Goal: Task Accomplishment & Management: Manage account settings

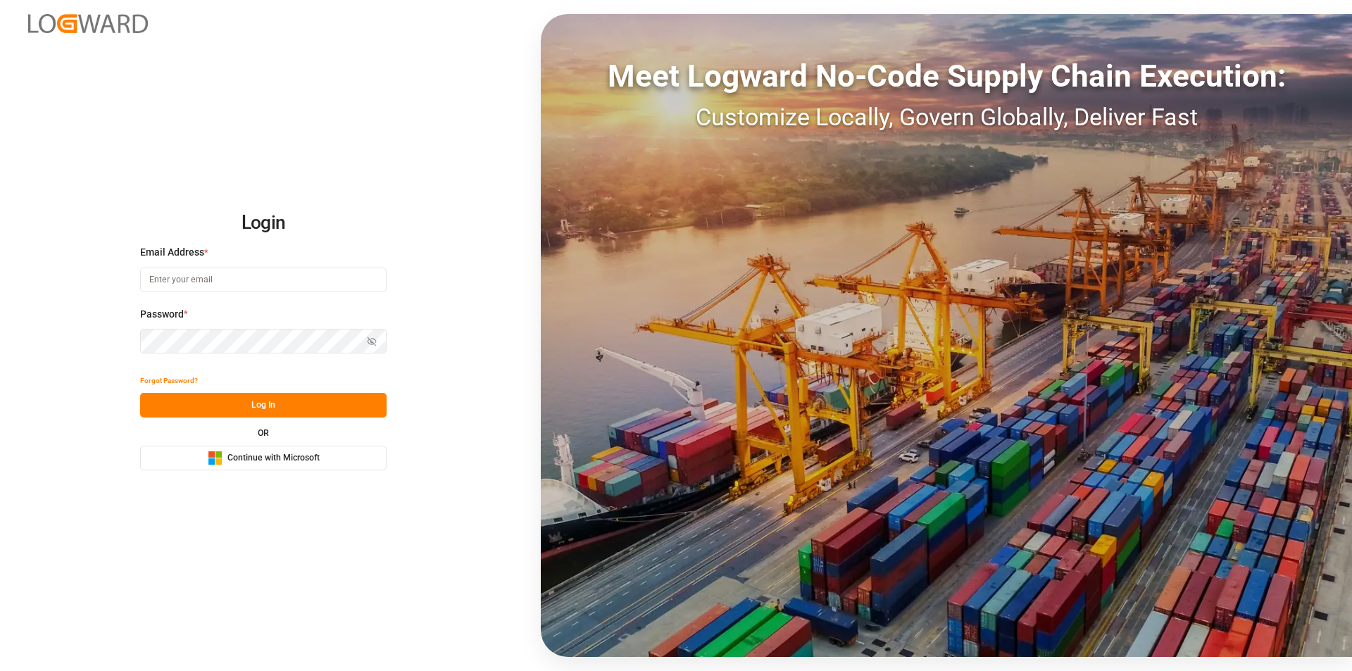
type input "[EMAIL_ADDRESS][PERSON_NAME][DOMAIN_NAME]"
click at [268, 406] on button "Log In" at bounding box center [263, 405] width 247 height 25
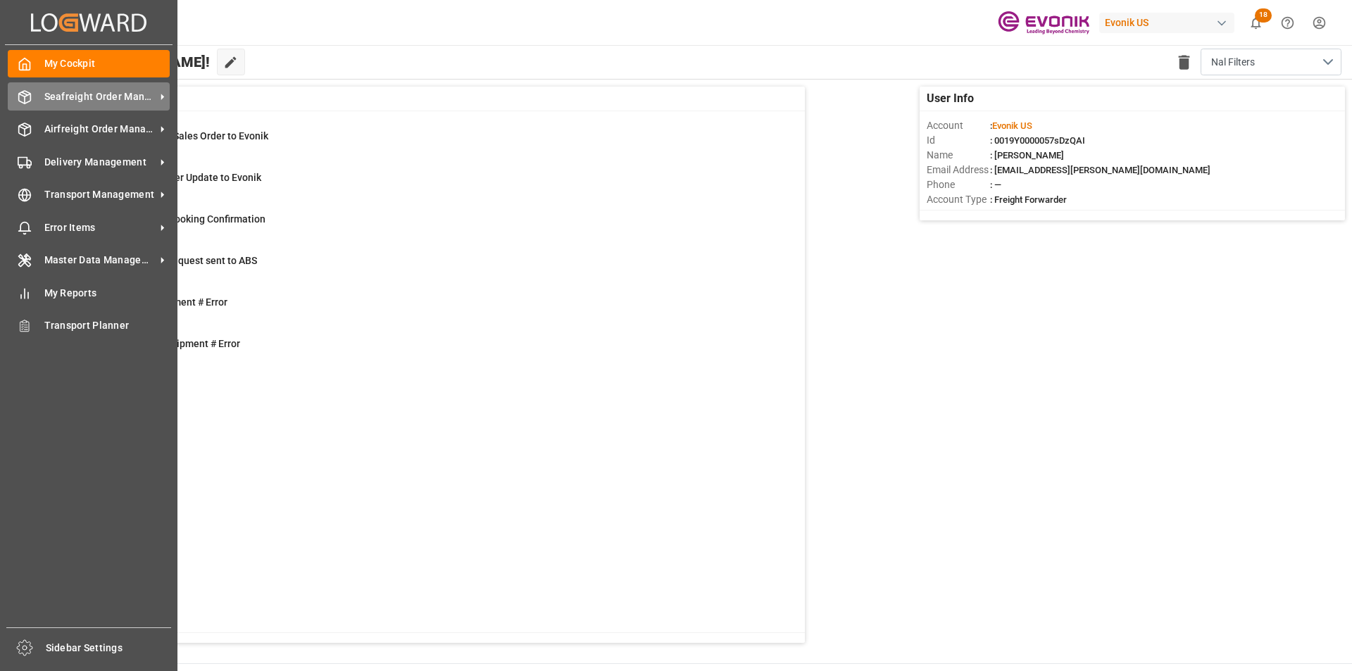
click at [27, 94] on line at bounding box center [25, 93] width 6 height 3
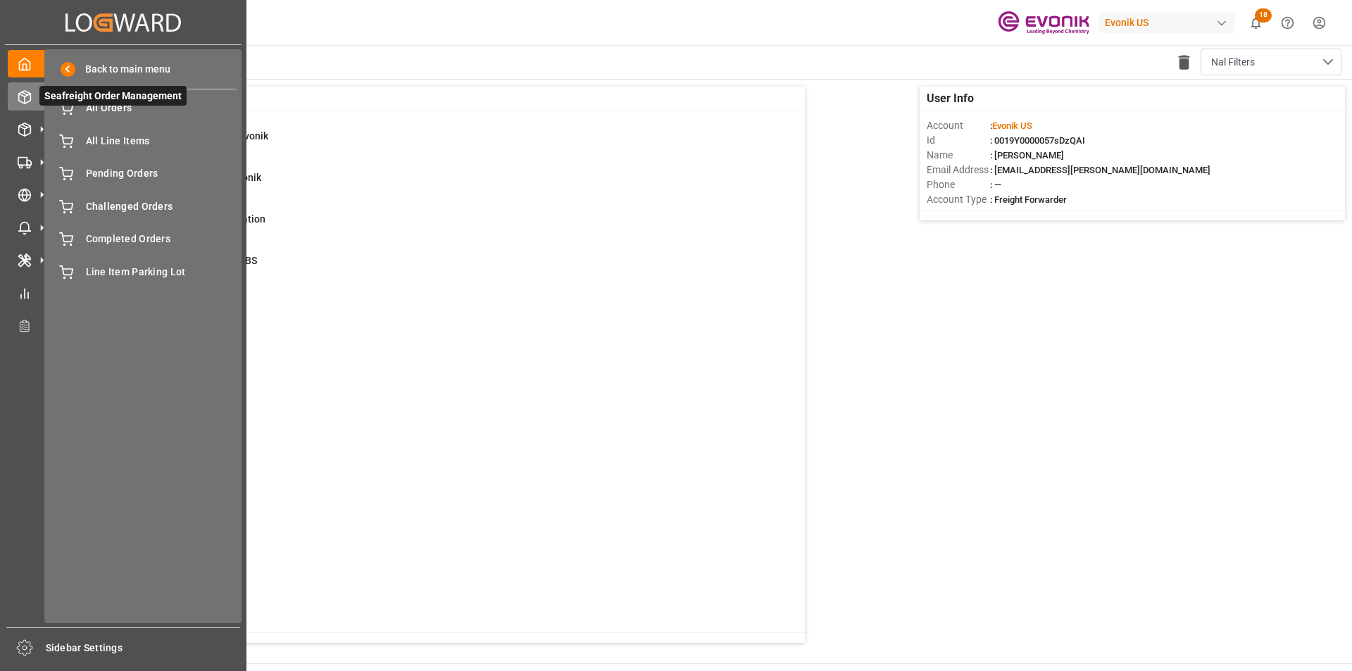
click at [91, 105] on span "Seafreight Order Management" at bounding box center [112, 96] width 147 height 20
click at [106, 107] on span "All Orders" at bounding box center [161, 108] width 151 height 15
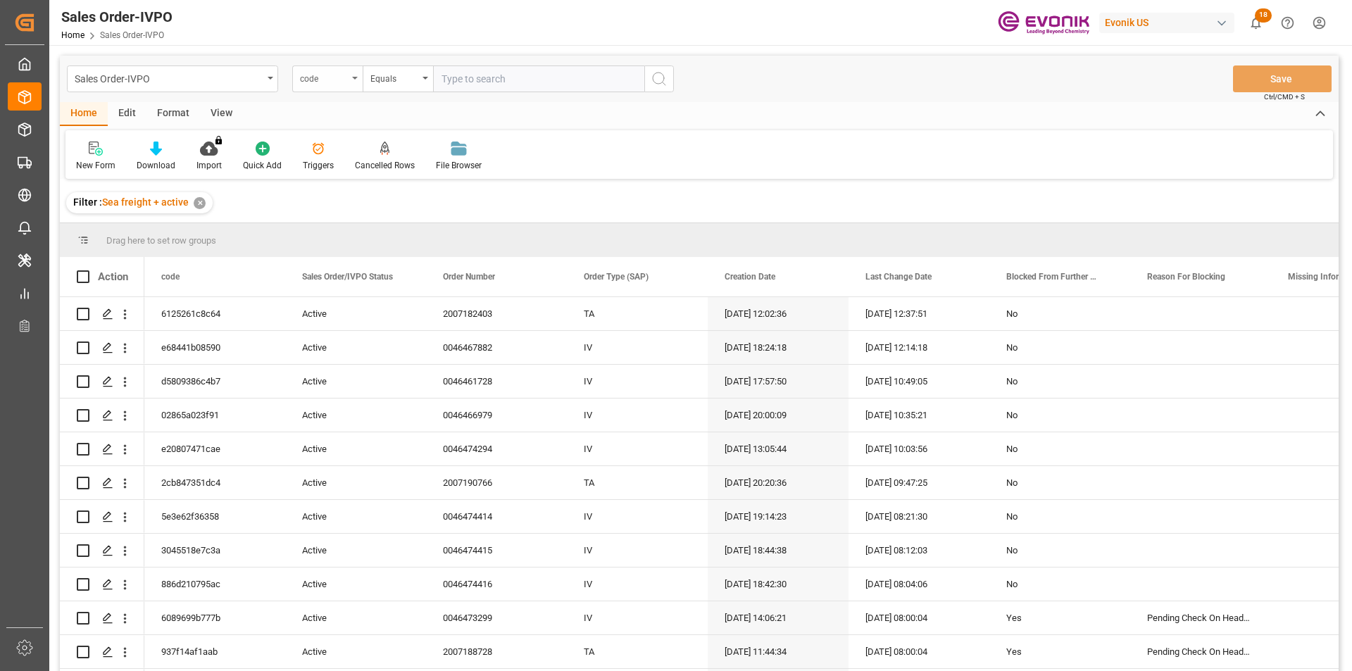
click at [329, 79] on div "code" at bounding box center [324, 77] width 48 height 16
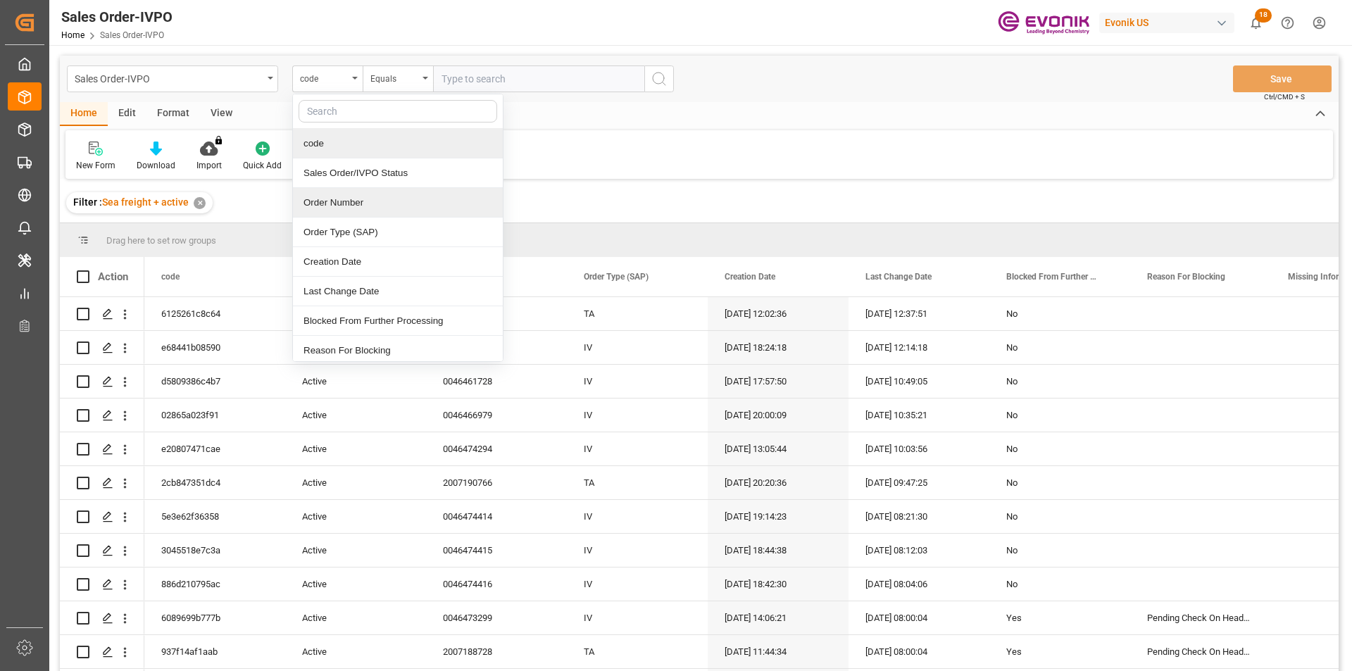
click at [359, 206] on div "Order Number" at bounding box center [398, 203] width 210 height 30
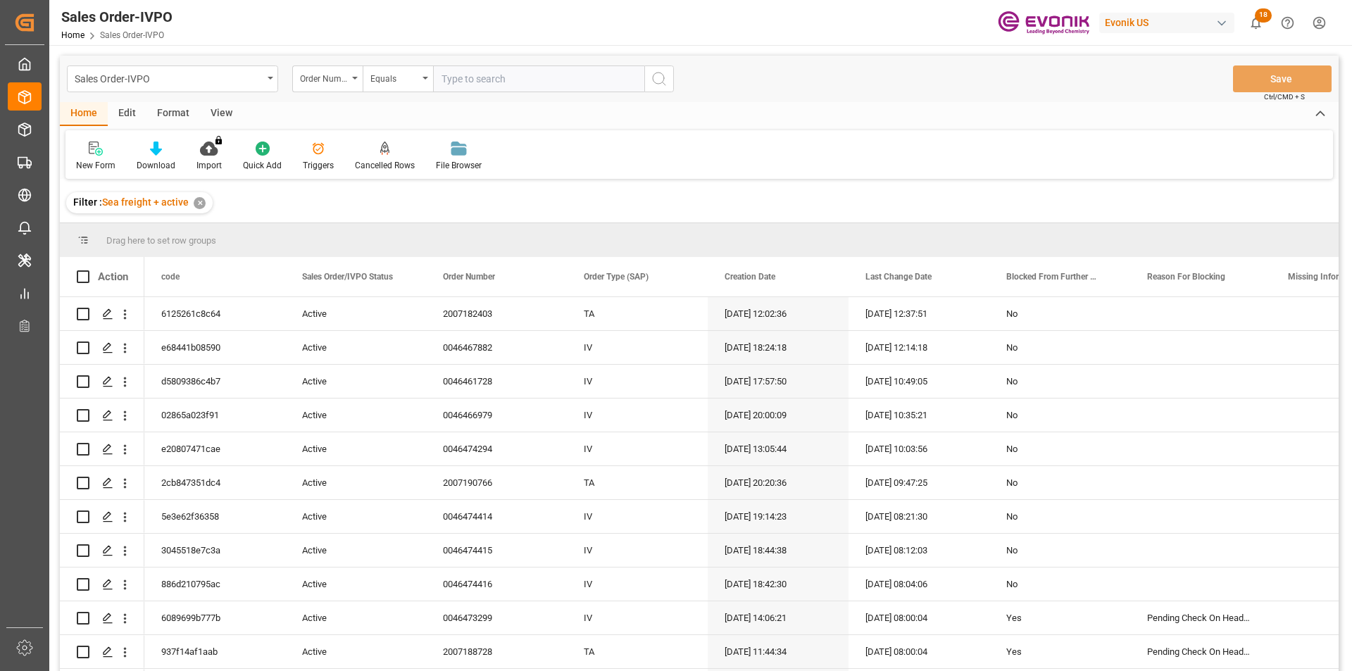
click at [480, 80] on input "text" at bounding box center [538, 79] width 211 height 27
paste input "0046464460"
type input "0046464460"
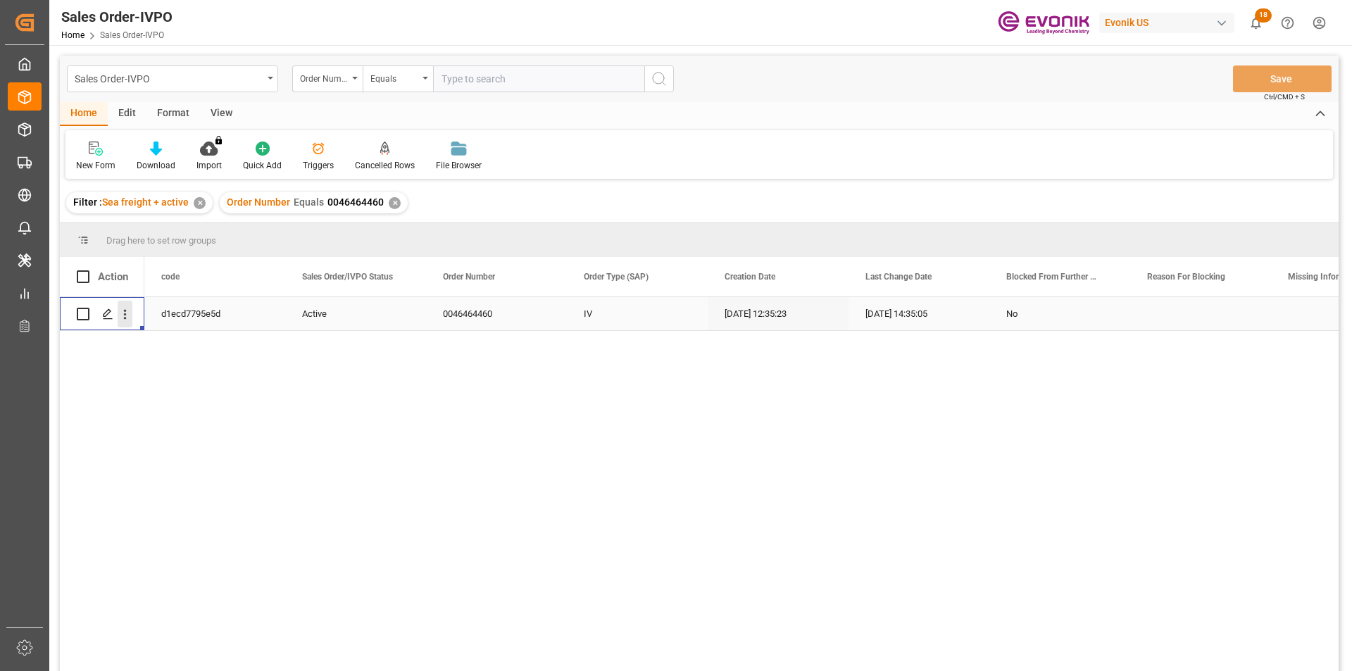
click at [126, 316] on icon "open menu" at bounding box center [125, 314] width 15 height 15
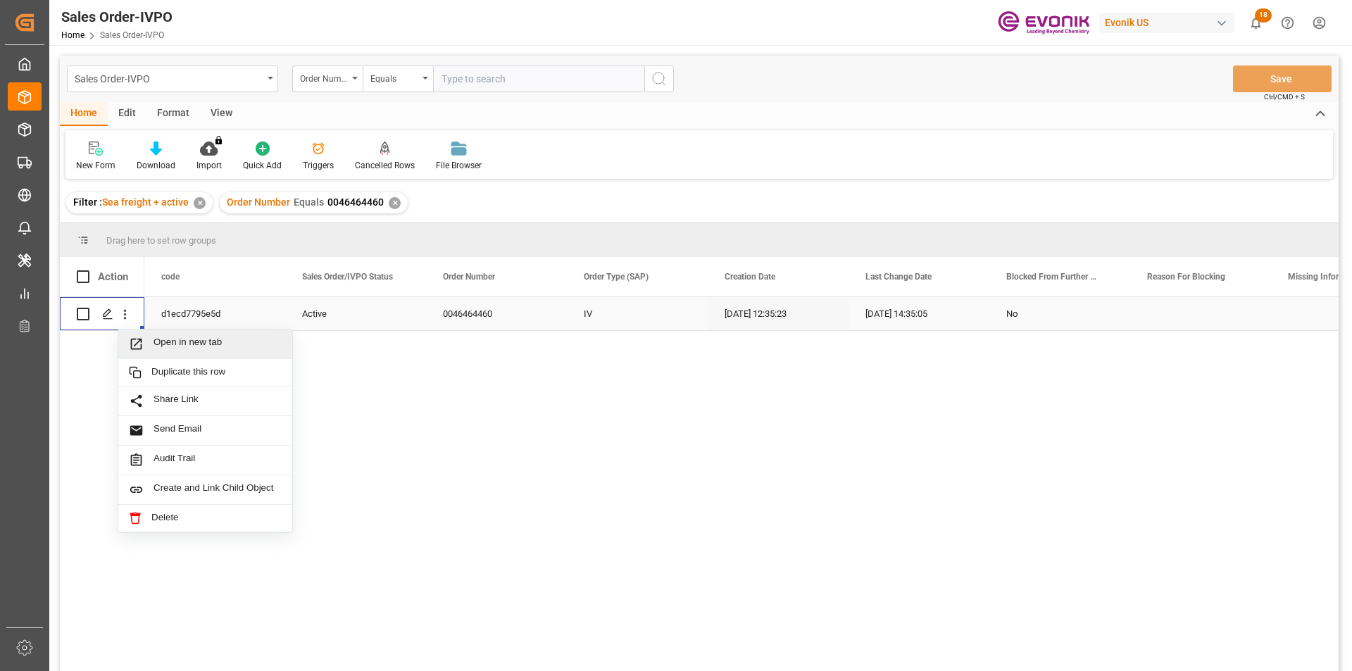
click at [187, 351] on span "Open in new tab" at bounding box center [218, 344] width 128 height 15
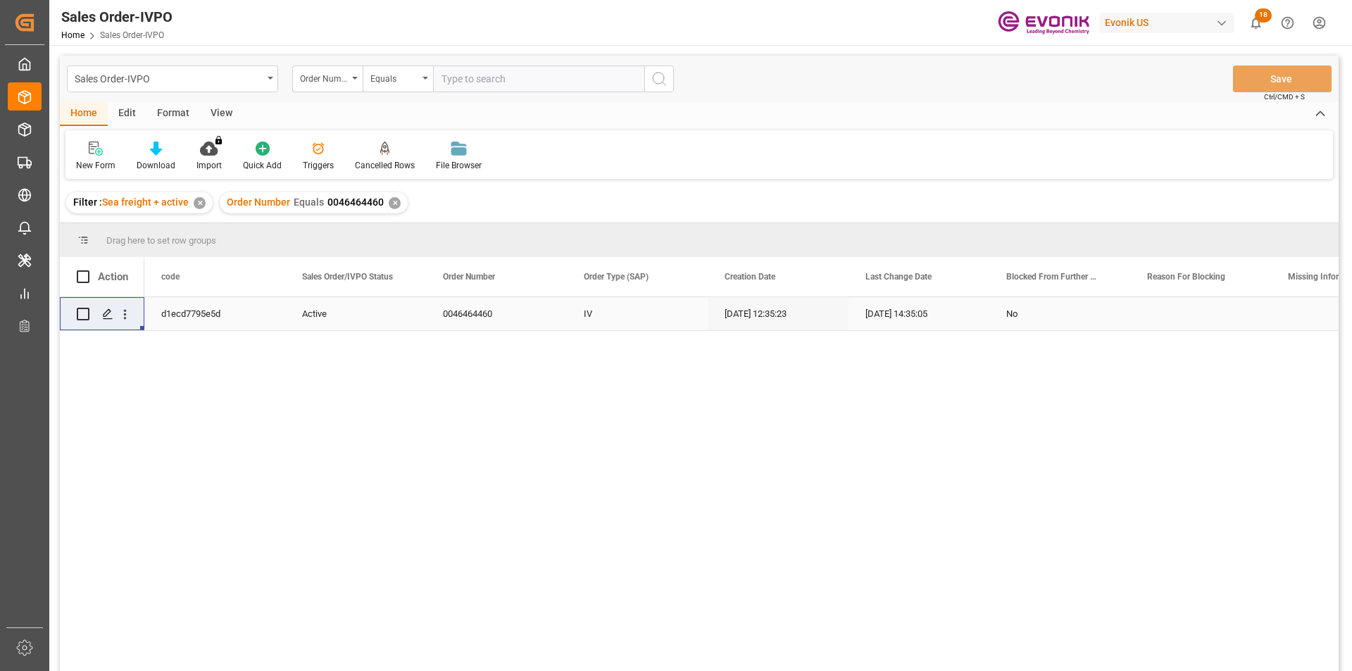
click at [501, 77] on input "text" at bounding box center [538, 79] width 211 height 27
paste input "0046466443"
click at [392, 197] on div "✕" at bounding box center [395, 203] width 12 height 12
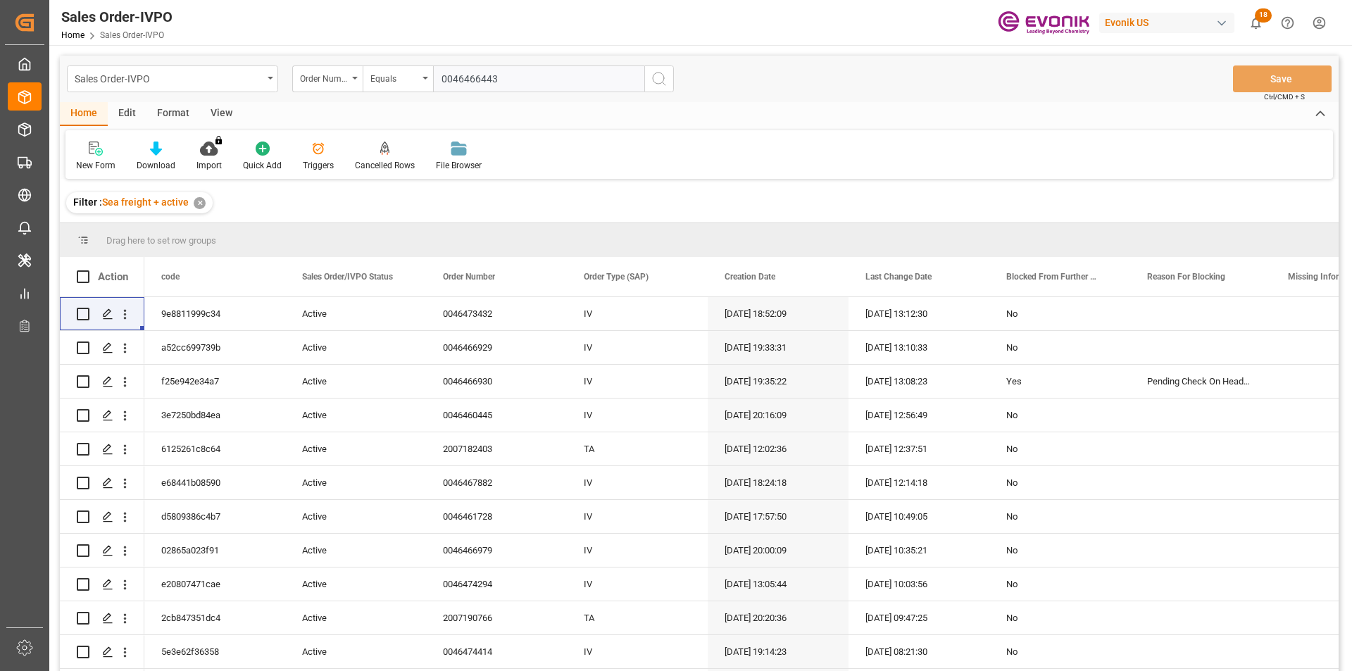
click at [554, 87] on input "0046466443" at bounding box center [538, 79] width 211 height 27
type input "0046466443"
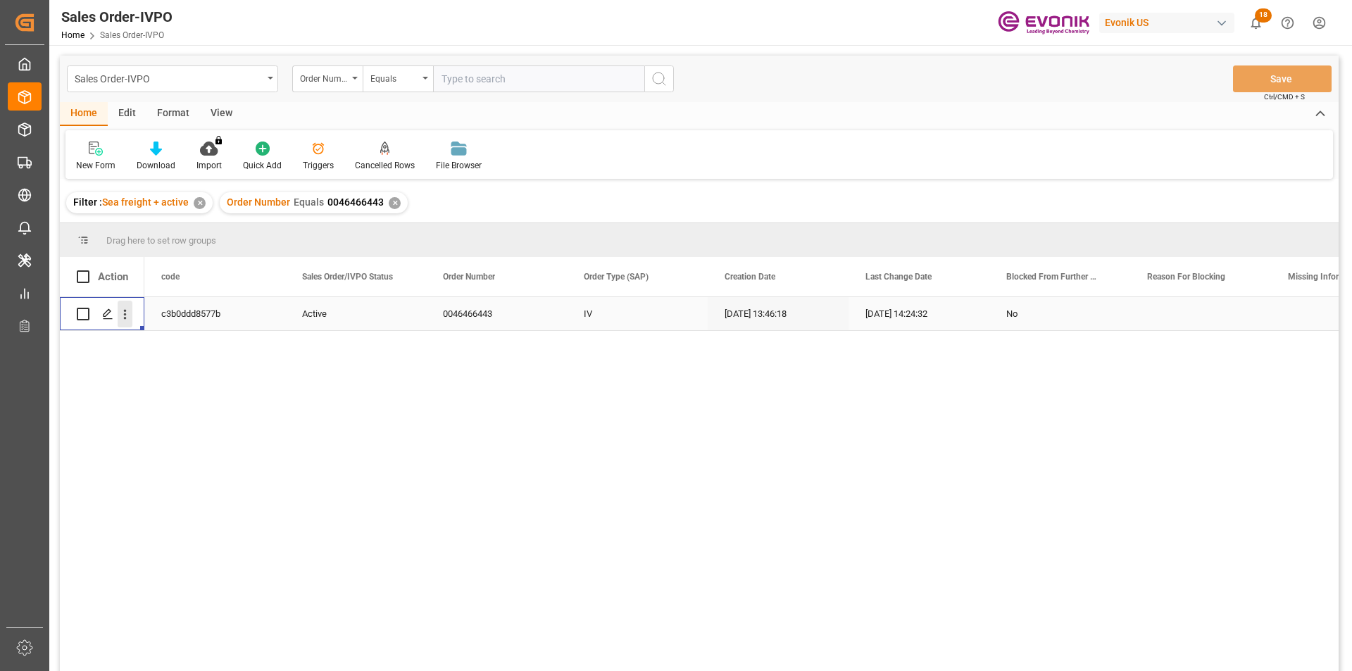
click at [123, 315] on icon "open menu" at bounding box center [125, 314] width 15 height 15
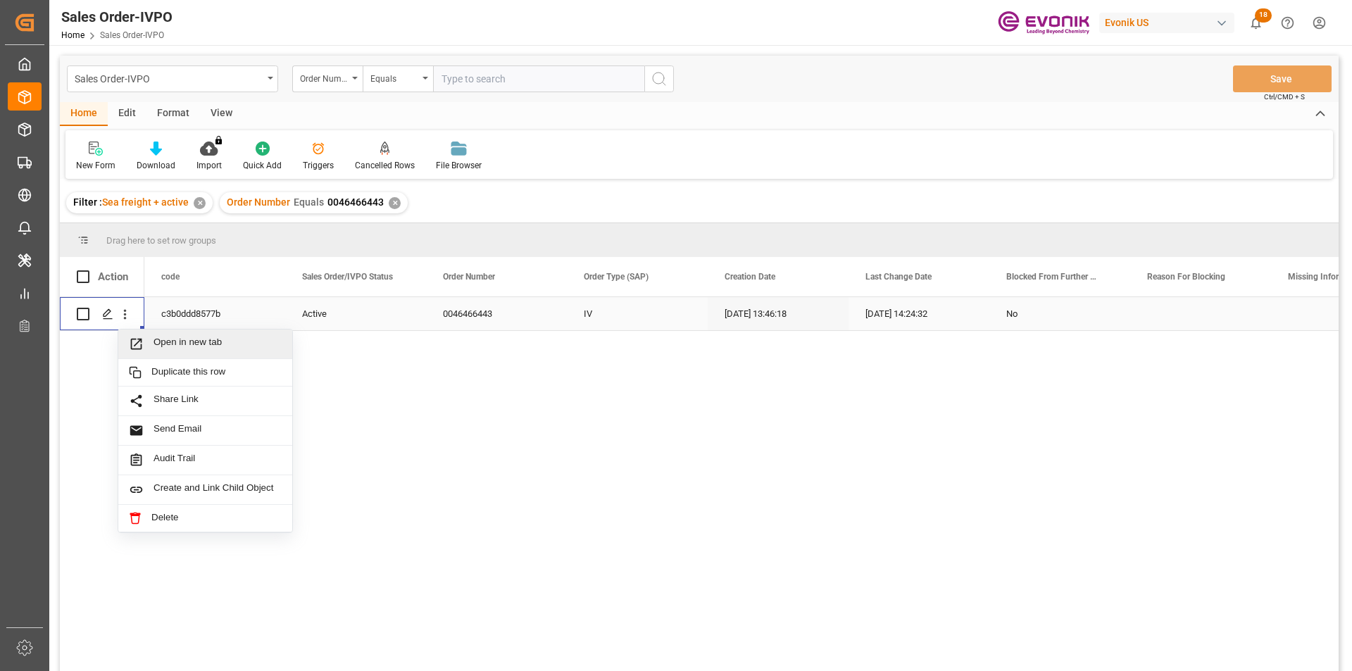
click at [197, 348] on span "Open in new tab" at bounding box center [218, 344] width 128 height 15
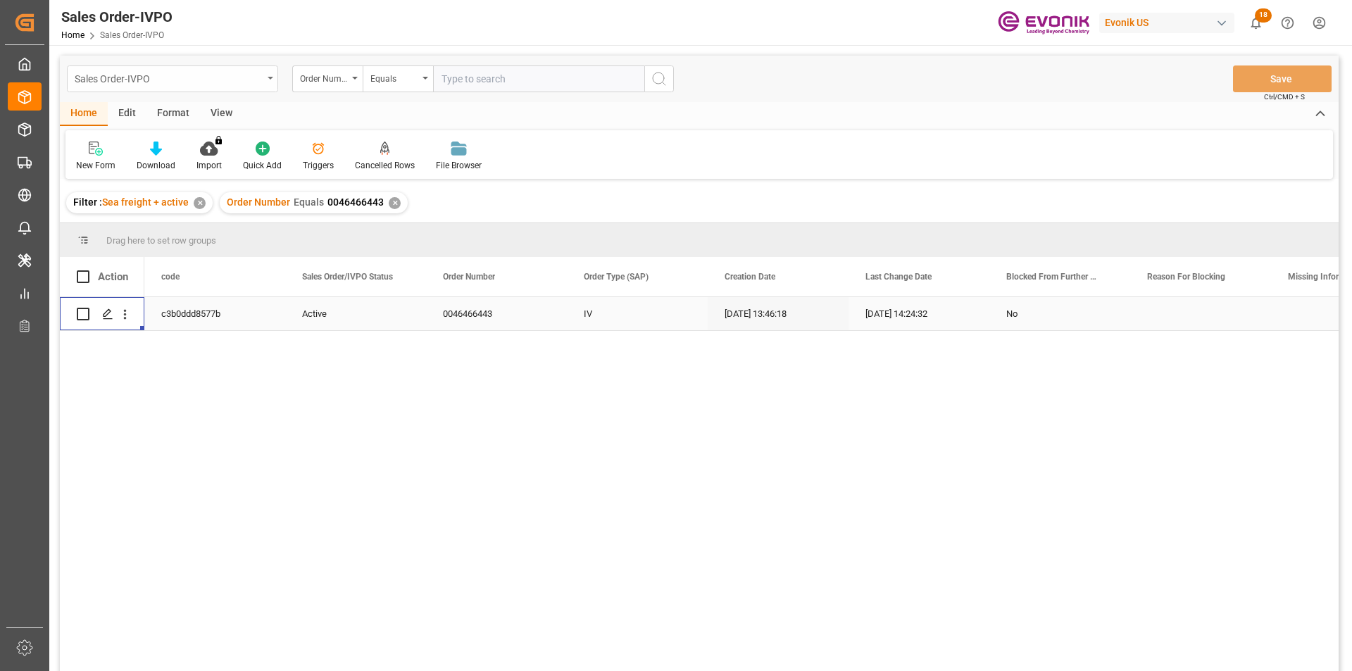
click at [249, 82] on div "Sales Order-IVPO" at bounding box center [169, 78] width 188 height 18
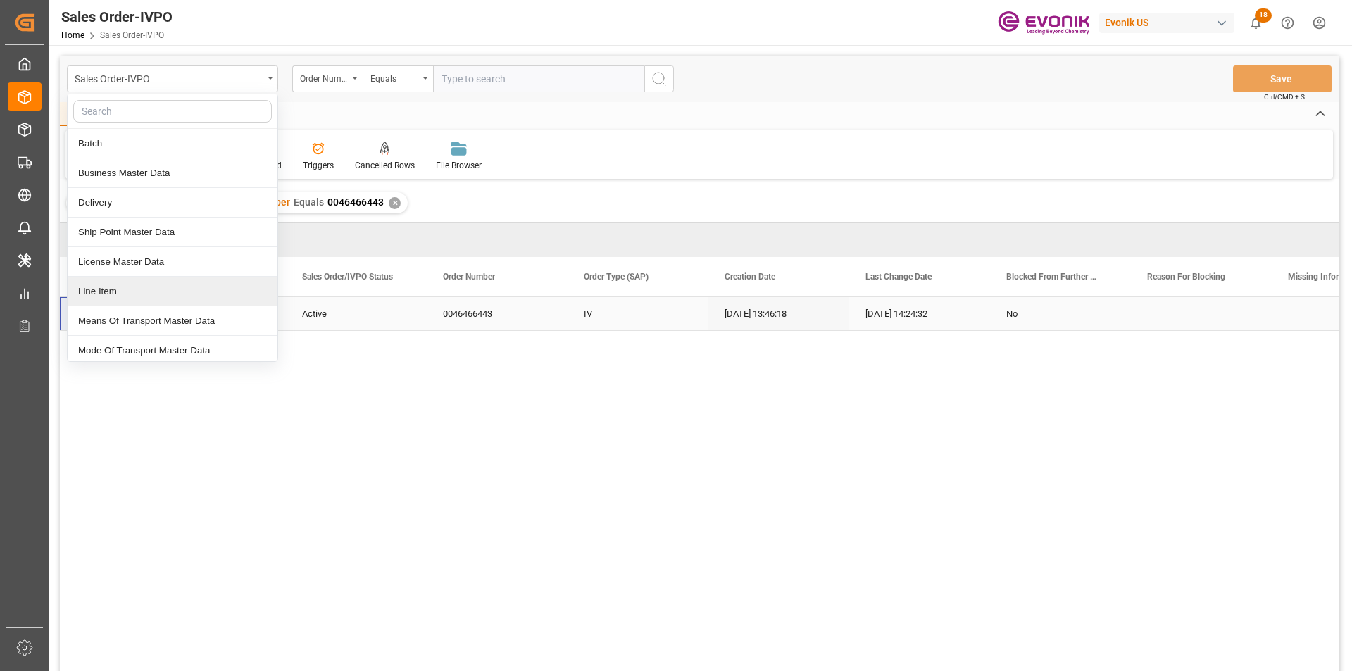
click at [131, 294] on div "Line Item" at bounding box center [173, 292] width 210 height 30
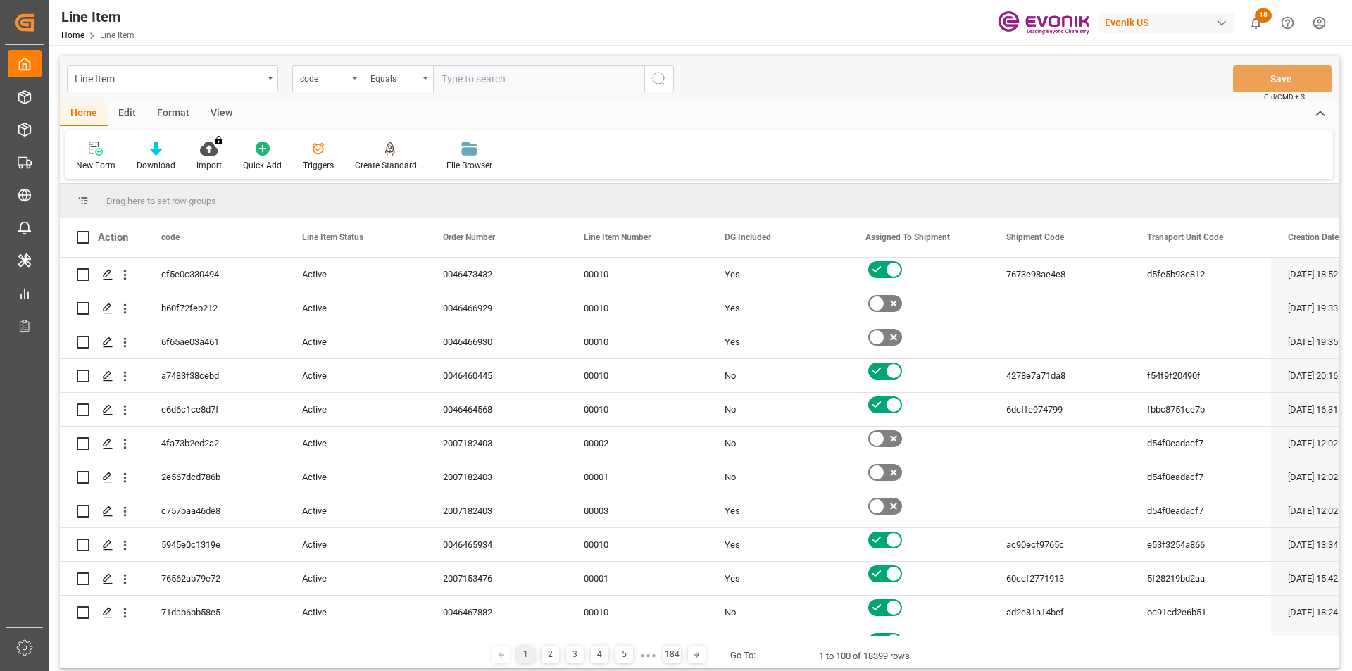
click at [489, 80] on input "text" at bounding box center [538, 79] width 211 height 27
click at [347, 80] on div "code" at bounding box center [327, 79] width 70 height 27
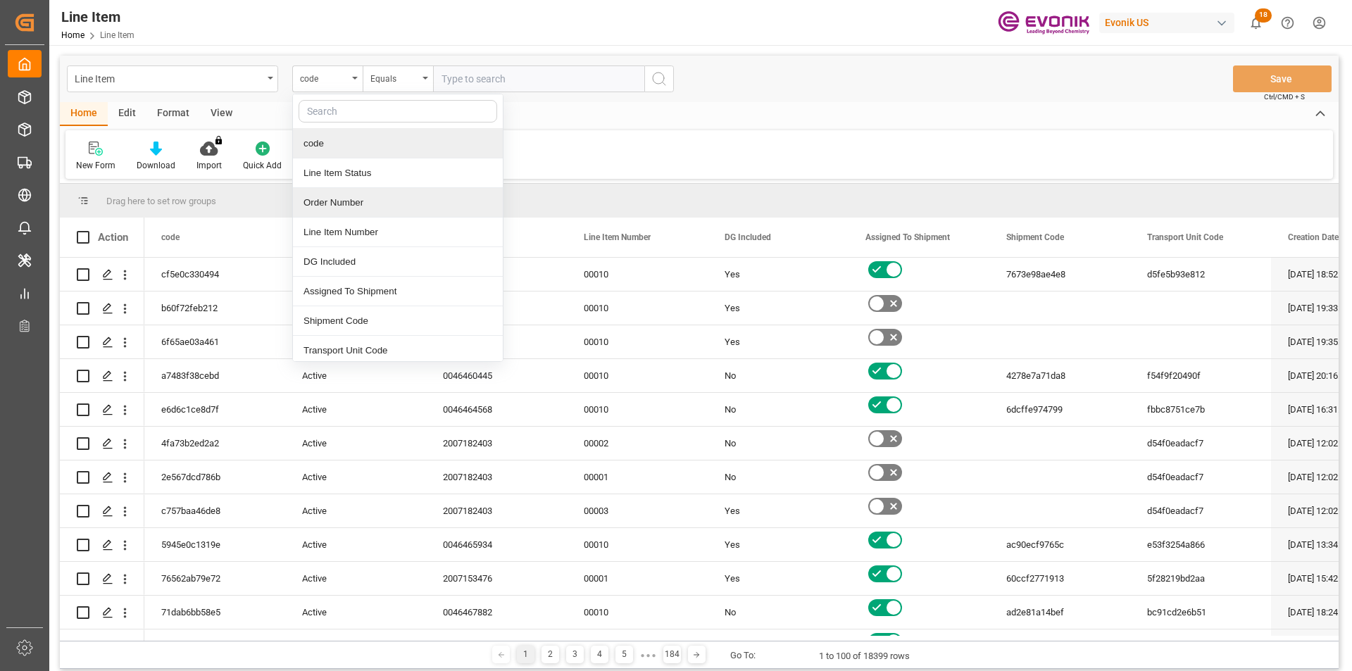
click at [350, 207] on div "Order Number" at bounding box center [398, 203] width 210 height 30
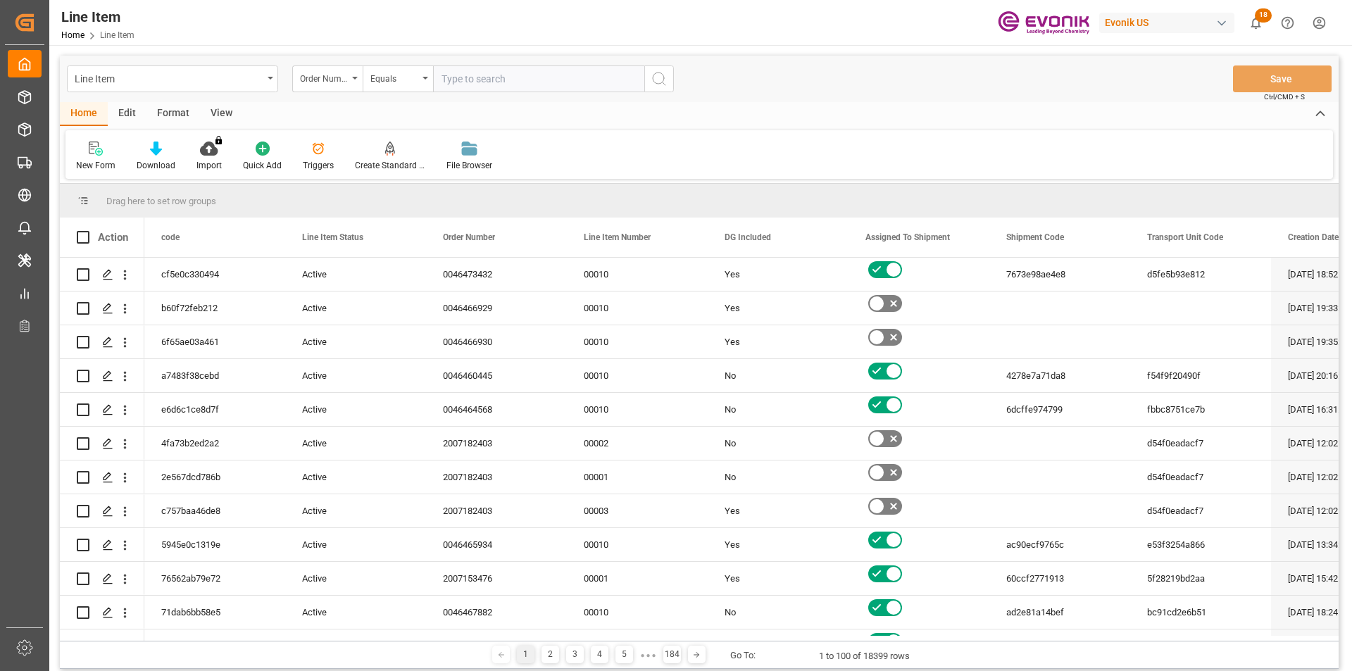
paste input "0046466443"
click at [460, 80] on input "text" at bounding box center [538, 79] width 211 height 27
type input "0046466443"
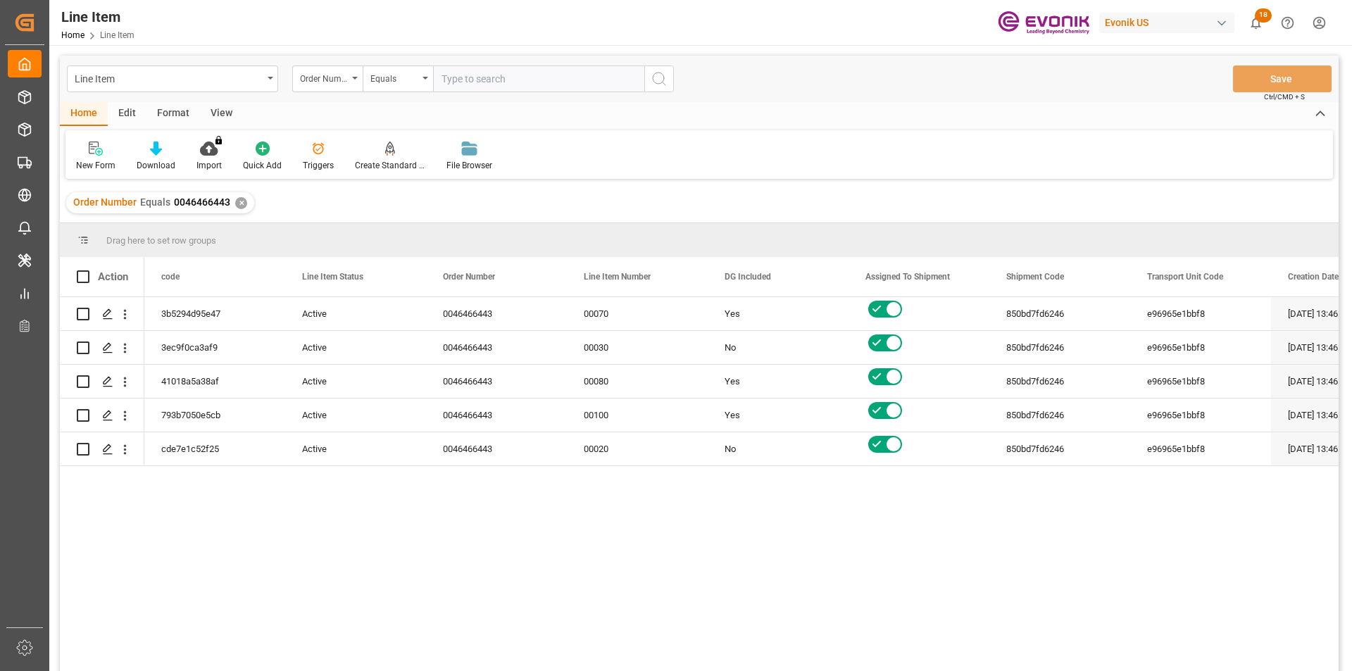
click at [215, 111] on div "View" at bounding box center [221, 114] width 43 height 24
click at [168, 159] on div "Standard Templates" at bounding box center [160, 165] width 70 height 13
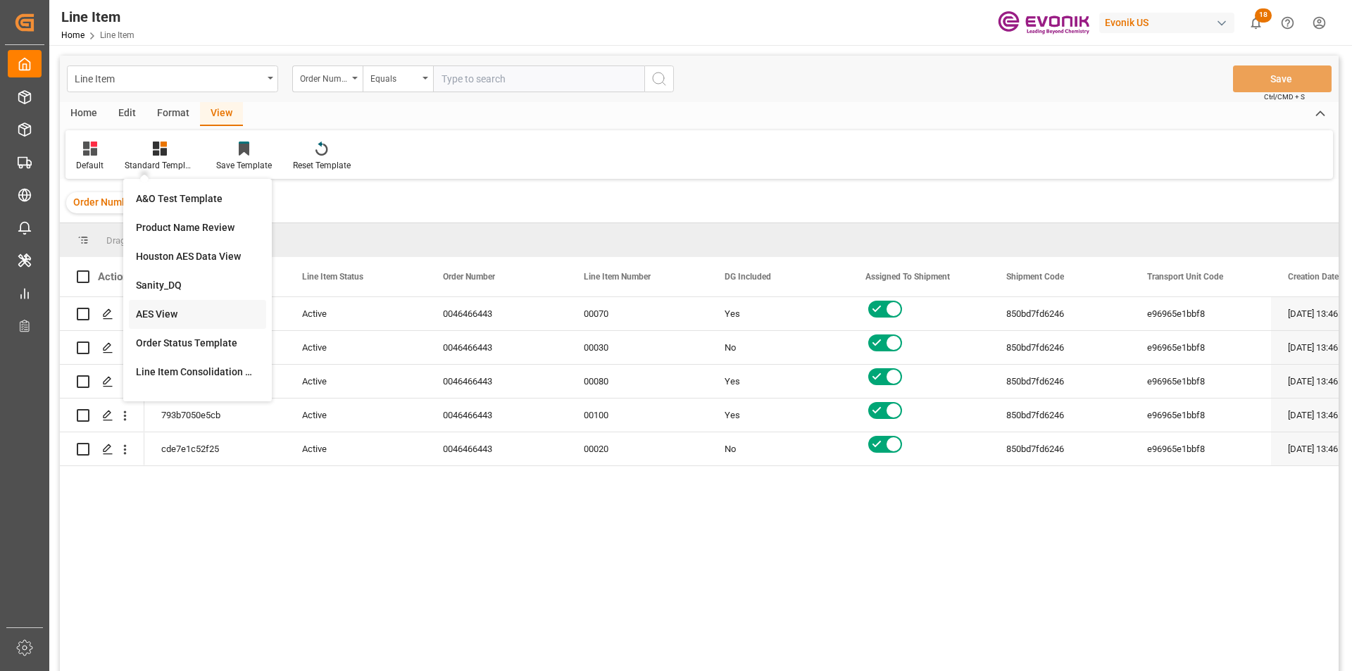
click at [175, 310] on div "AES View" at bounding box center [197, 314] width 123 height 15
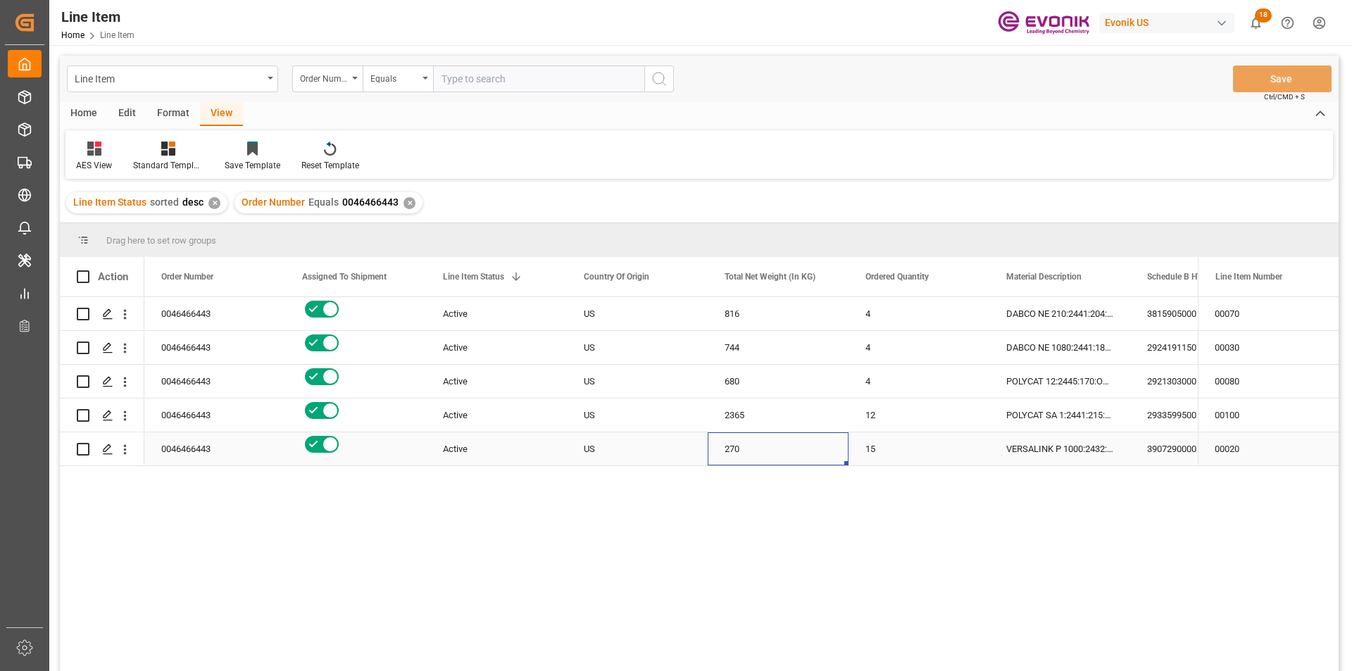
click at [709, 456] on div "270" at bounding box center [778, 448] width 141 height 33
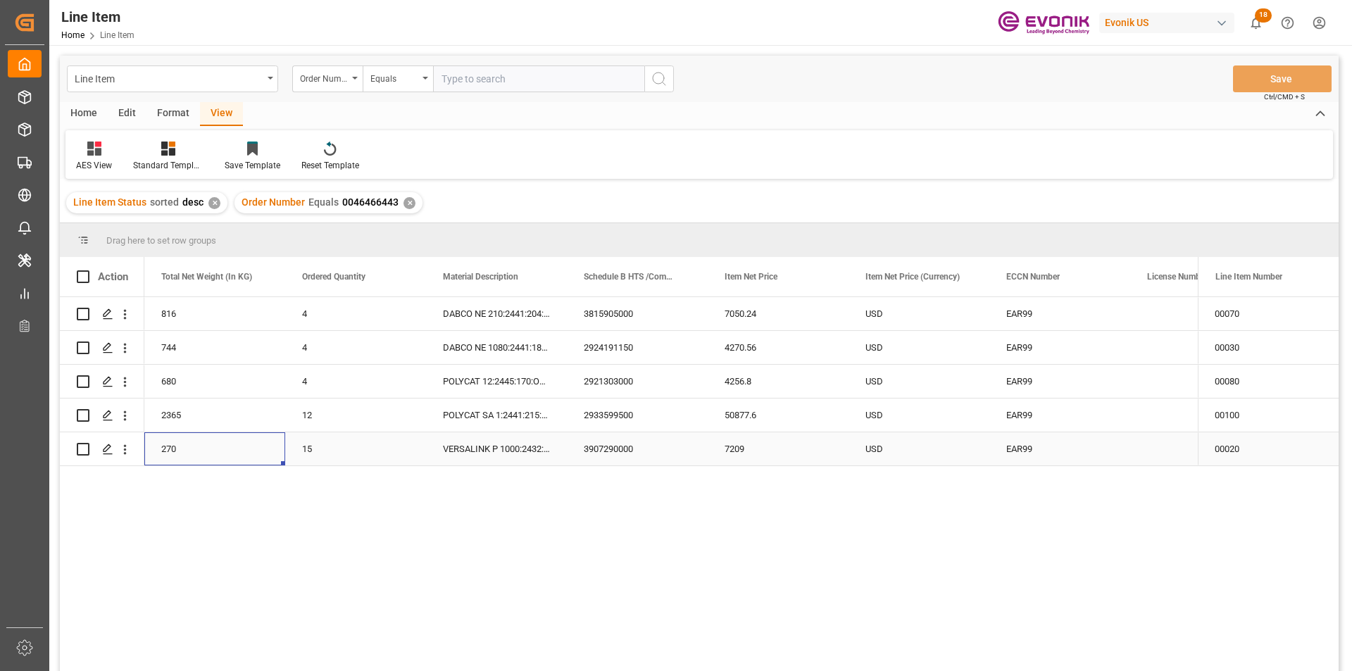
scroll to position [0, 282]
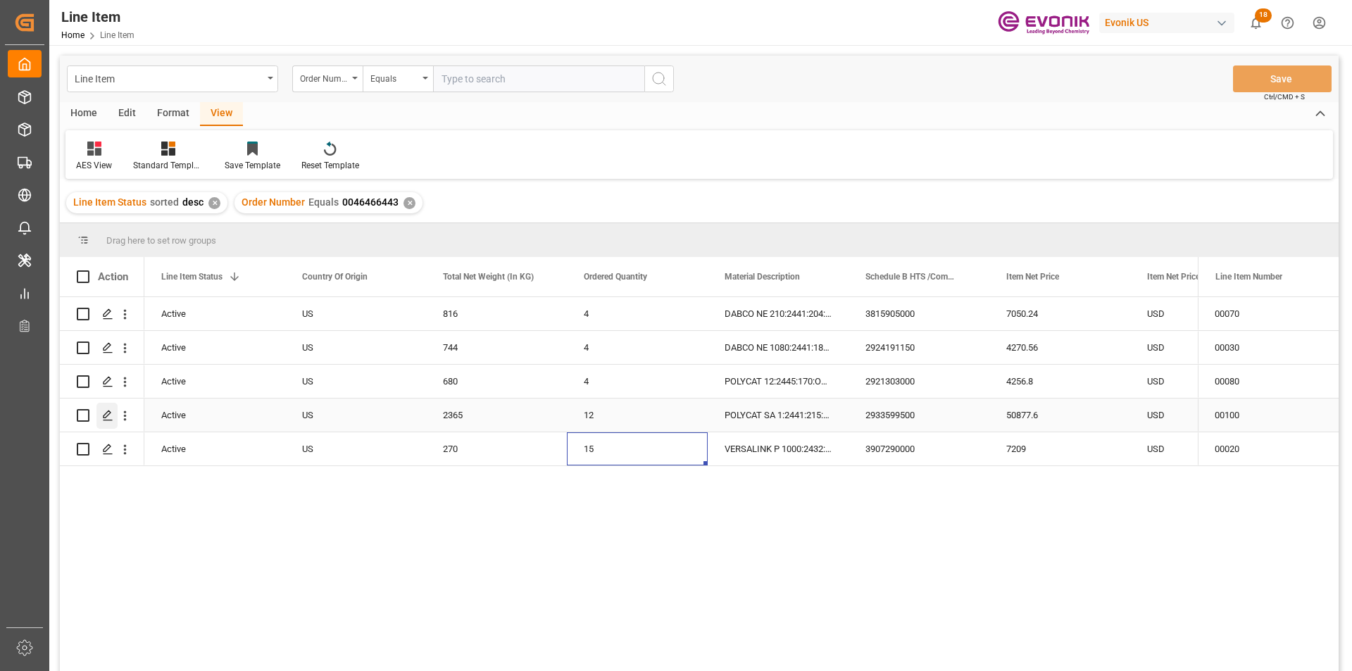
click at [109, 411] on icon "Press SPACE to select this row." at bounding box center [107, 415] width 11 height 11
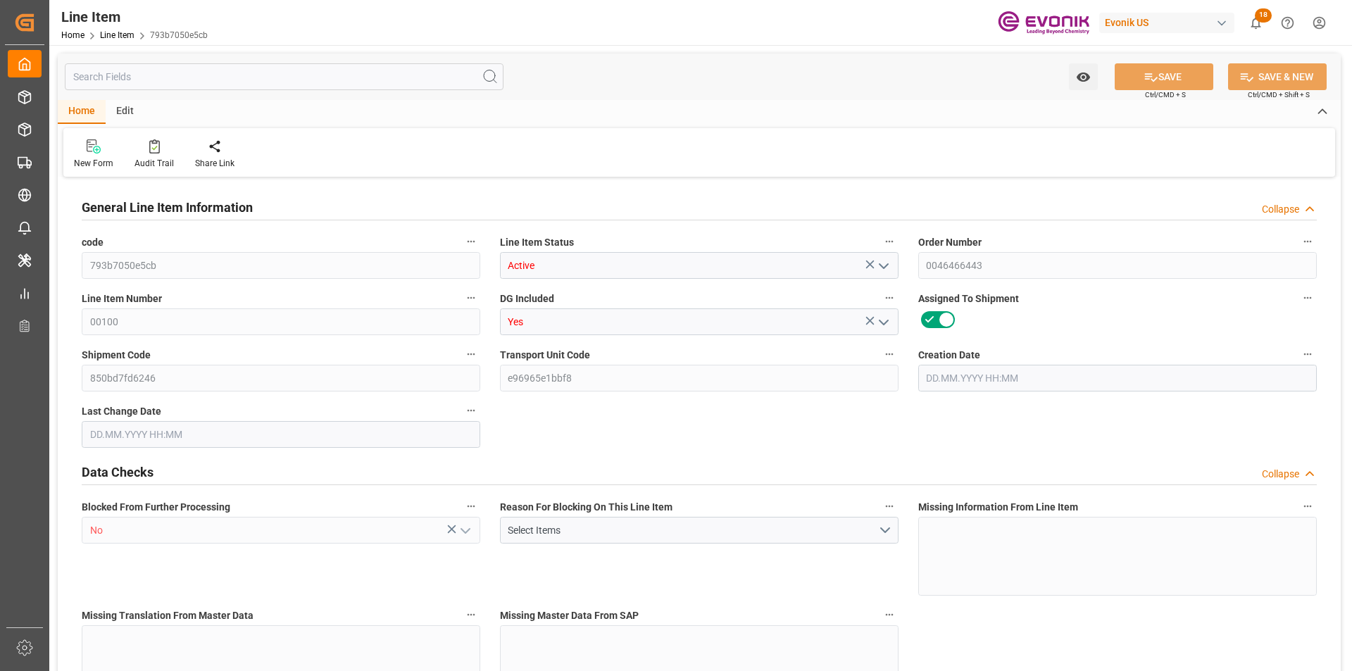
type input "3"
type input "2549.8"
type input "2365"
type input "3.3316"
type input "11"
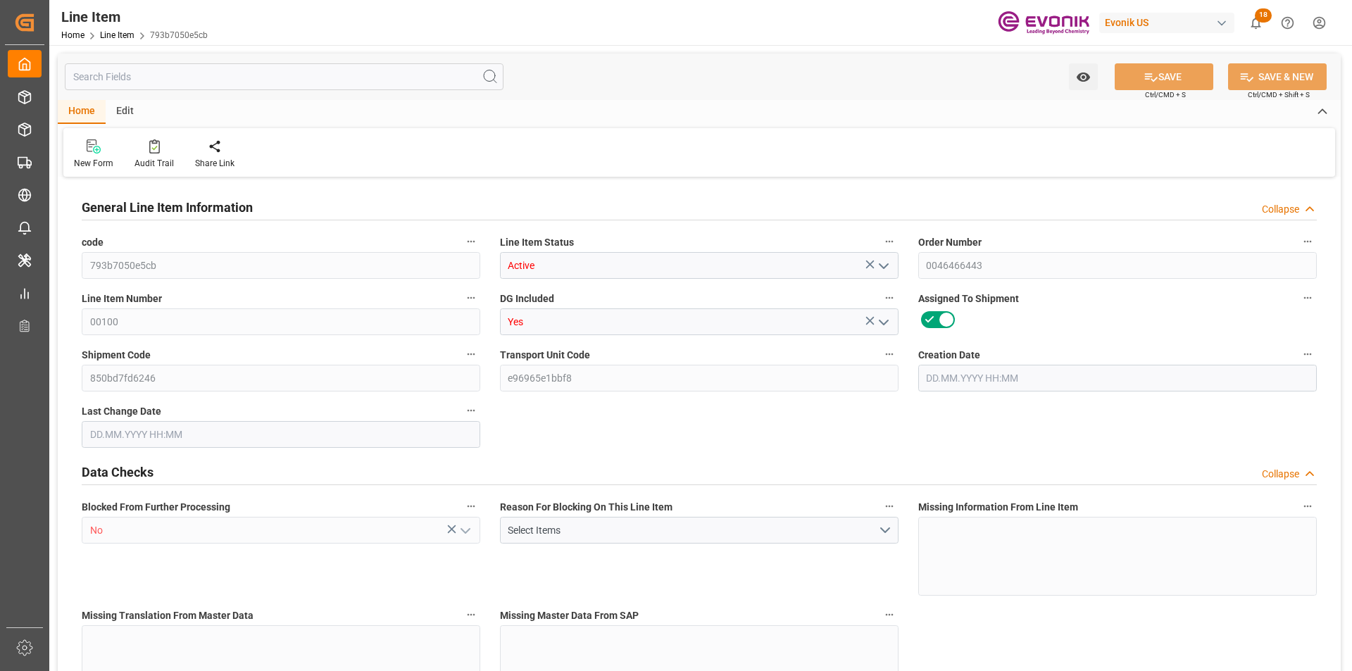
type input "50877.6"
type input "12"
type input "2781.6"
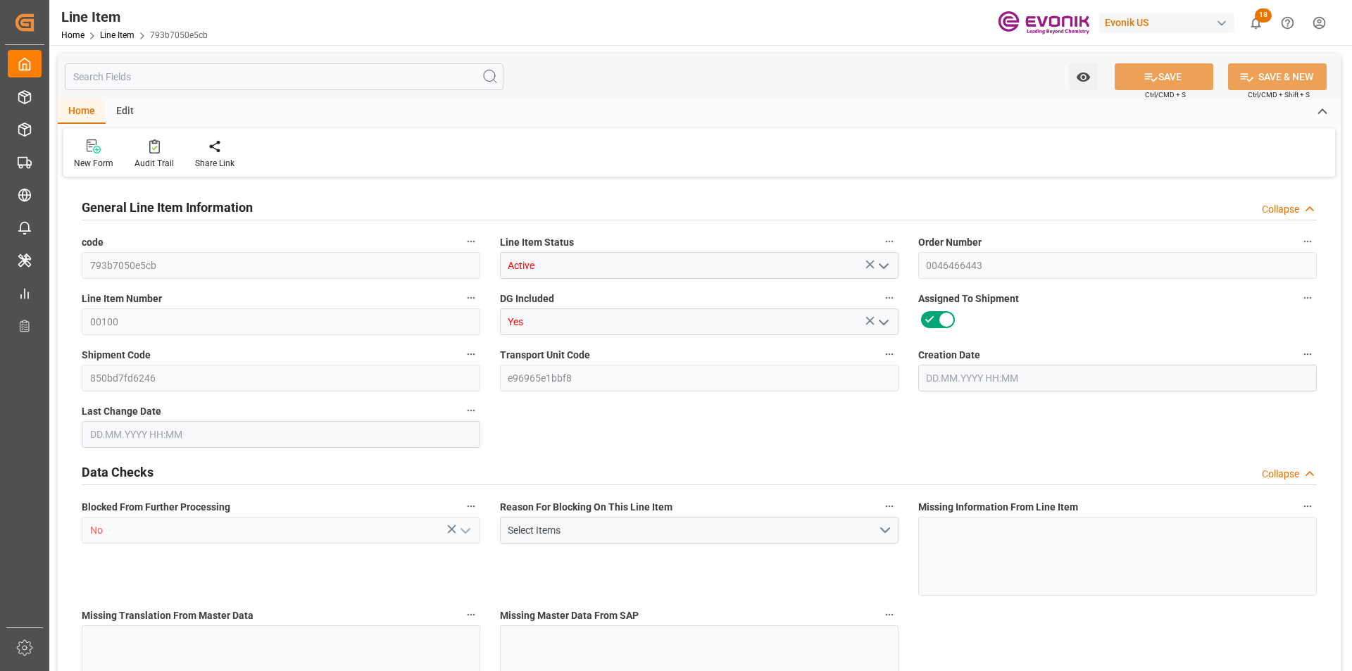
type input "2841.6"
type input "2580"
type input "3.6344"
type input "3634.428"
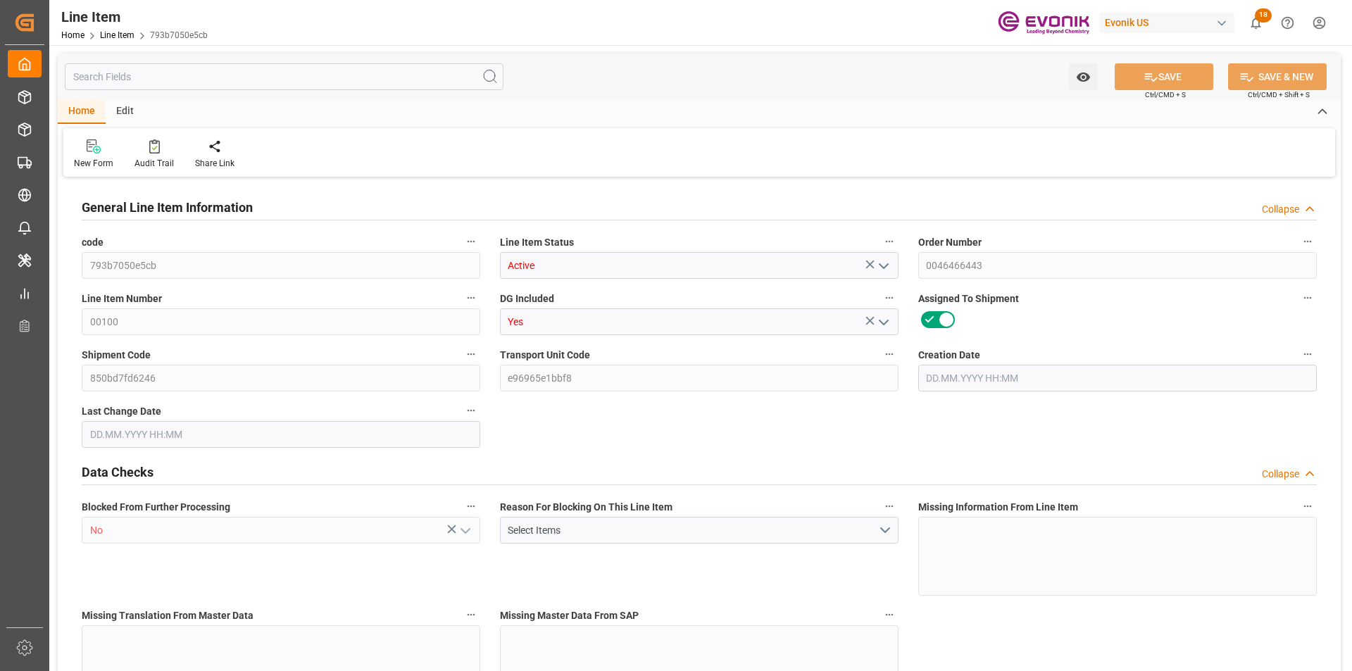
type input "11"
type input "2549.8"
type input "2365"
type input "3.3316"
type input "01.08.2025 13:46"
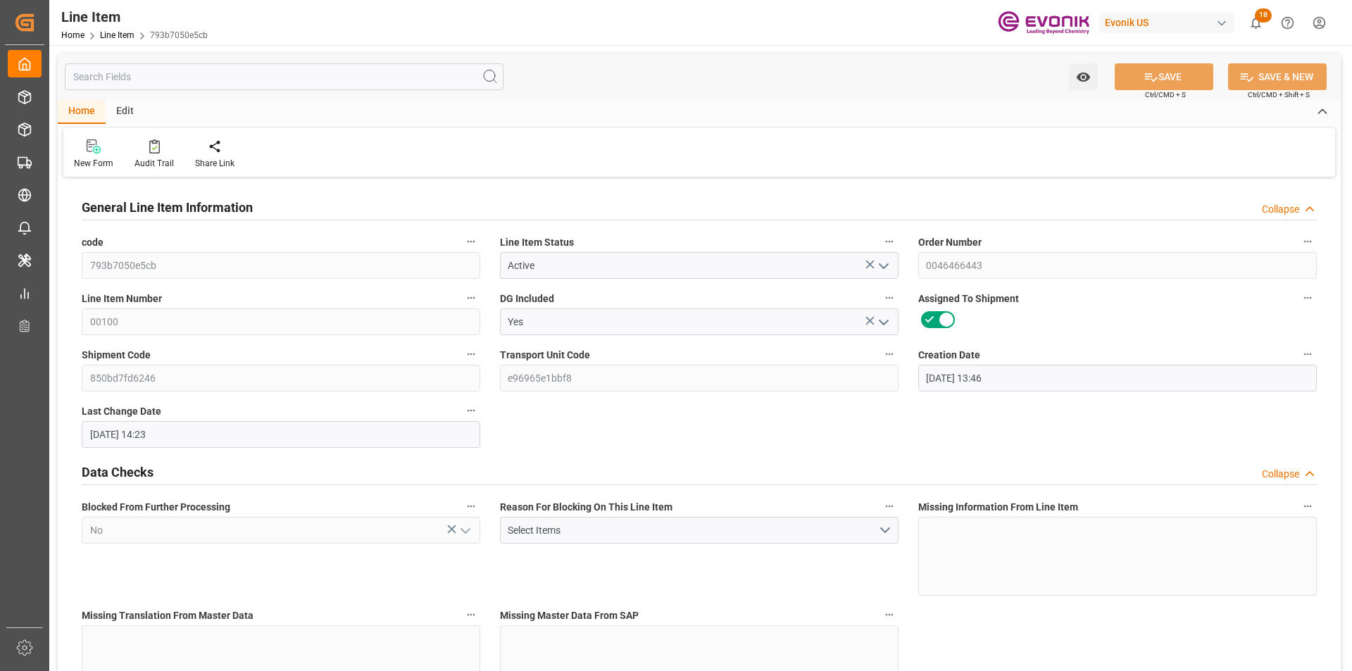
type input "28.08.2025 14:23"
type input "18.10.2025"
type input "26.08.2025"
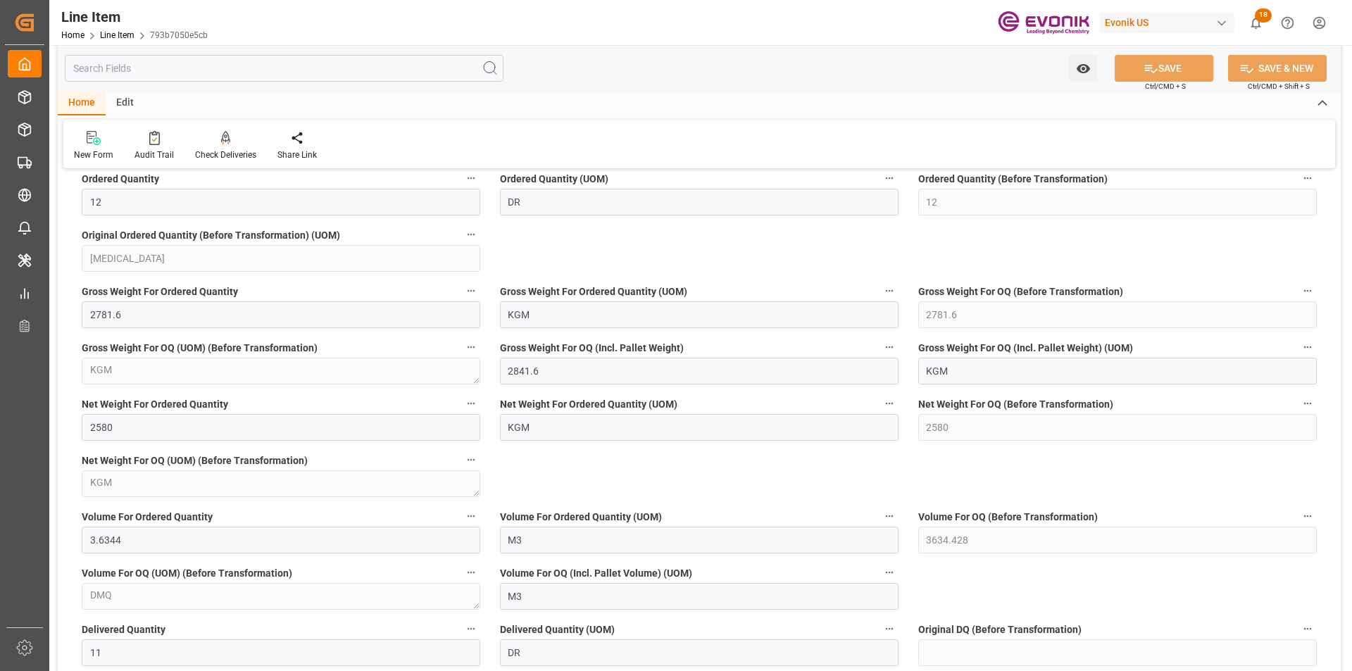
scroll to position [1057, 0]
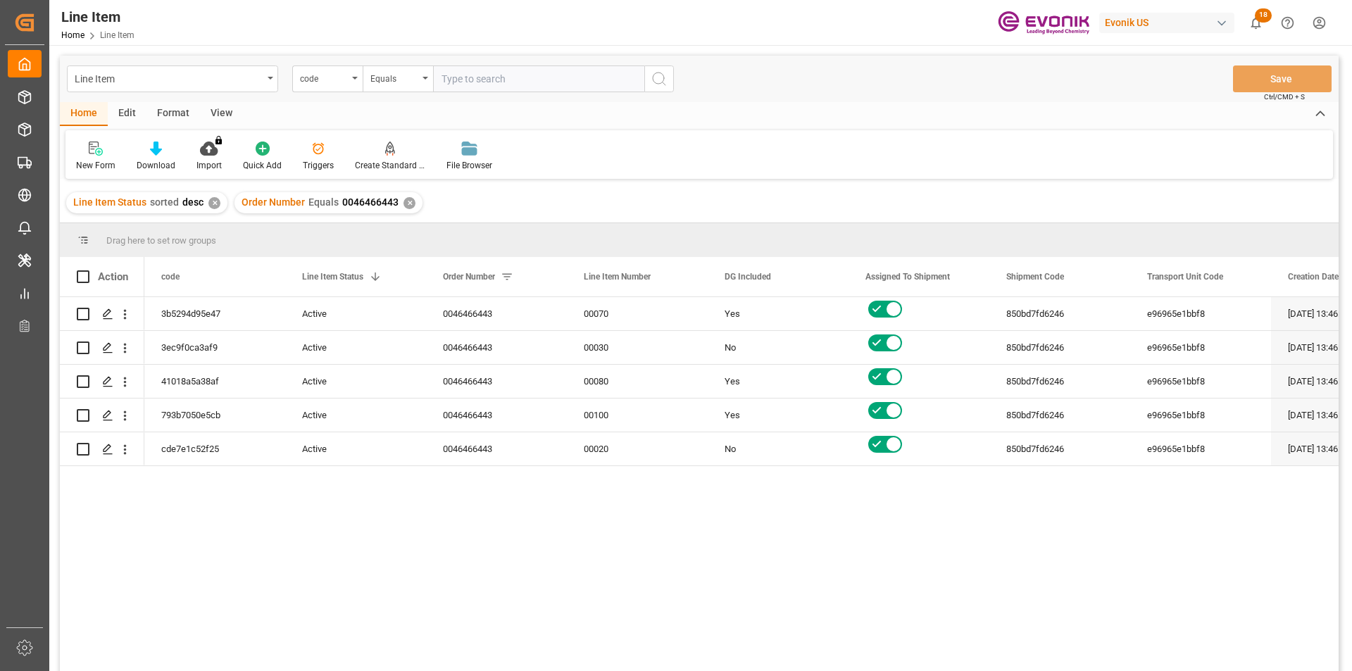
click at [209, 116] on div "View" at bounding box center [221, 114] width 43 height 24
click at [158, 163] on div "Standard Templates" at bounding box center [160, 165] width 70 height 13
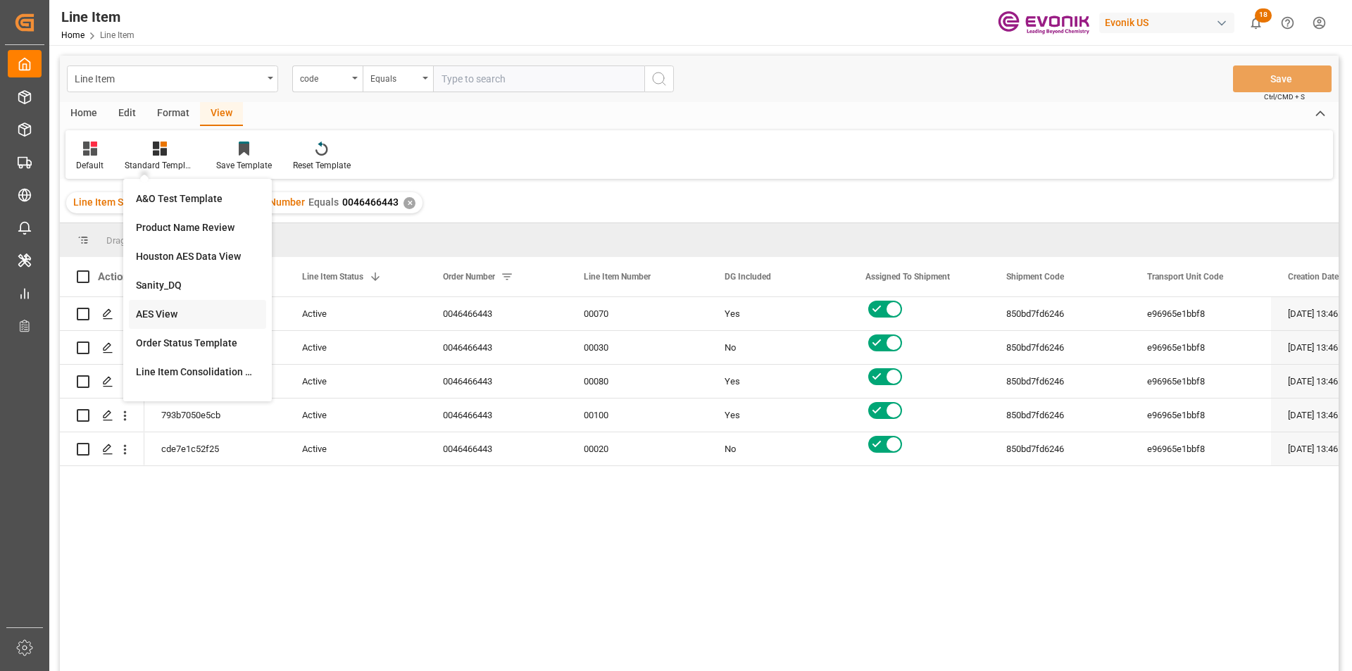
click at [188, 314] on div "AES View" at bounding box center [197, 314] width 123 height 15
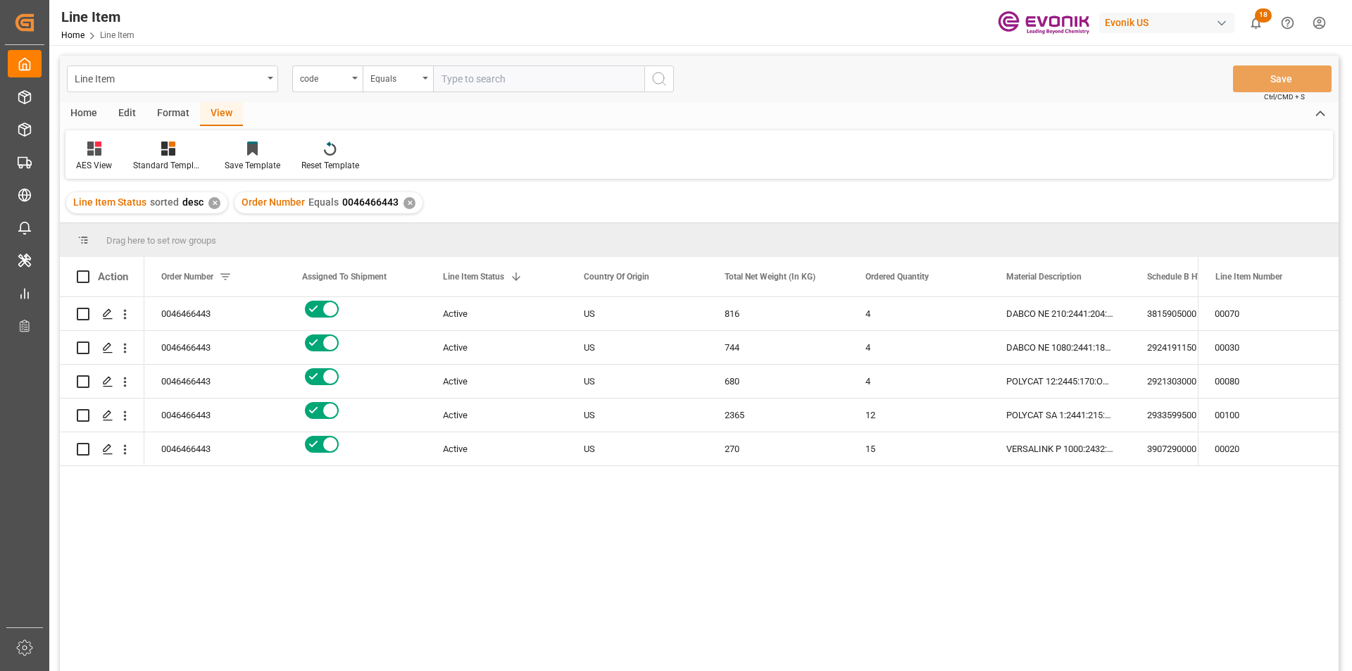
click at [404, 207] on div "✕" at bounding box center [410, 203] width 12 height 12
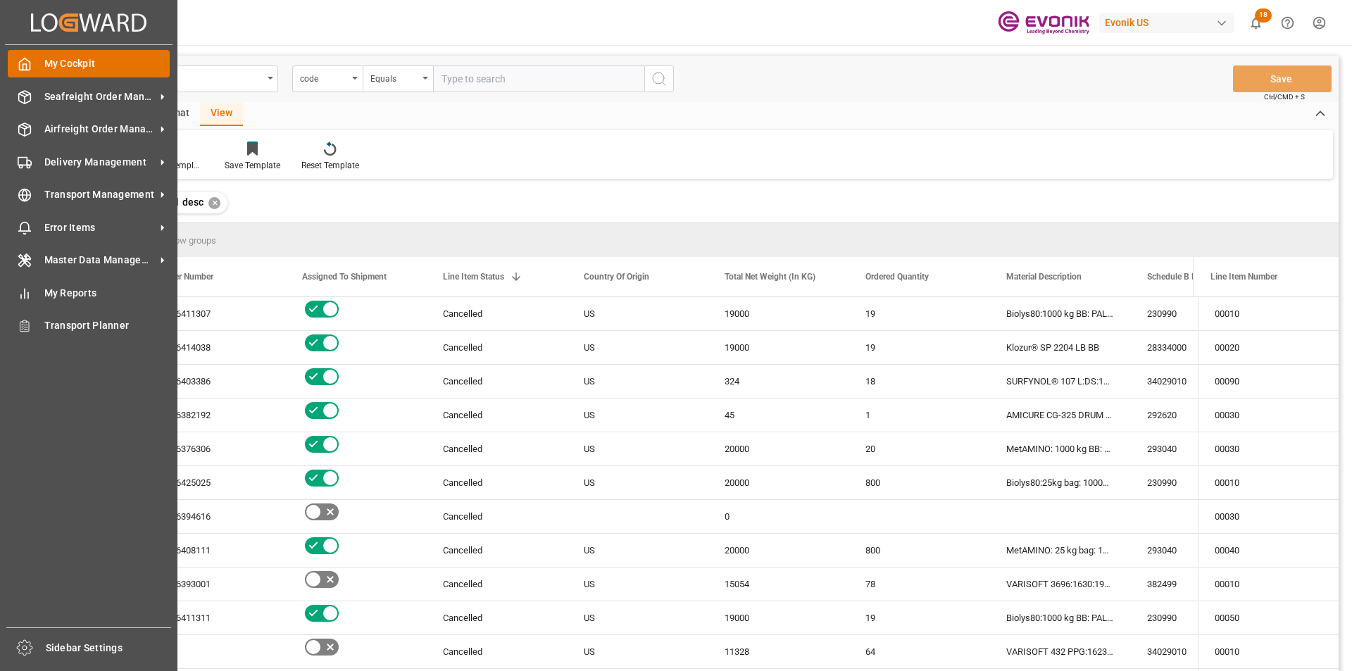
click at [27, 63] on icon at bounding box center [25, 64] width 14 height 14
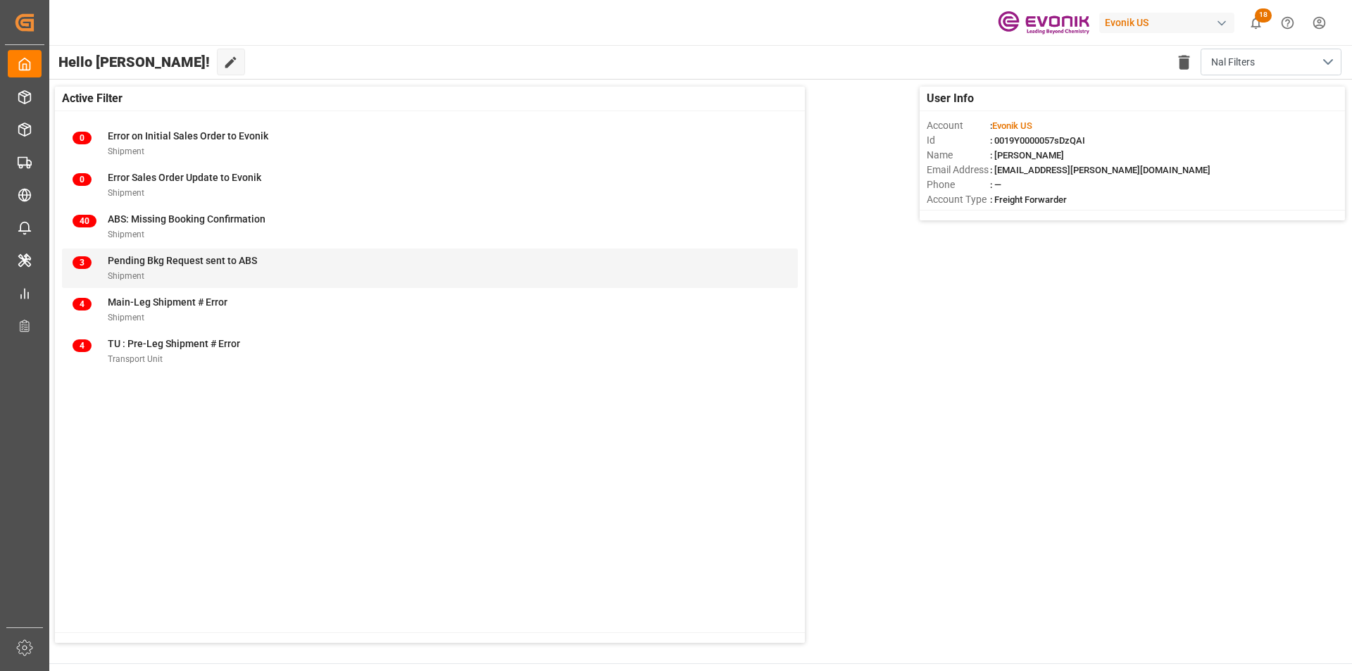
click at [184, 268] on div "Pending Bkg Request sent to ABS" at bounding box center [182, 261] width 149 height 15
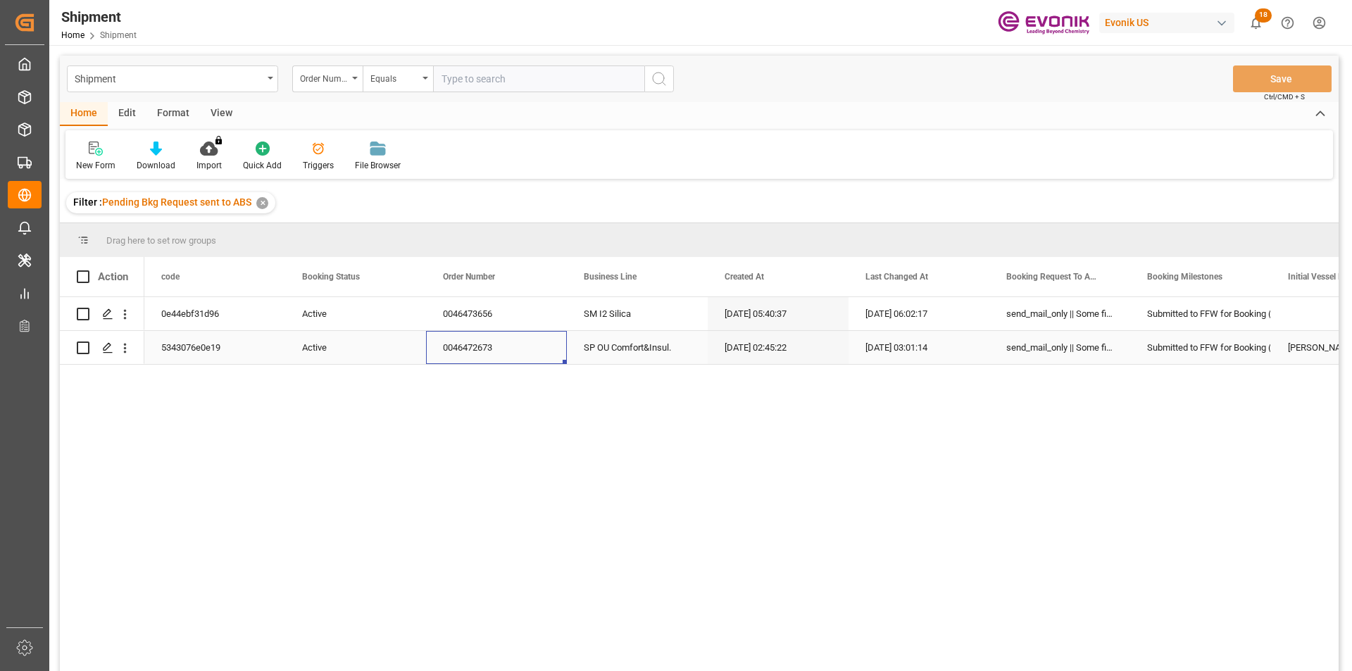
click at [466, 351] on div "0046472673" at bounding box center [496, 347] width 141 height 33
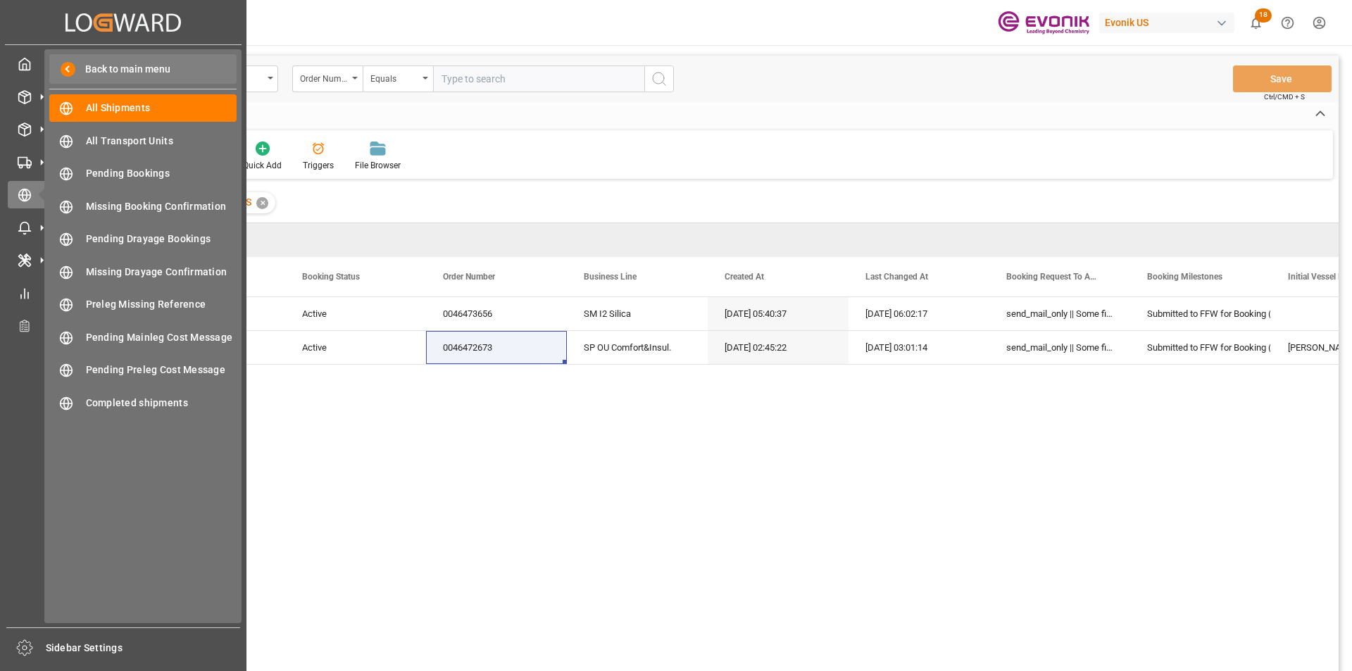
click at [88, 75] on span "Back to main menu" at bounding box center [122, 69] width 95 height 15
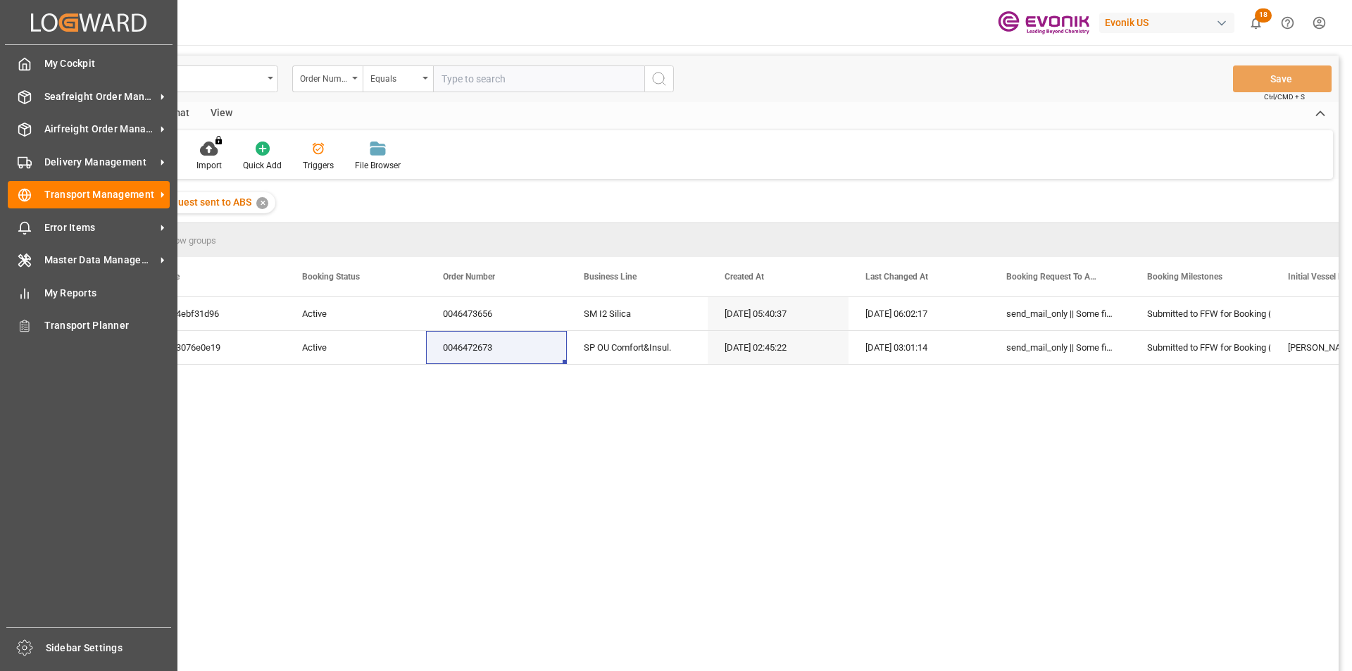
click at [88, 75] on div "My Cockpit My Cockpit" at bounding box center [89, 63] width 162 height 27
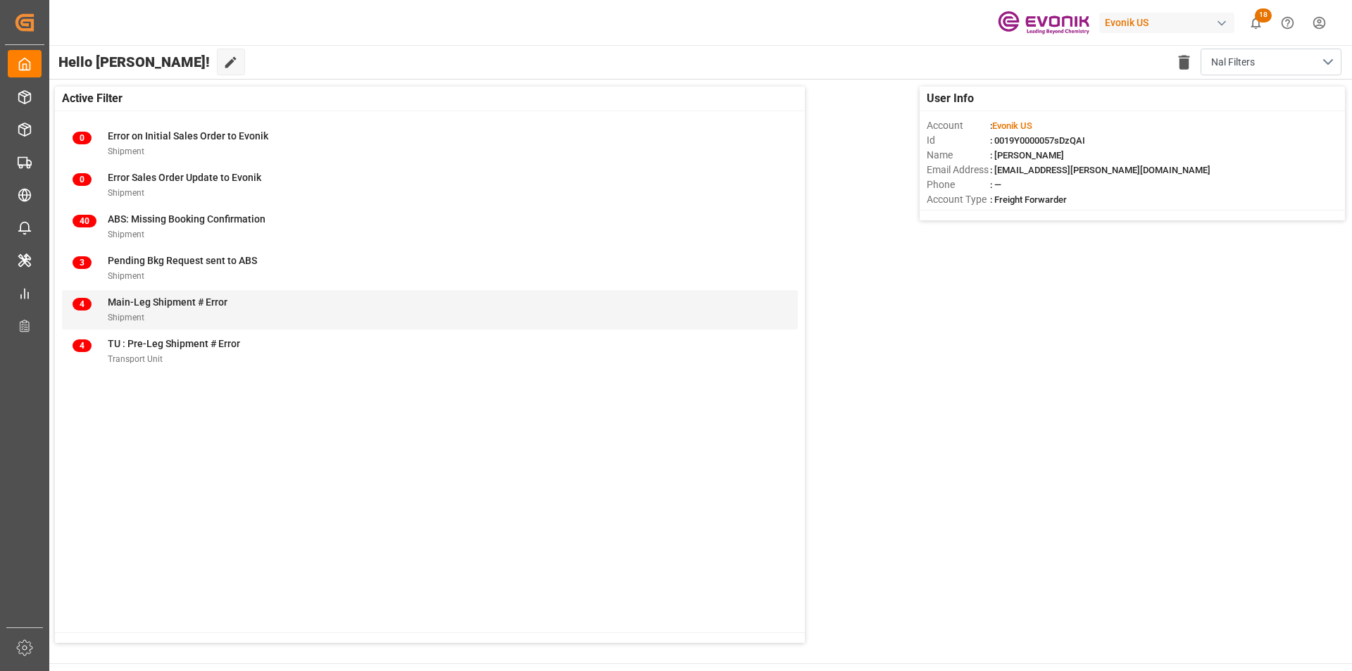
click at [163, 309] on div "Main-Leg Shipment # Error" at bounding box center [168, 302] width 120 height 15
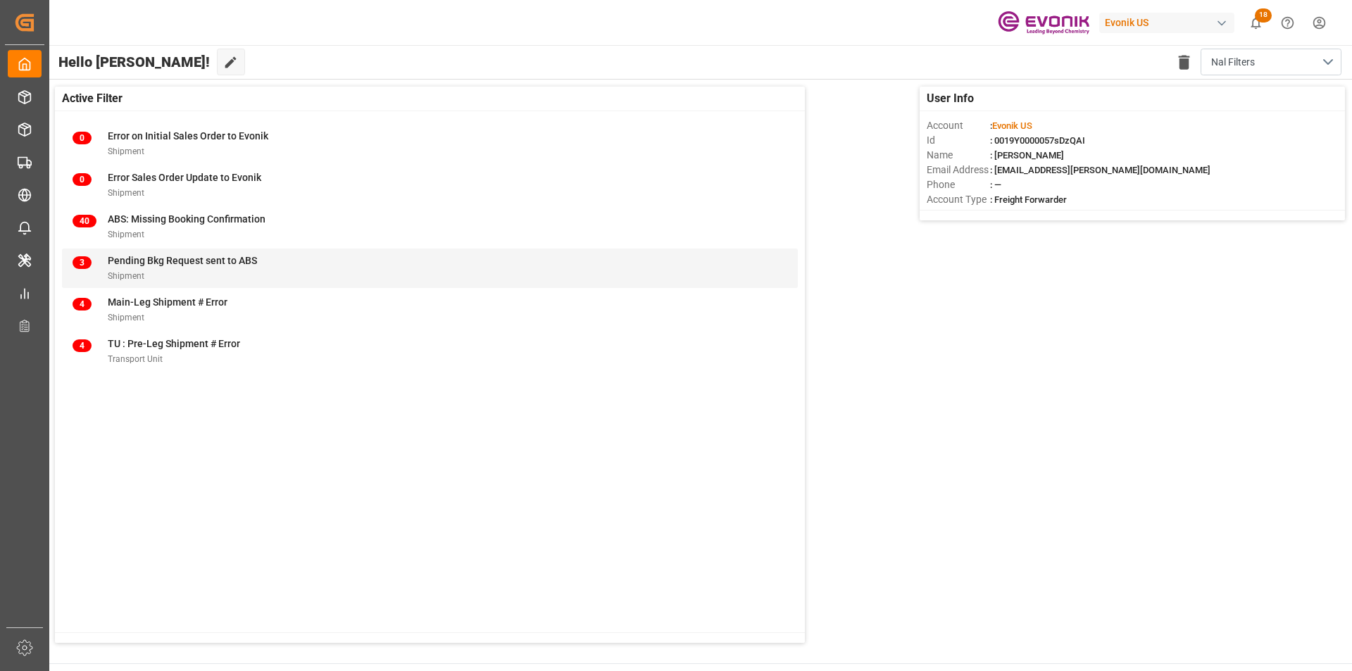
click at [155, 261] on span "Pending Bkg Request sent to ABS" at bounding box center [182, 260] width 149 height 11
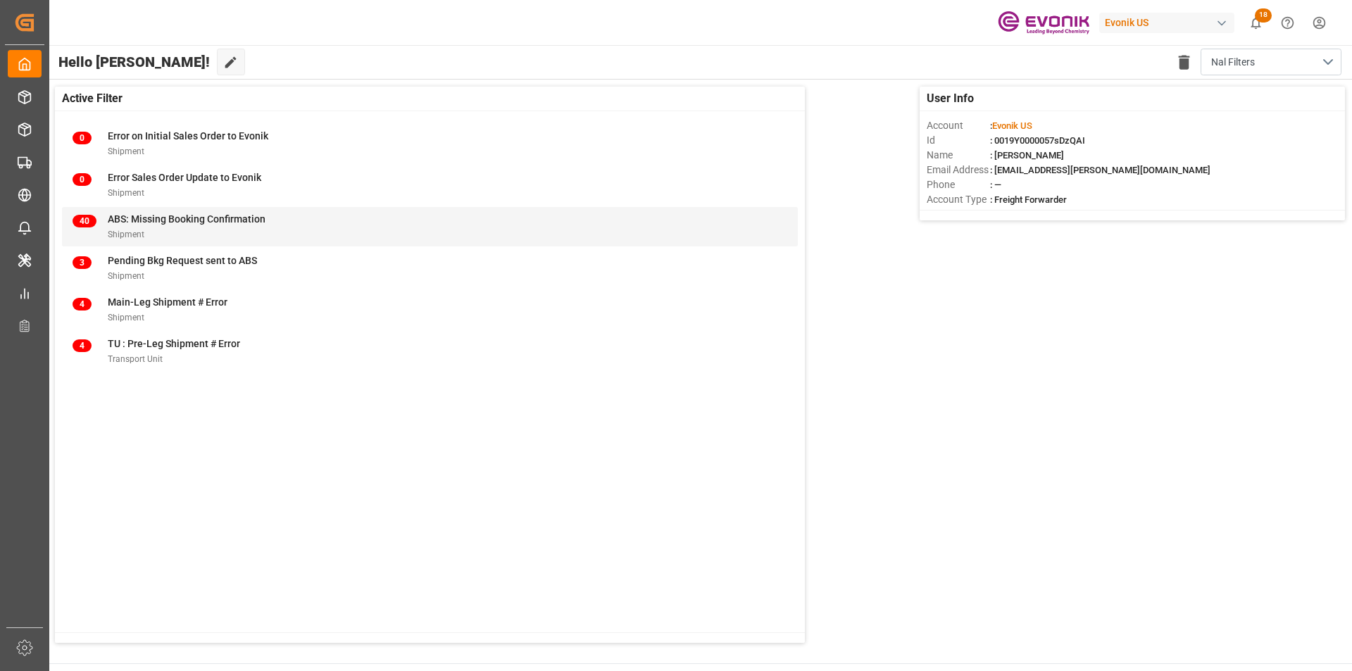
click at [146, 213] on div "ABS: Missing Booking Confirmation" at bounding box center [187, 219] width 158 height 15
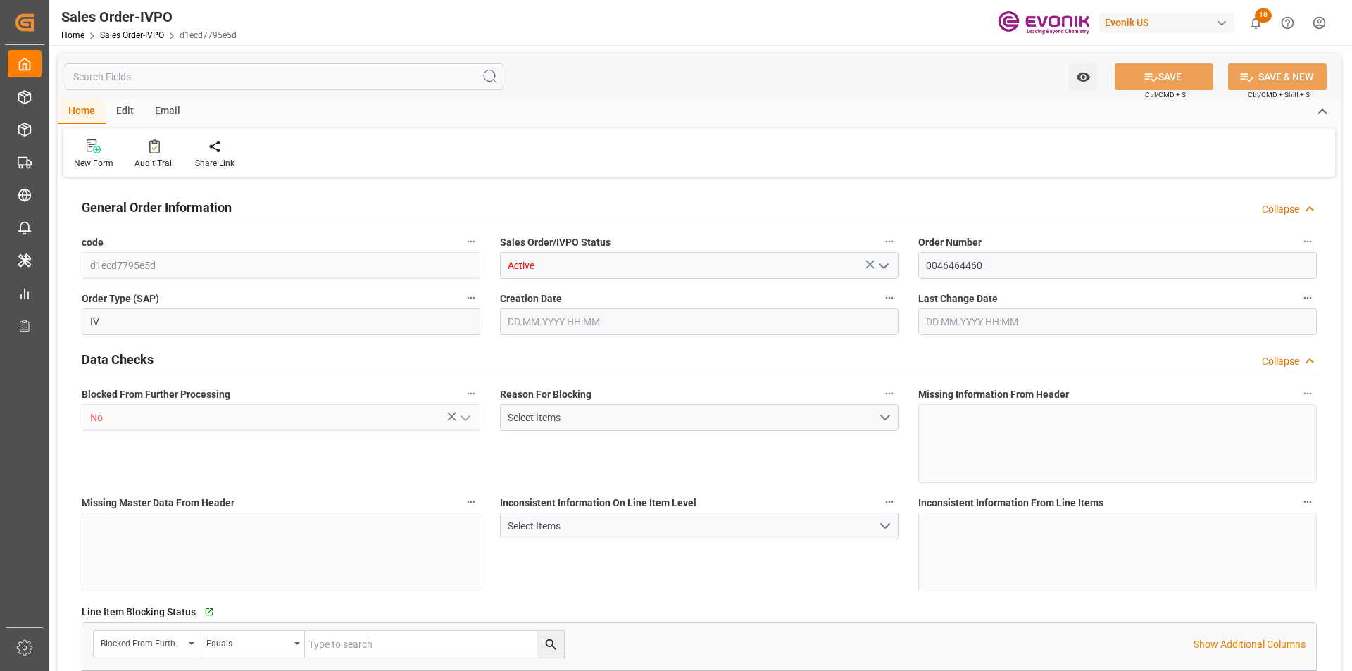
type input "BRSSZ"
type input "livia.leone@evonik.comTelephone No: 55 19 3475-3130"
type input "0"
type input "1"
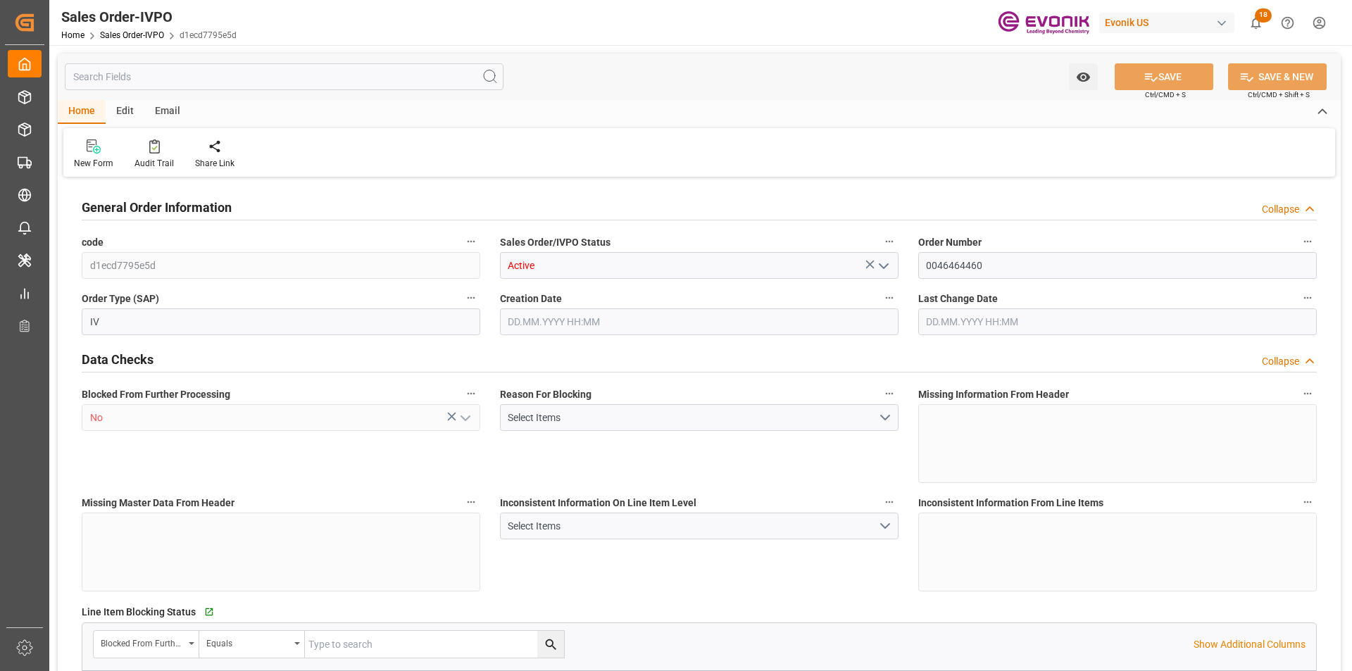
type input "1"
type input "13860.352"
type input "21.0423"
type input "17000"
type input "30"
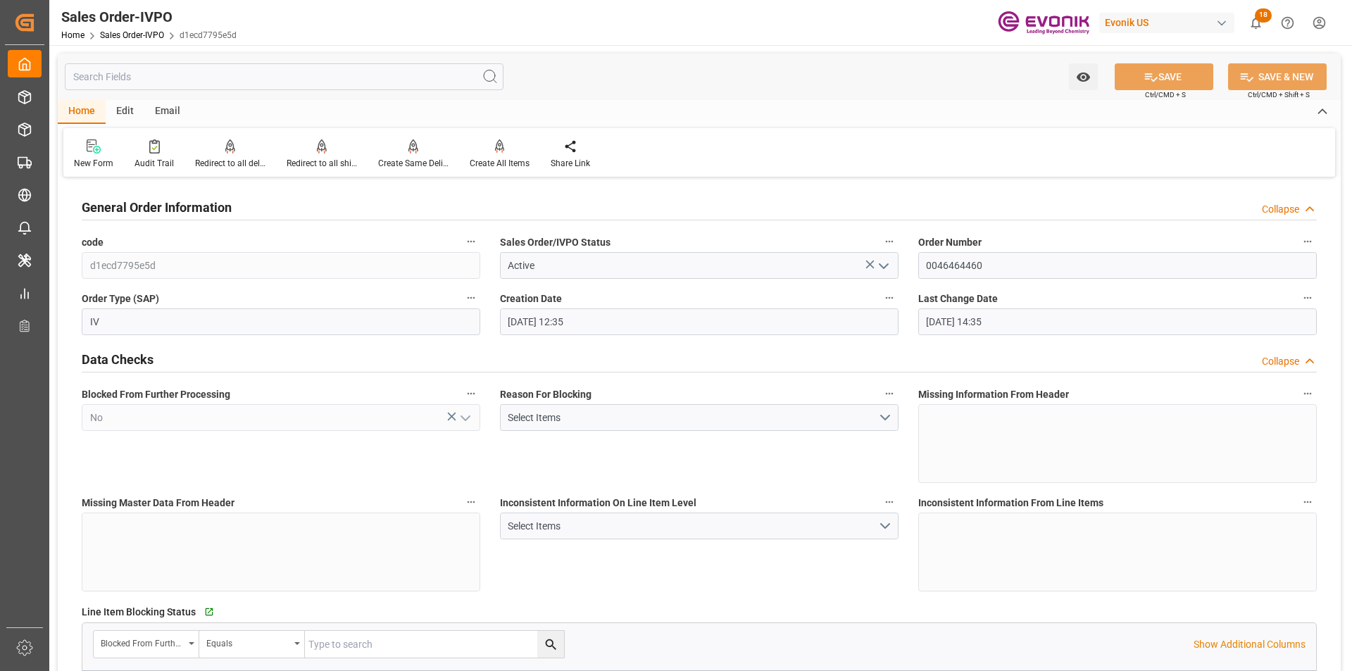
type input "21.07.2025 12:35"
type input "21.08.2025 14:35"
type input "livia.leone@evonik.comTelephone No: 55 19 3475-3130"
type input "CNSHA"
type input "0"
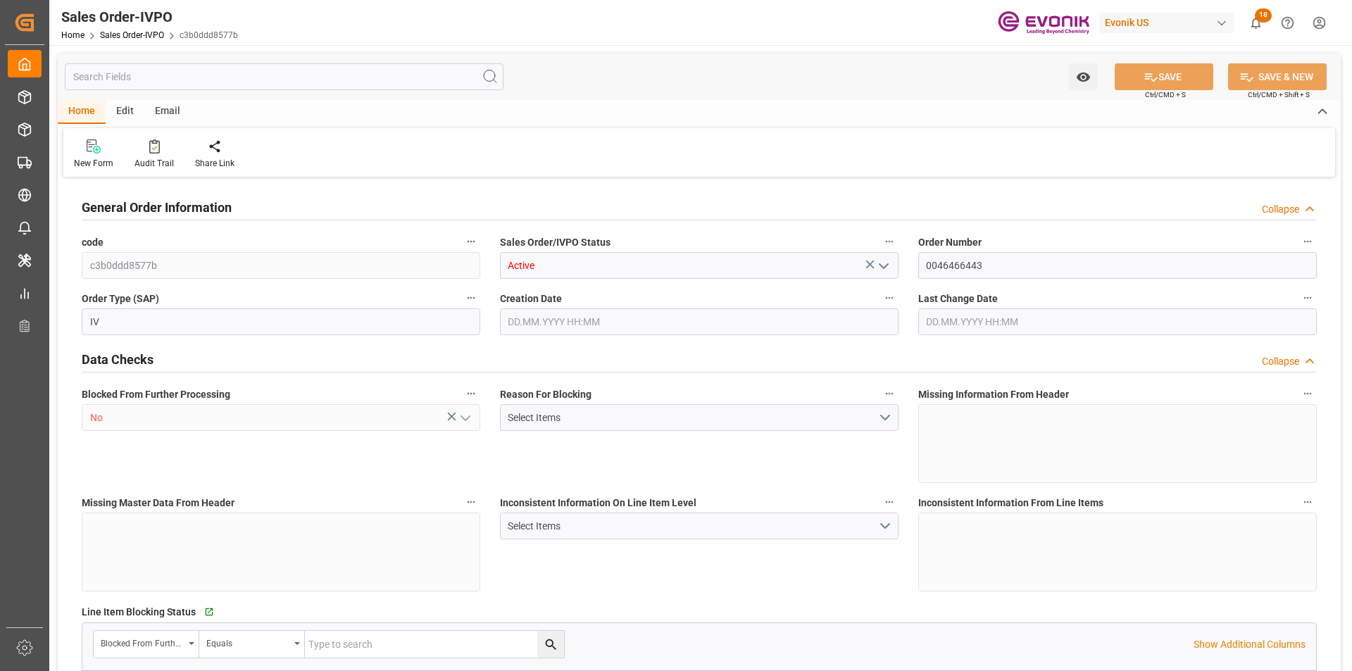
type input "1"
type input "5693.2"
type input "13.1327"
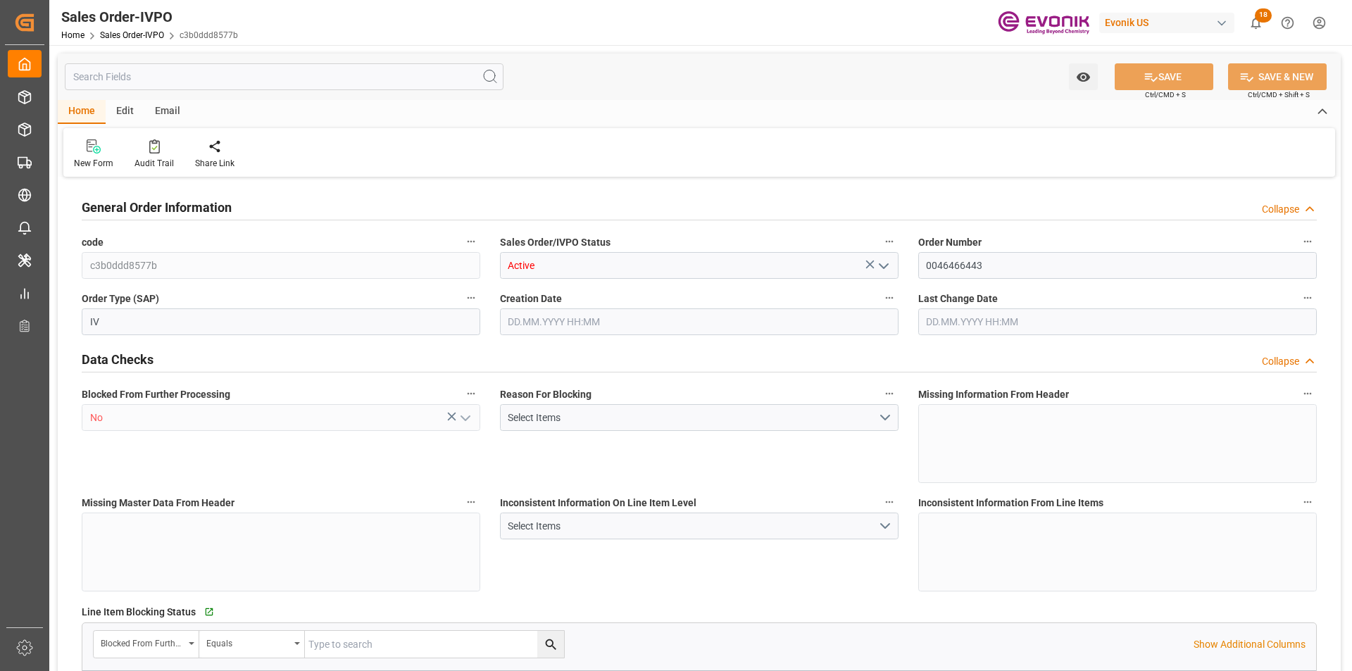
type input "17000"
type input "30"
type input "01.08.2025 13:46"
type input "28.08.2025 14:24"
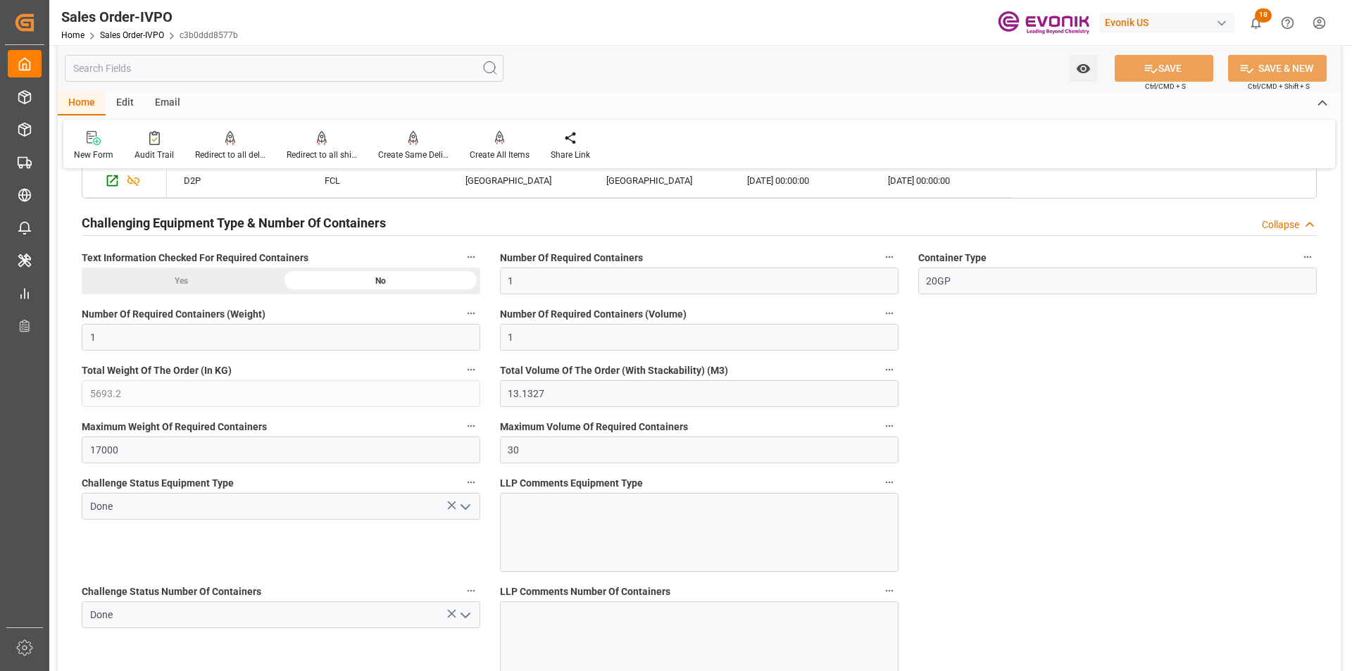
scroll to position [2606, 0]
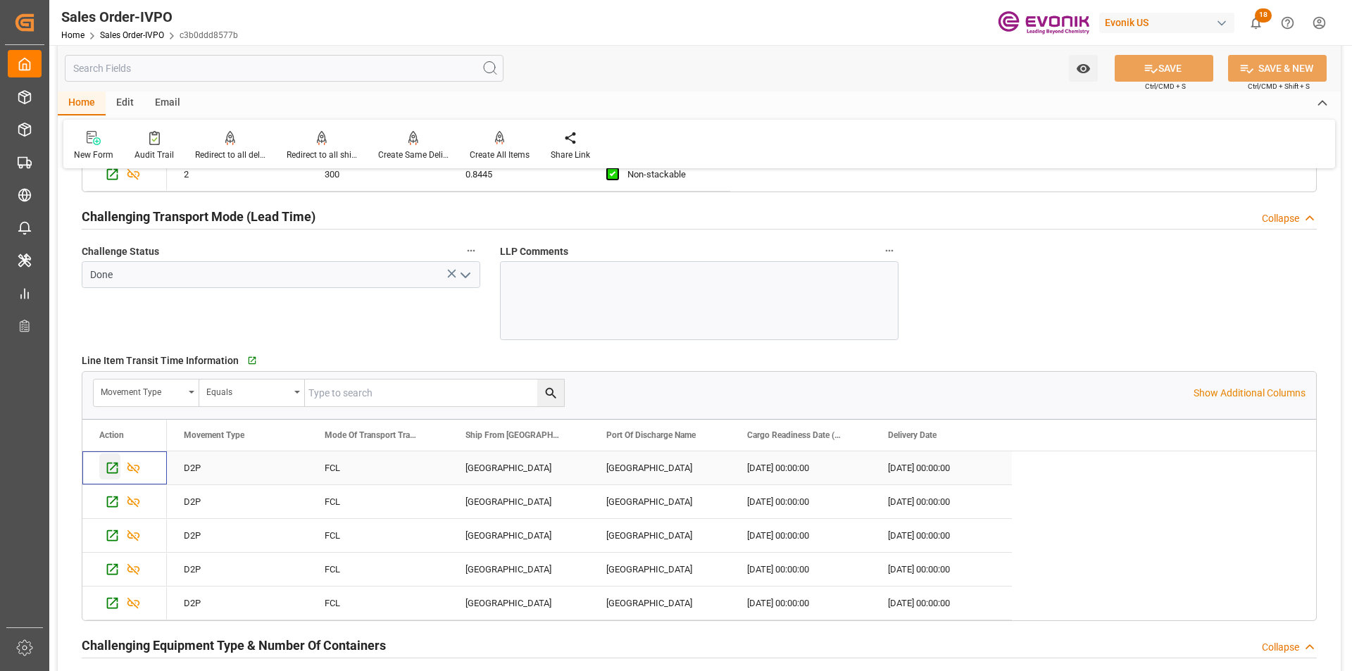
click at [110, 473] on icon "Press SPACE to select this row." at bounding box center [112, 468] width 11 height 11
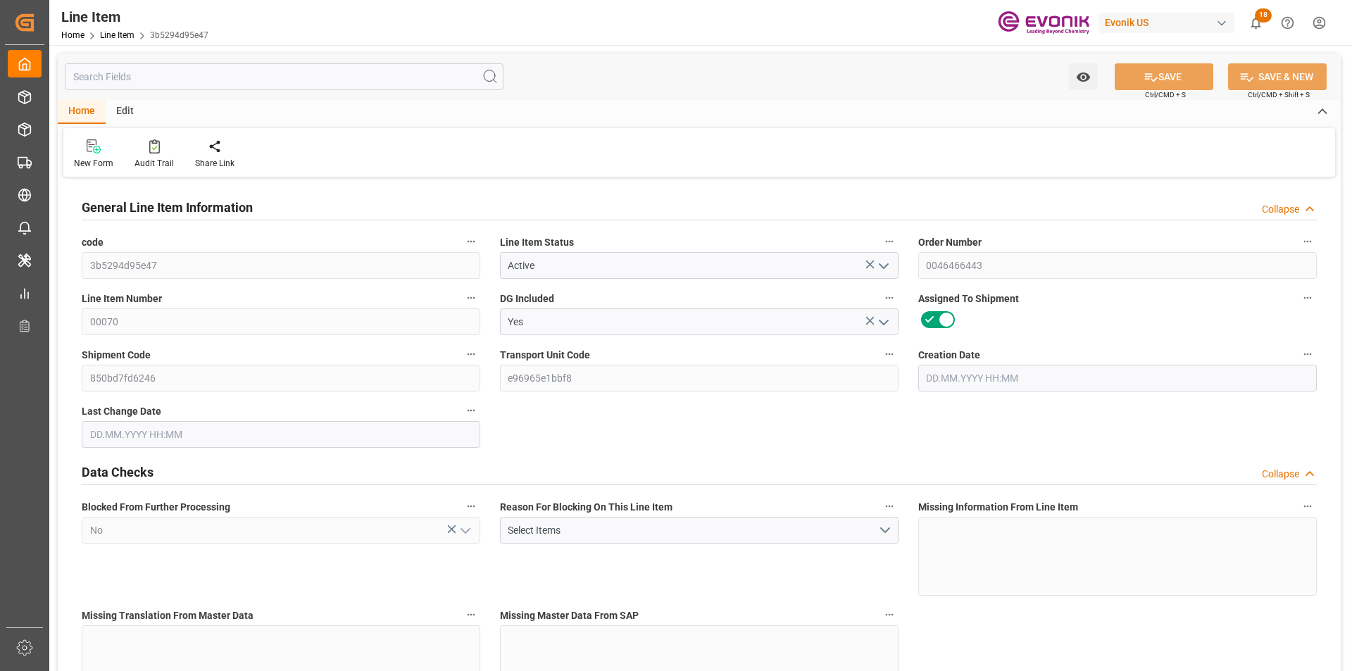
type input "1"
type input "883.2"
type input "816"
type input "1.1501"
type input "4"
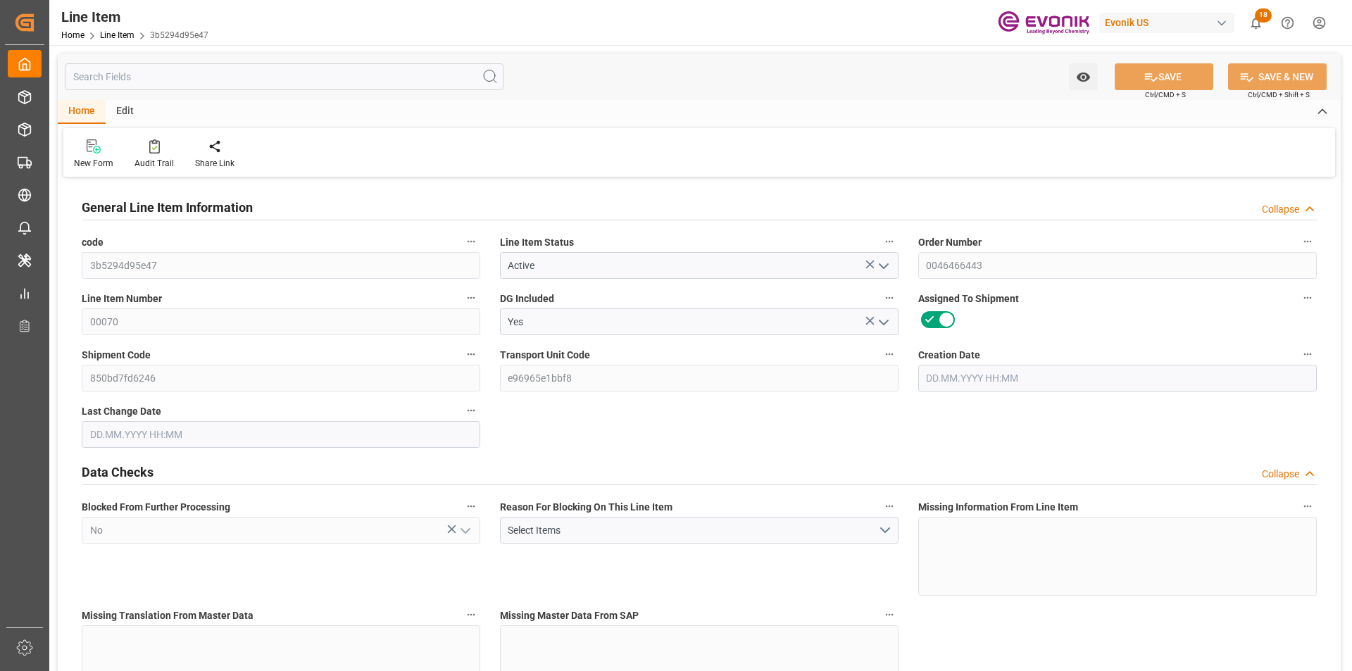
type input "7050.24"
type input "4"
type input "883.2"
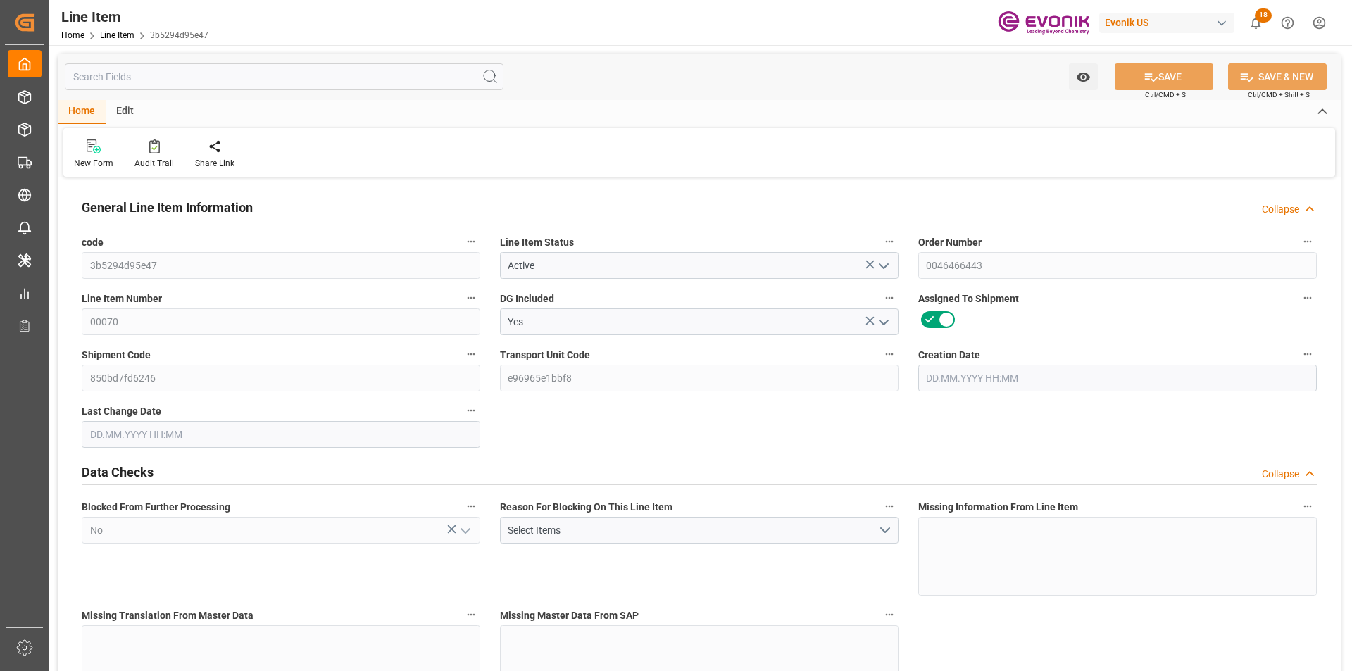
type input "903.2"
type input "816"
type input "1.1501"
type input "1150.148"
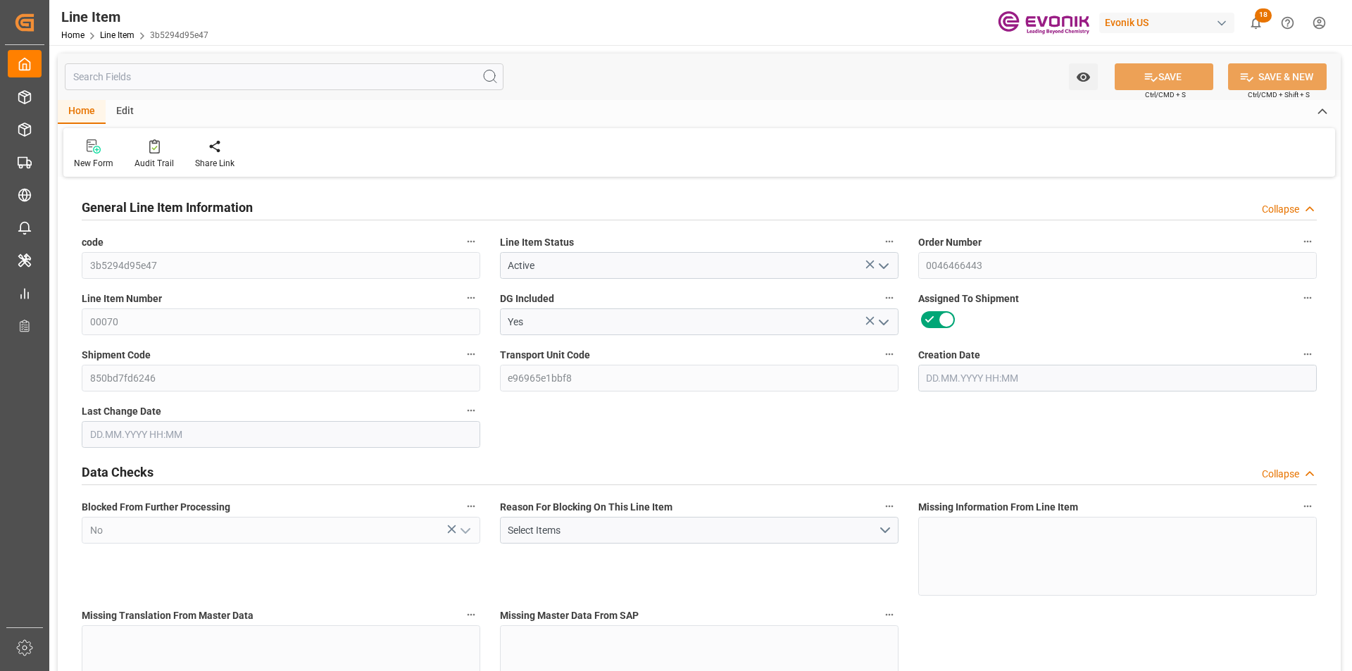
type input "4"
type input "883.2"
type input "816"
type input "1.1501"
type input "[DATE] 13:46"
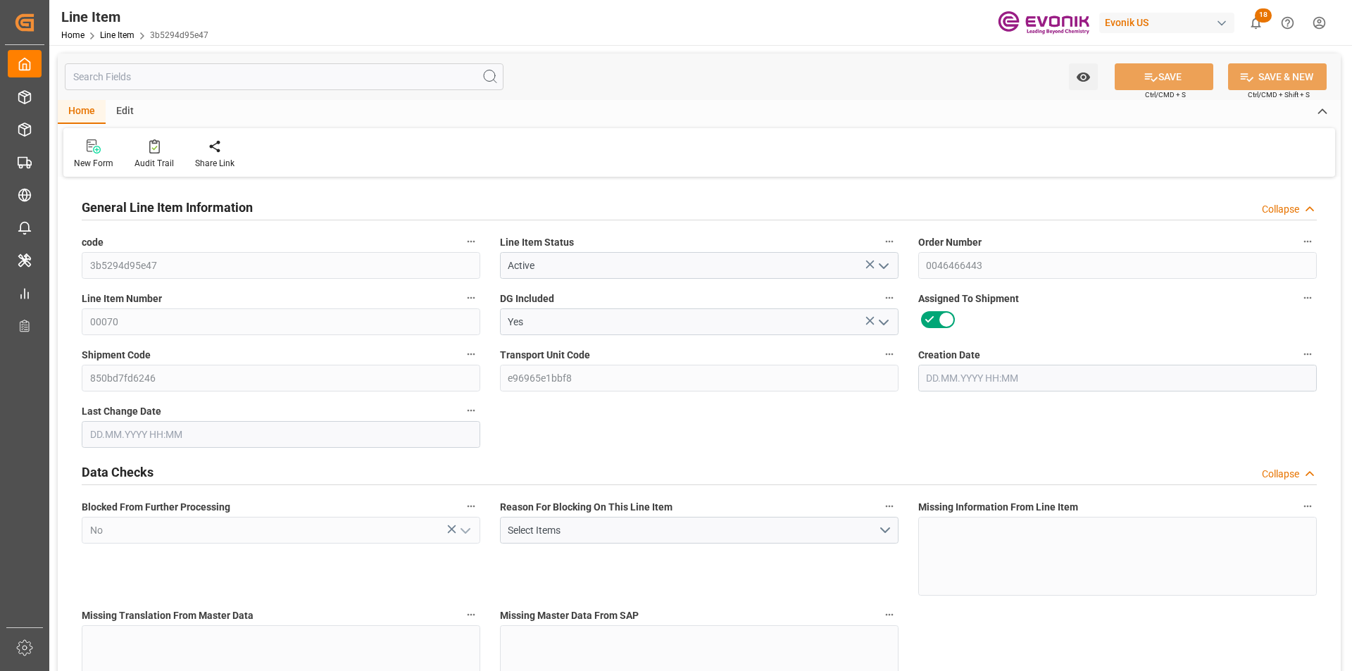
type input "28.08.2025 14:23"
type input "18.10.2025"
type input "26.08.2025"
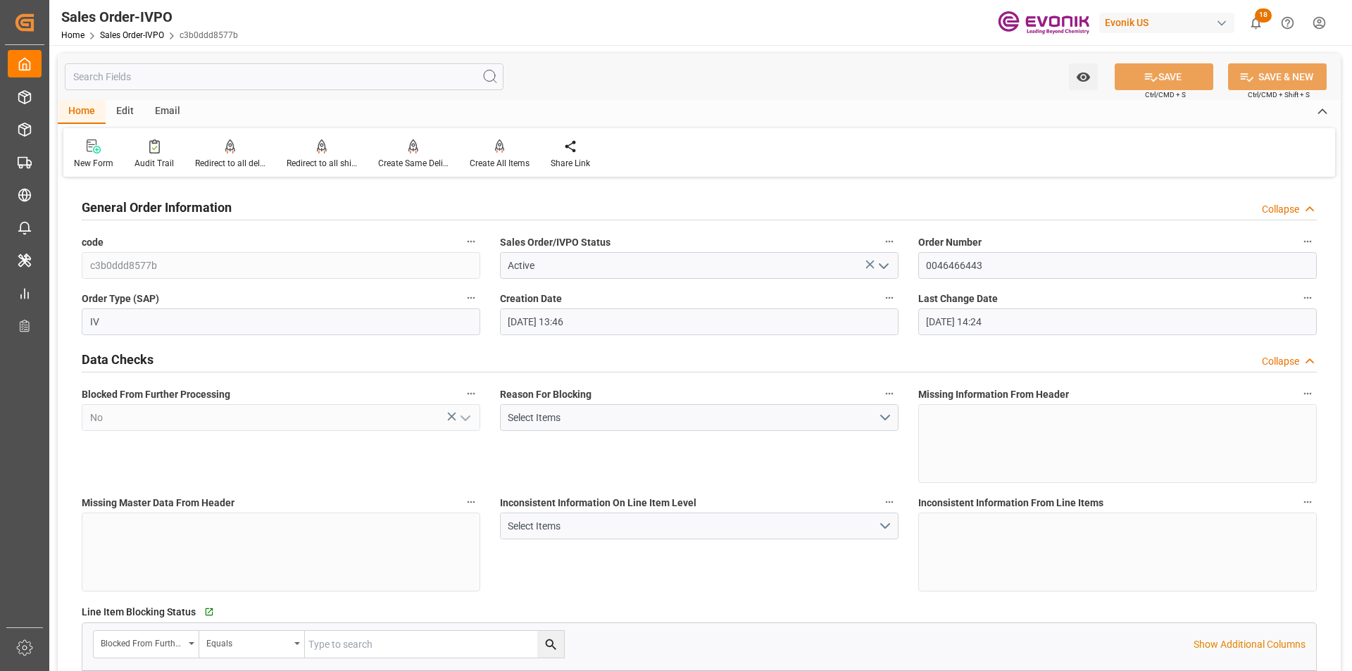
scroll to position [2606, 0]
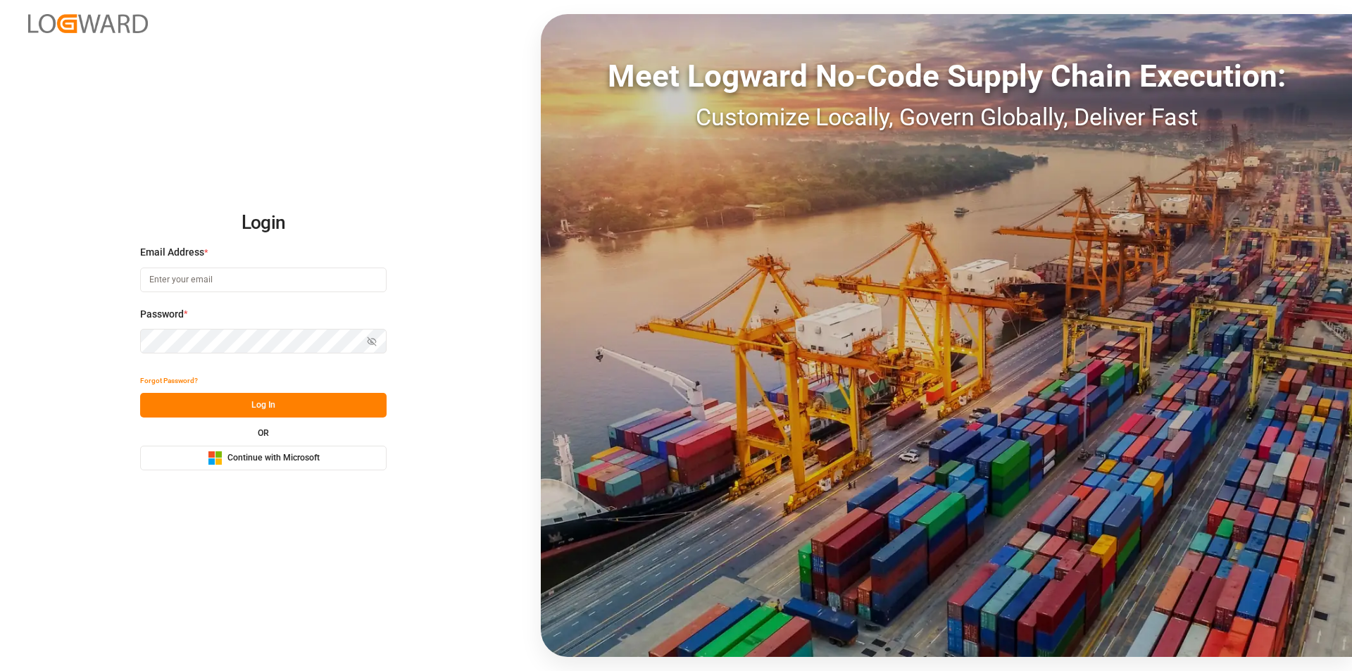
type input "[EMAIL_ADDRESS][PERSON_NAME][DOMAIN_NAME]"
click at [267, 403] on button "Log In" at bounding box center [263, 405] width 247 height 25
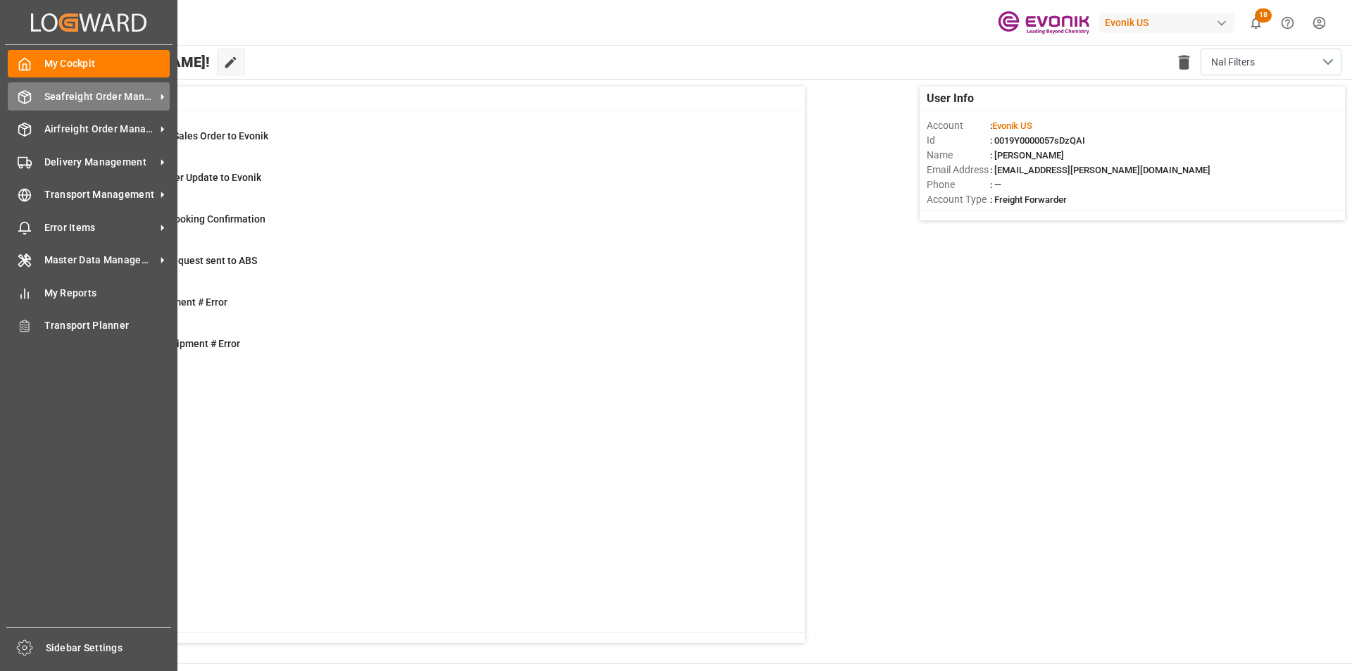
click at [60, 96] on span "Seafreight Order Management" at bounding box center [99, 96] width 111 height 15
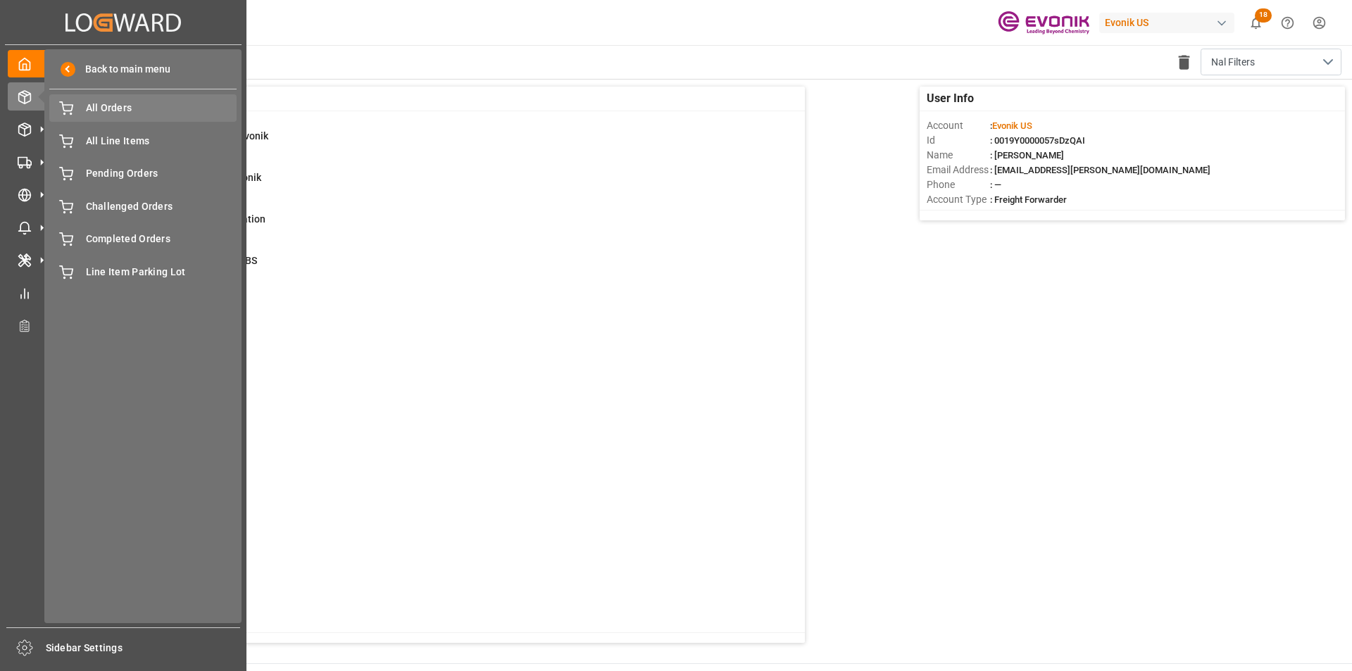
click at [173, 106] on span "All Orders" at bounding box center [161, 108] width 151 height 15
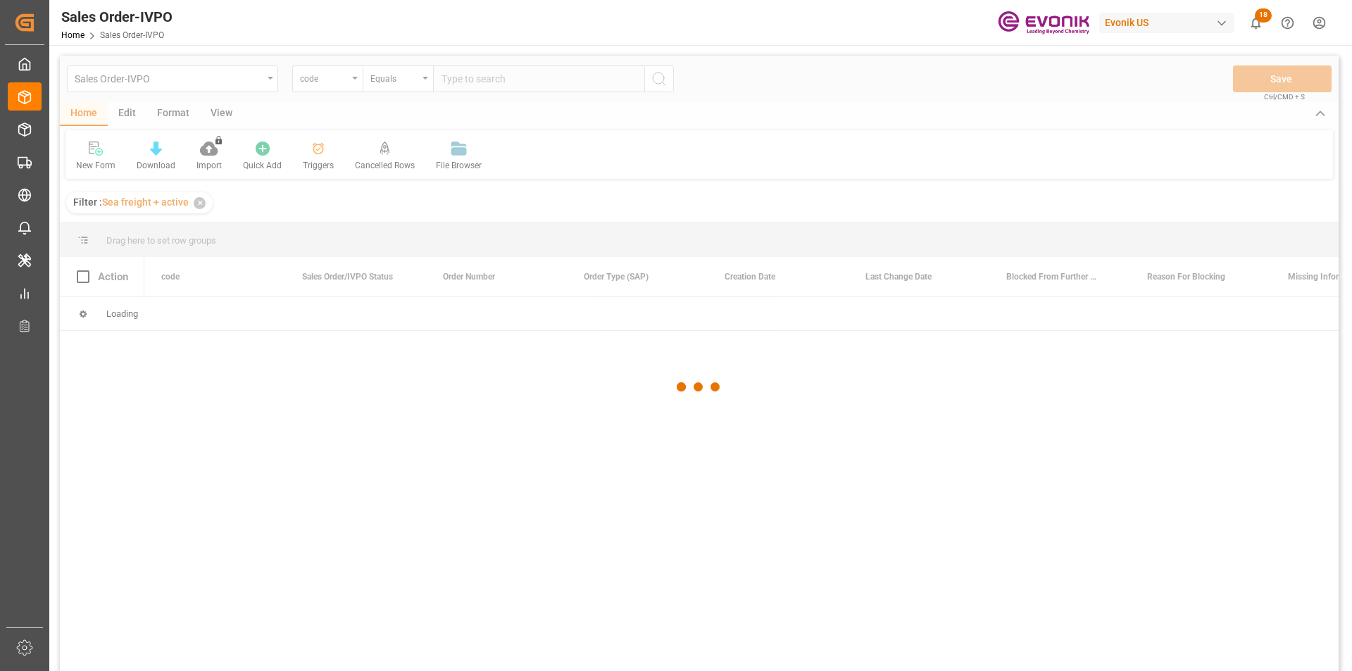
click at [343, 77] on div at bounding box center [699, 387] width 1279 height 663
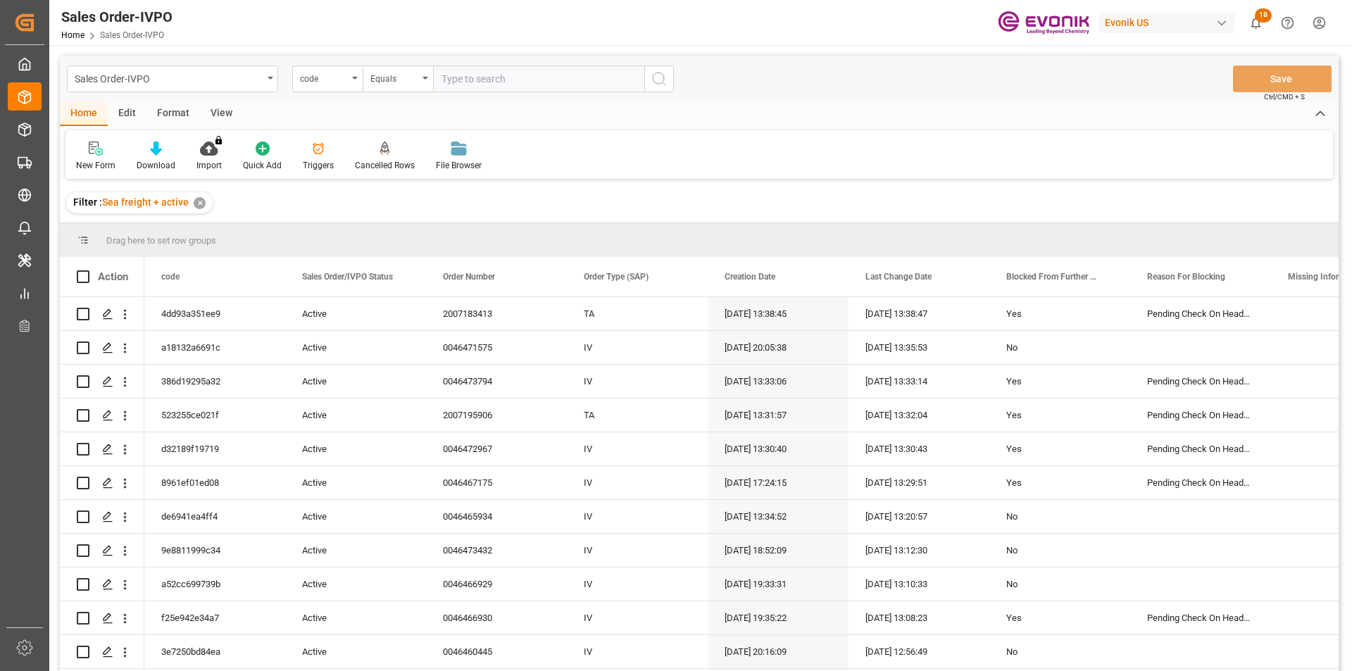
click at [347, 80] on div "code" at bounding box center [324, 77] width 48 height 16
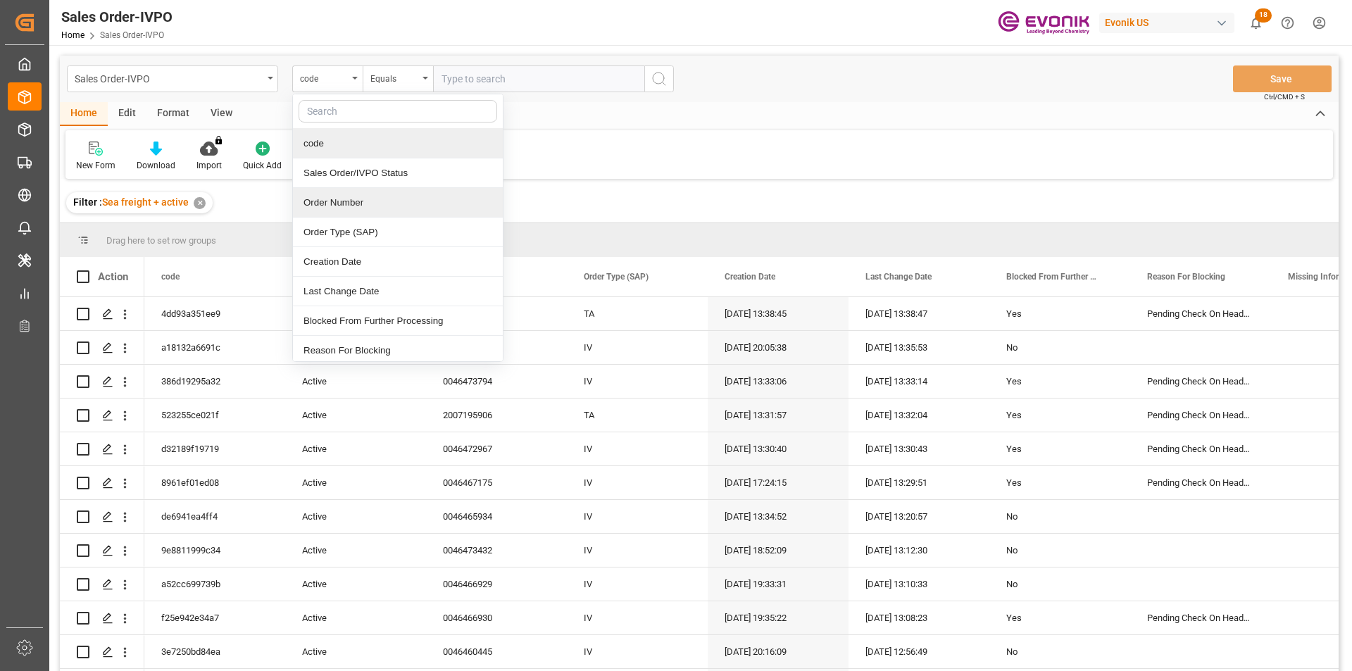
click at [330, 207] on div "Order Number" at bounding box center [398, 203] width 210 height 30
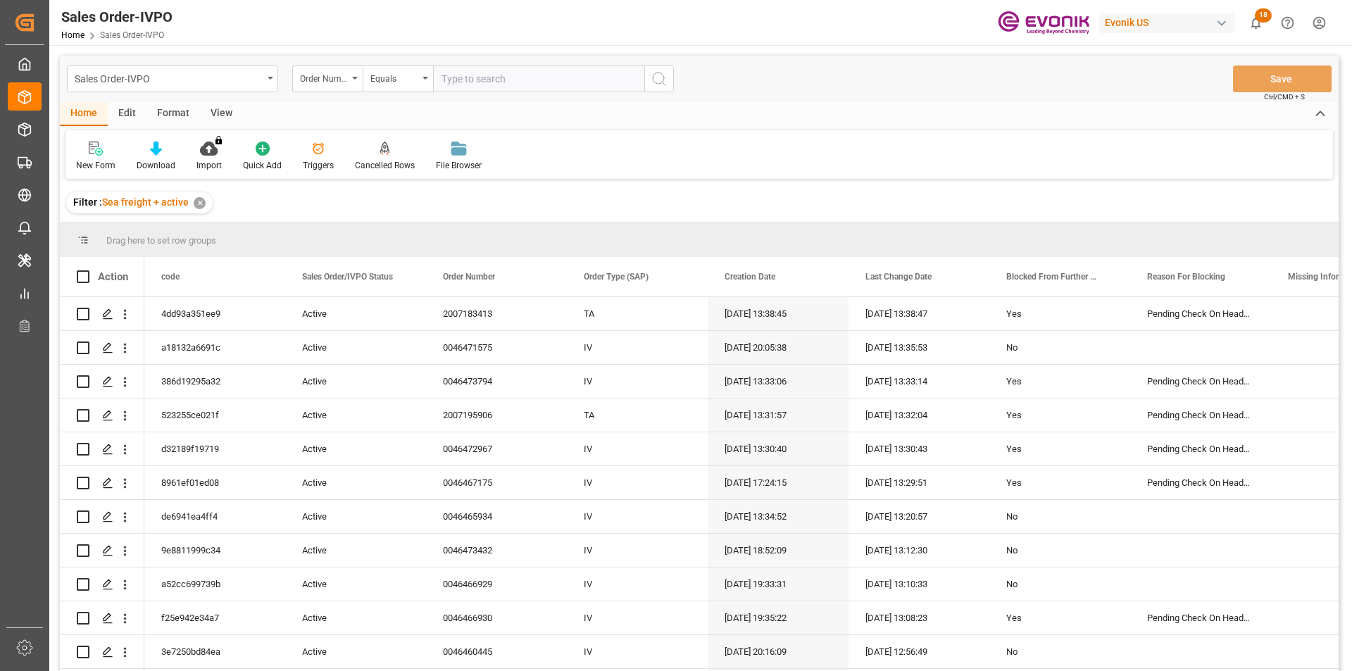
click at [459, 72] on input "text" at bounding box center [538, 79] width 211 height 27
paste input "0046472673"
type input "0046472673"
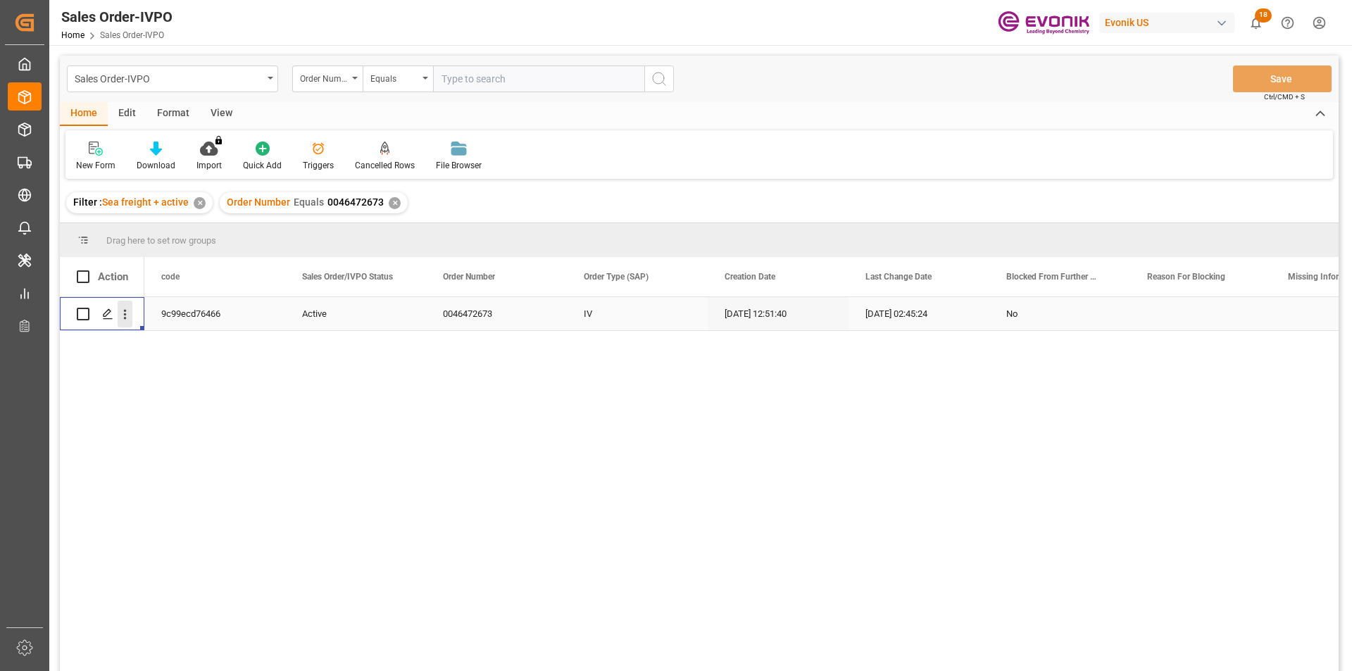
click at [123, 313] on icon "open menu" at bounding box center [125, 314] width 15 height 15
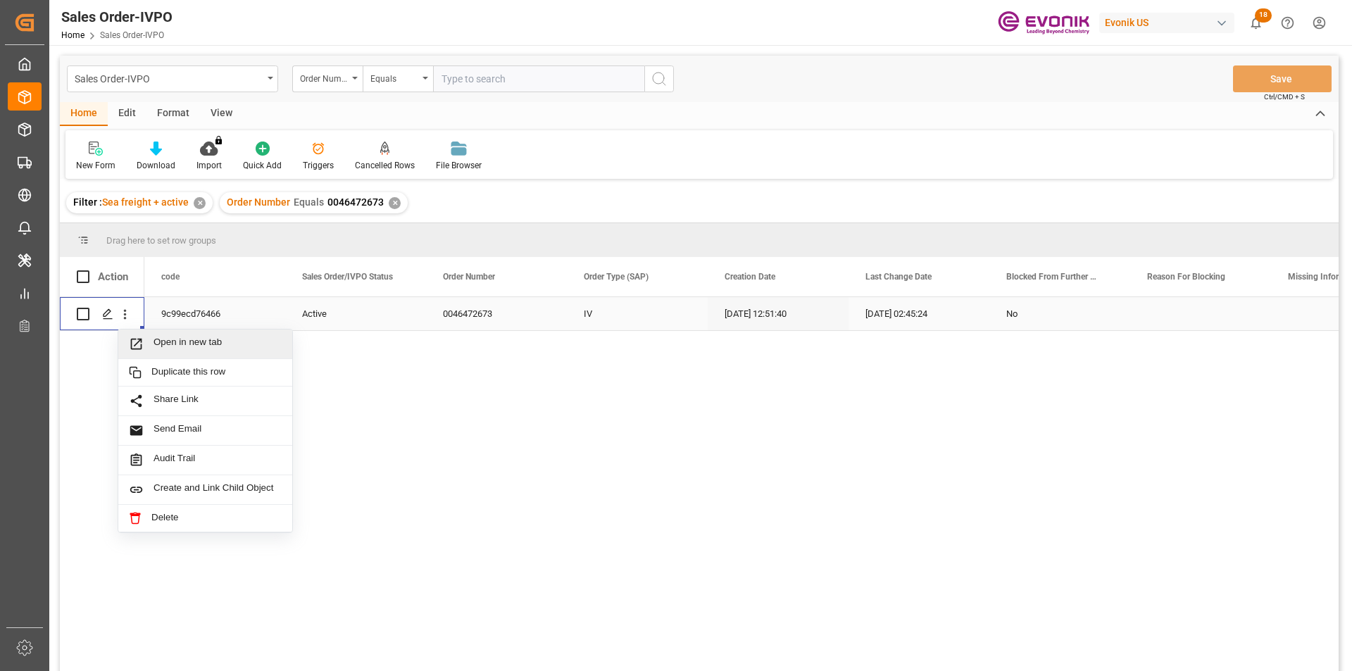
click at [185, 348] on span "Open in new tab" at bounding box center [218, 344] width 128 height 15
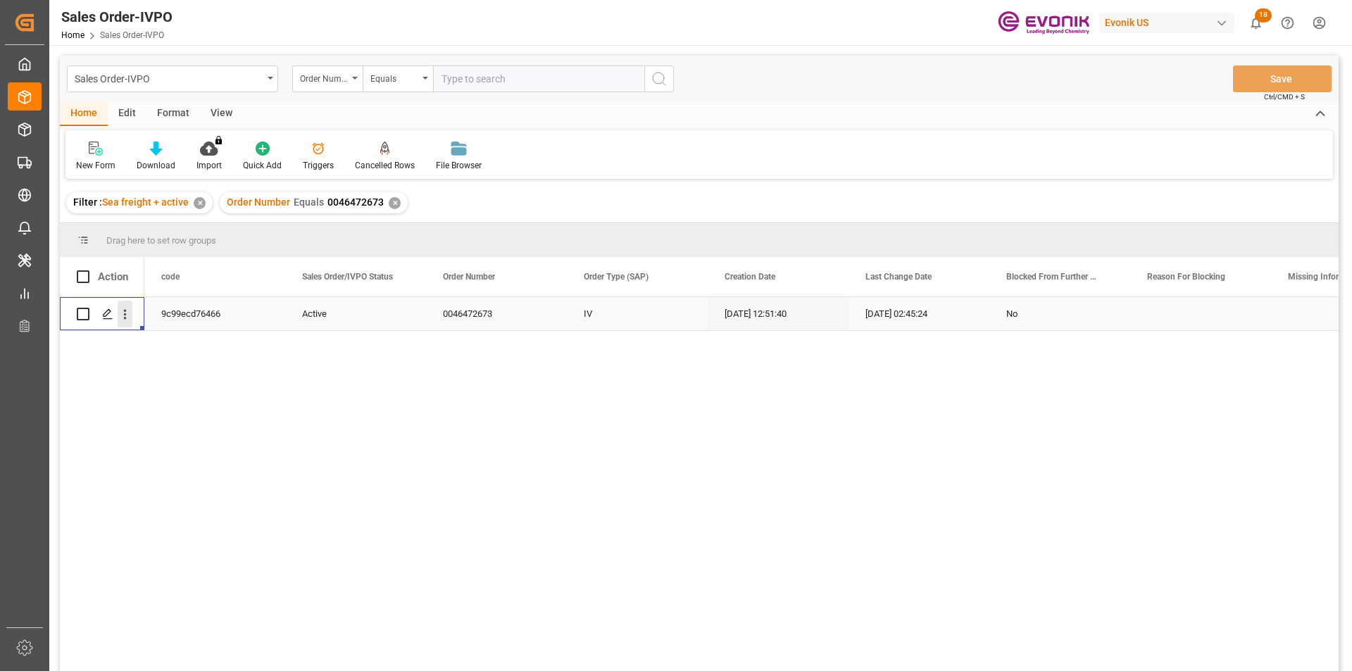
click at [120, 316] on icon "open menu" at bounding box center [125, 314] width 15 height 15
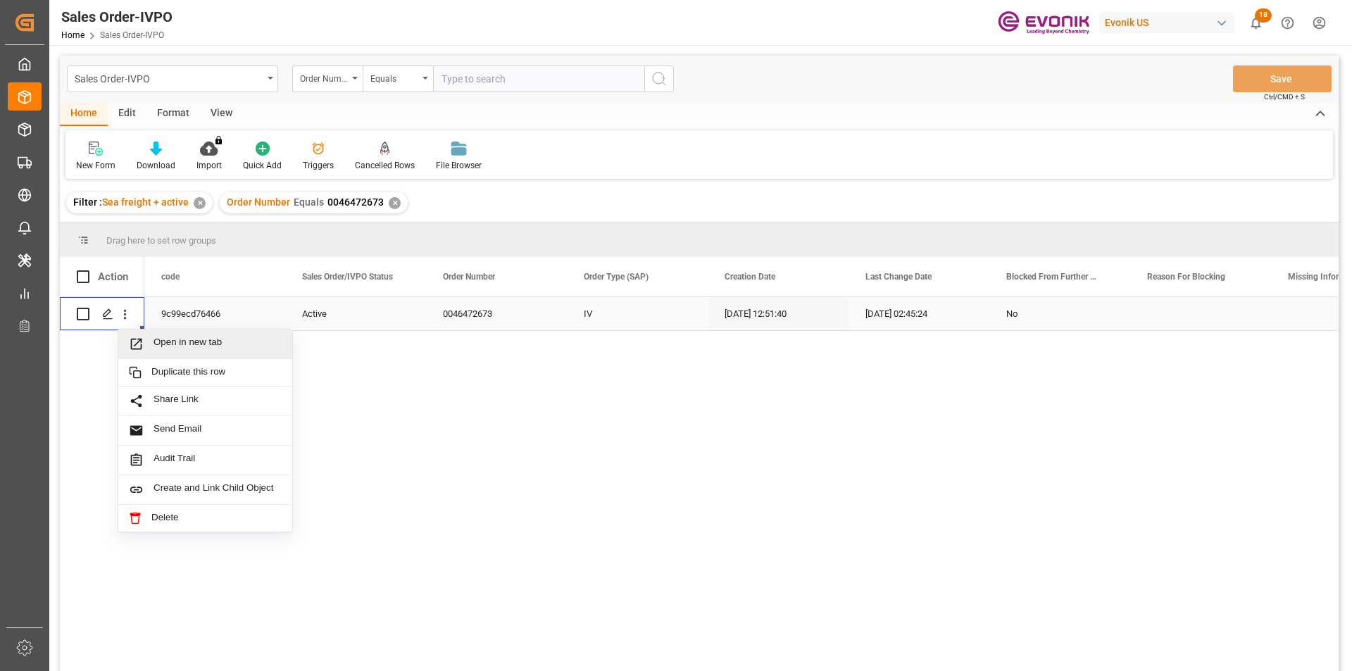
click at [211, 347] on span "Open in new tab" at bounding box center [218, 344] width 128 height 15
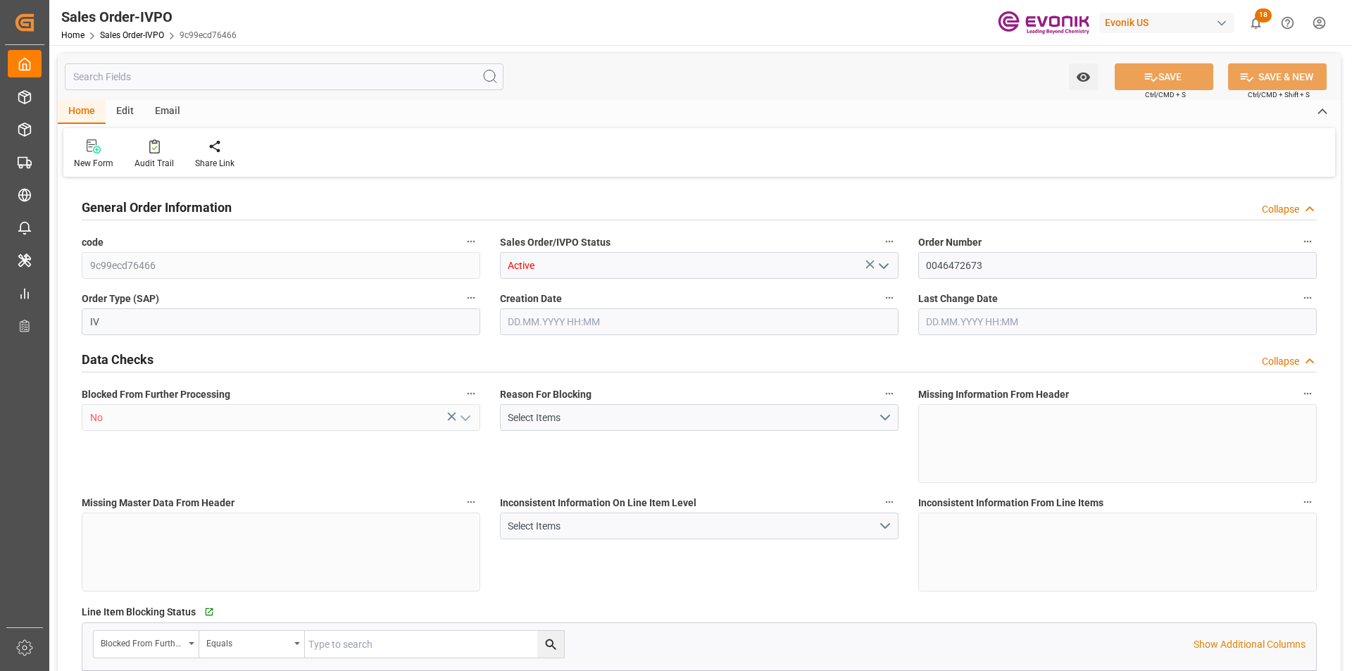
type input "KRPUS"
type input "0"
type input "1"
type input "2"
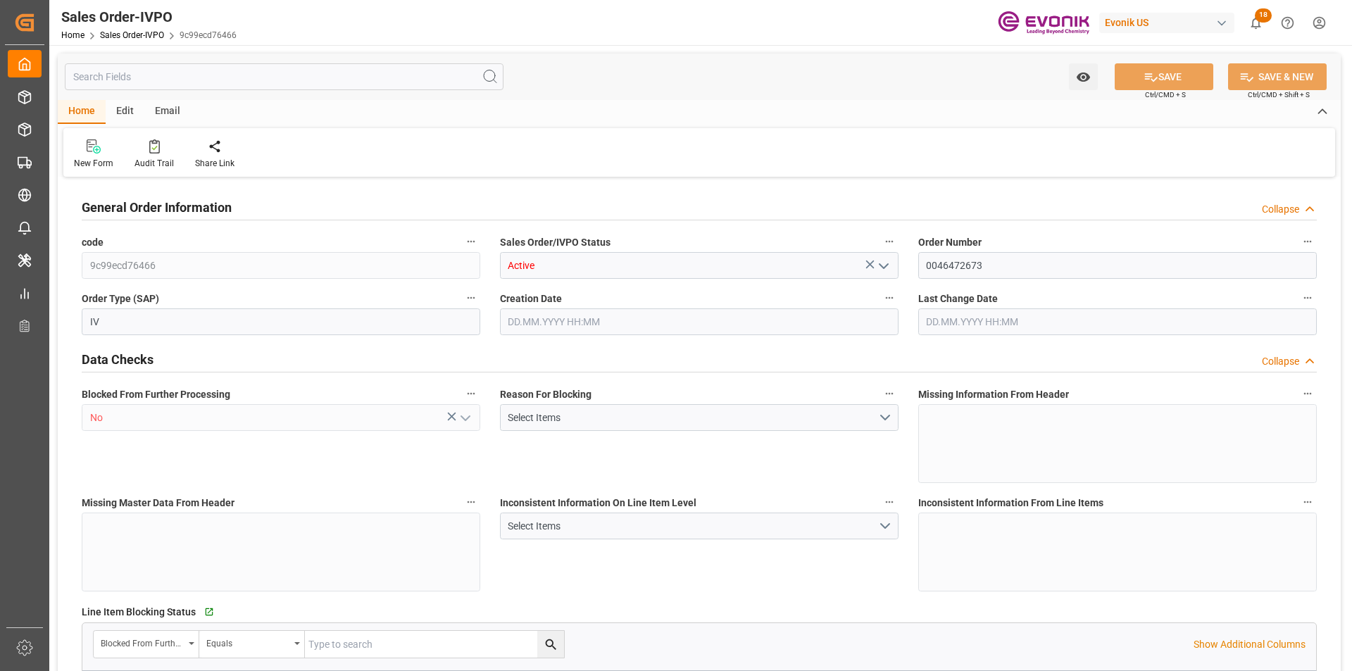
type input "13487.7"
type input "37.0724"
type input "17000"
type input "30"
type input "11.09.2025 12:51"
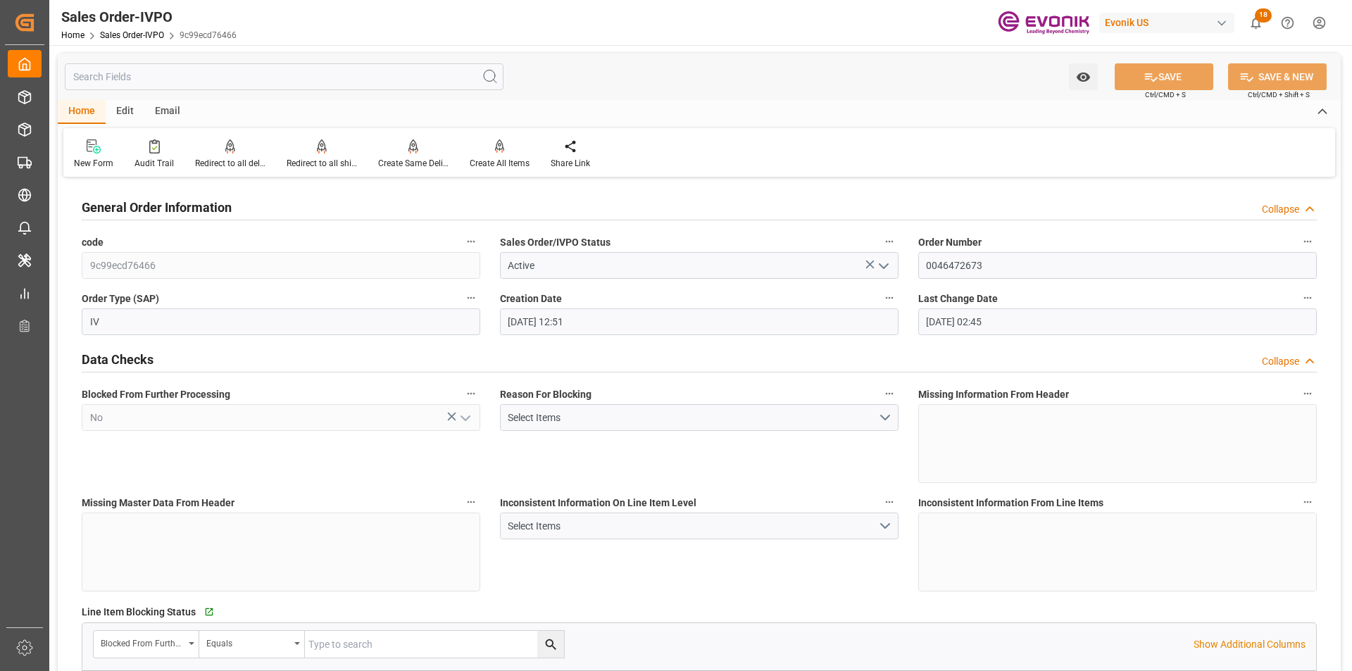
type input "23.09.2025 02:45"
click at [310, 154] on div "Redirect to all shipments" at bounding box center [322, 154] width 92 height 31
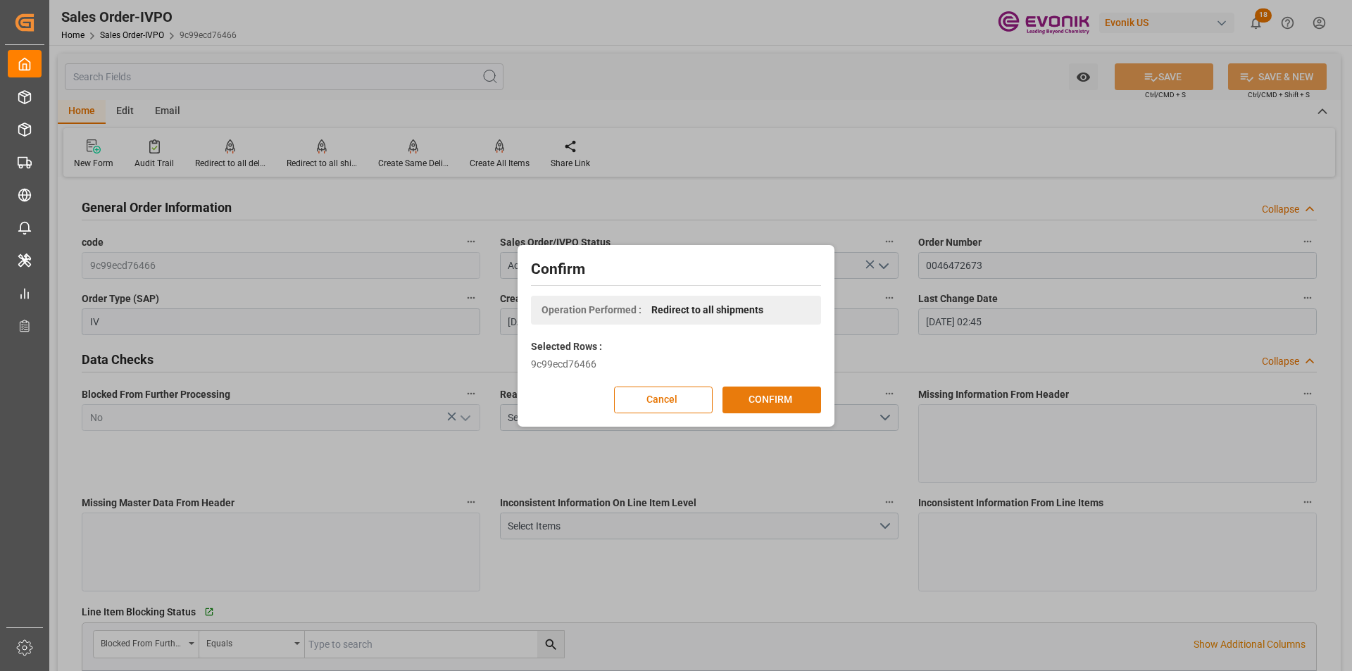
click at [783, 401] on button "CONFIRM" at bounding box center [772, 400] width 99 height 27
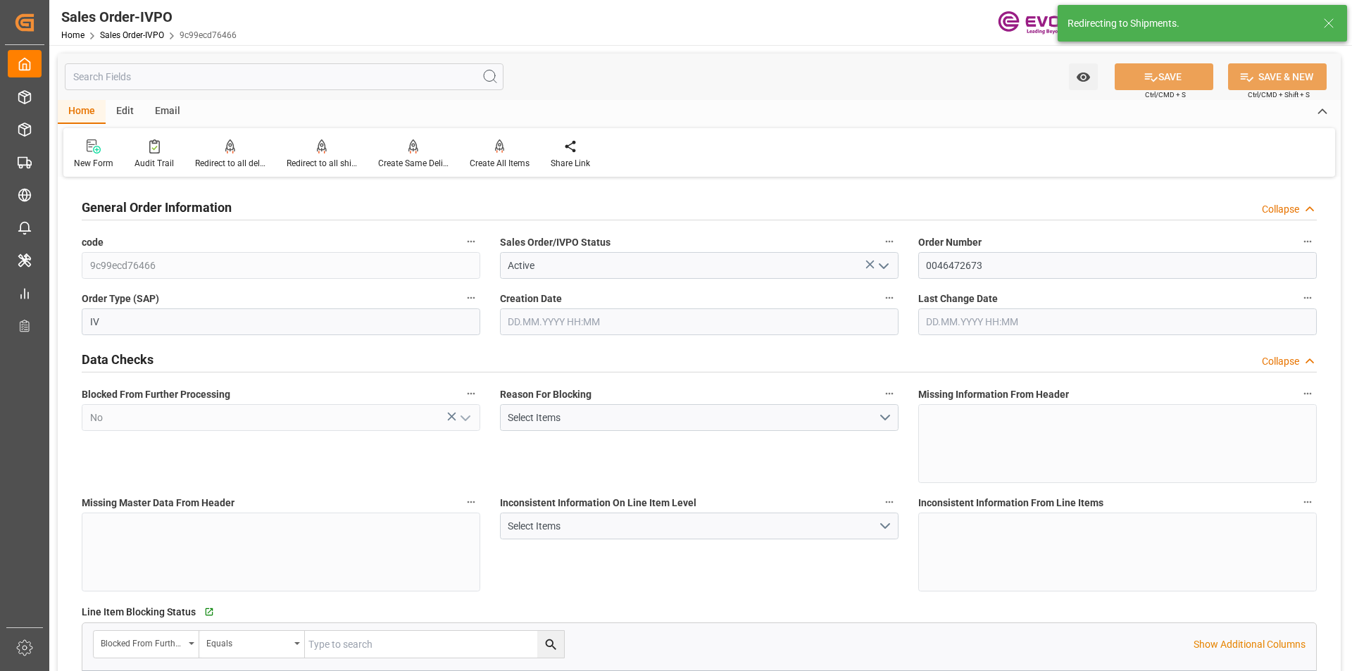
type input "11.09.2025 12:51"
type input "23.09.2025 02:45"
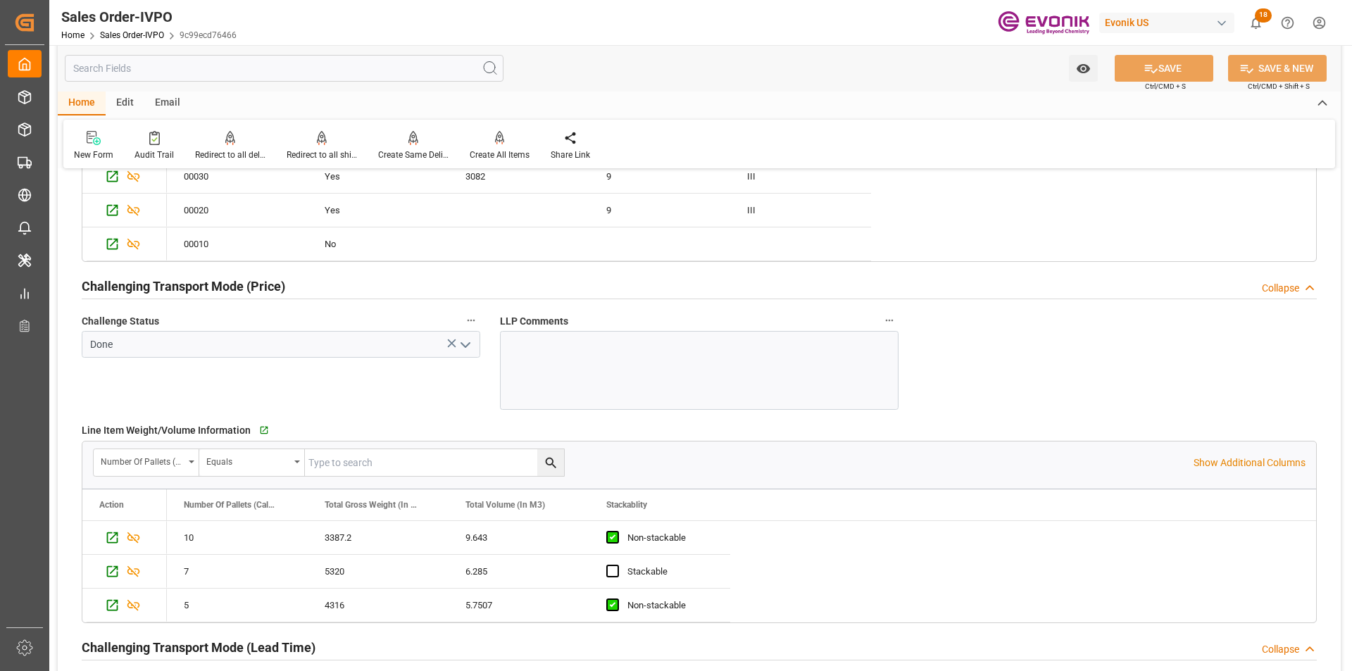
scroll to position [1761, 0]
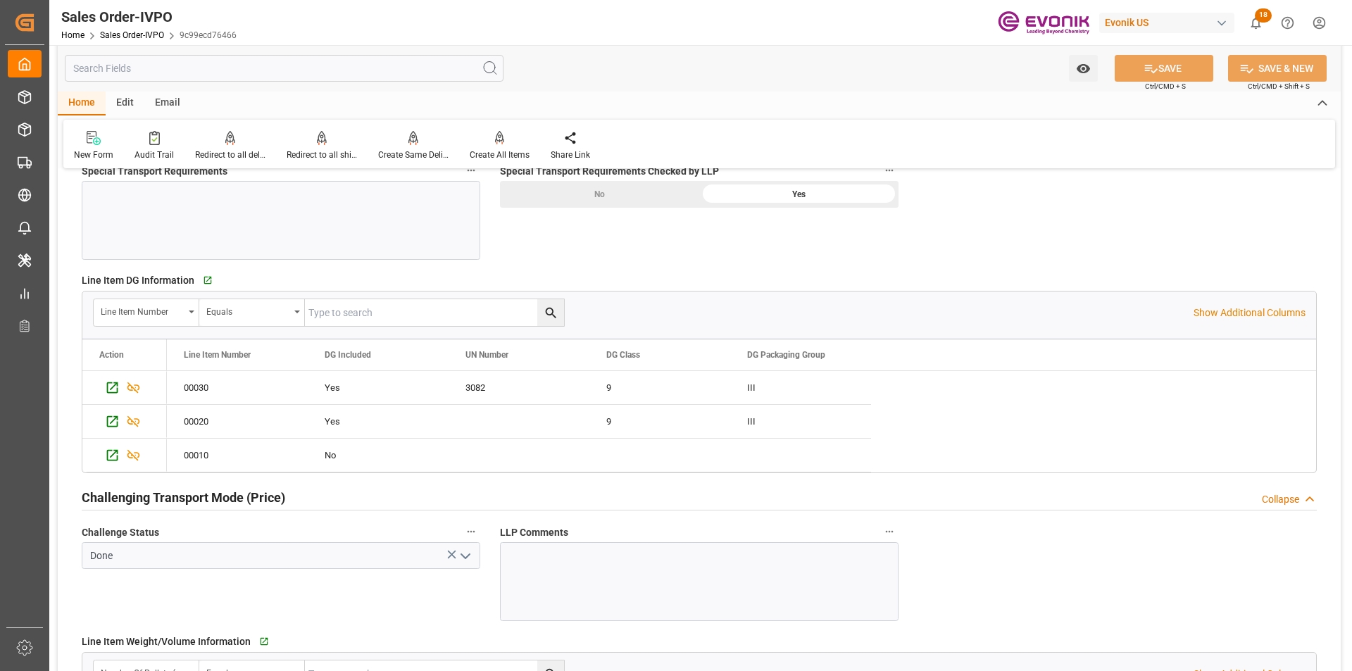
click at [192, 65] on input "text" at bounding box center [284, 68] width 439 height 27
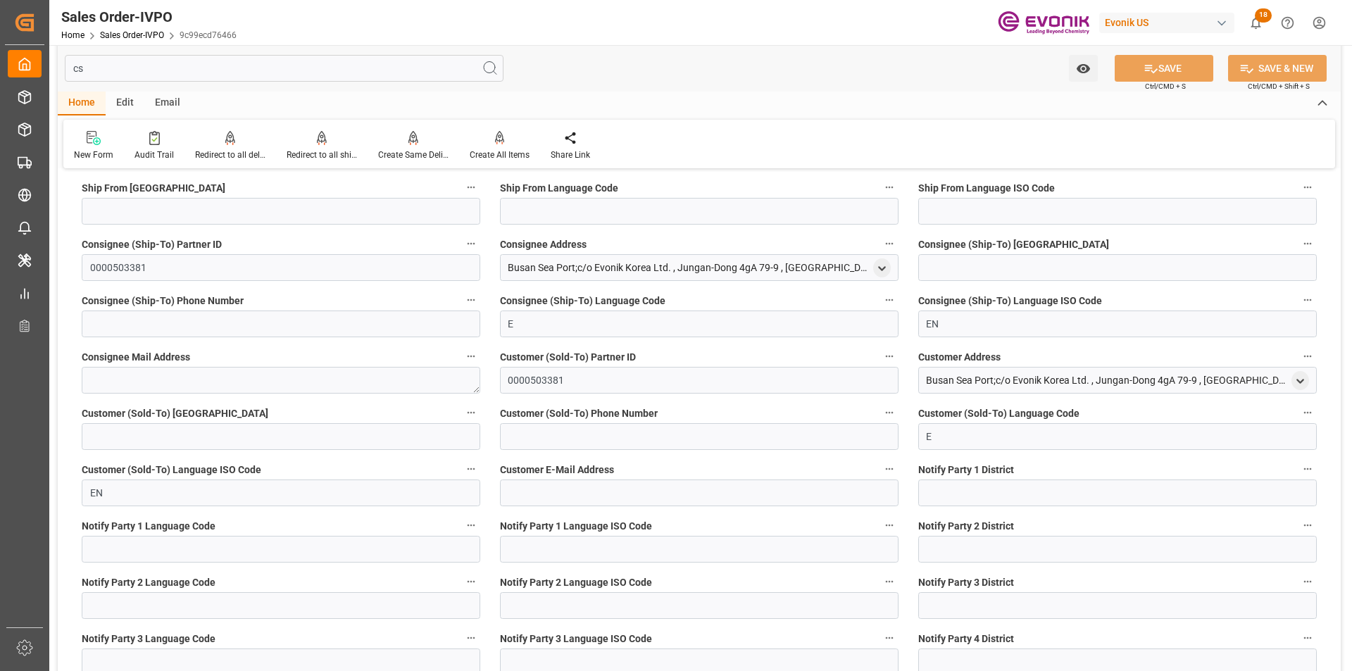
scroll to position [111, 0]
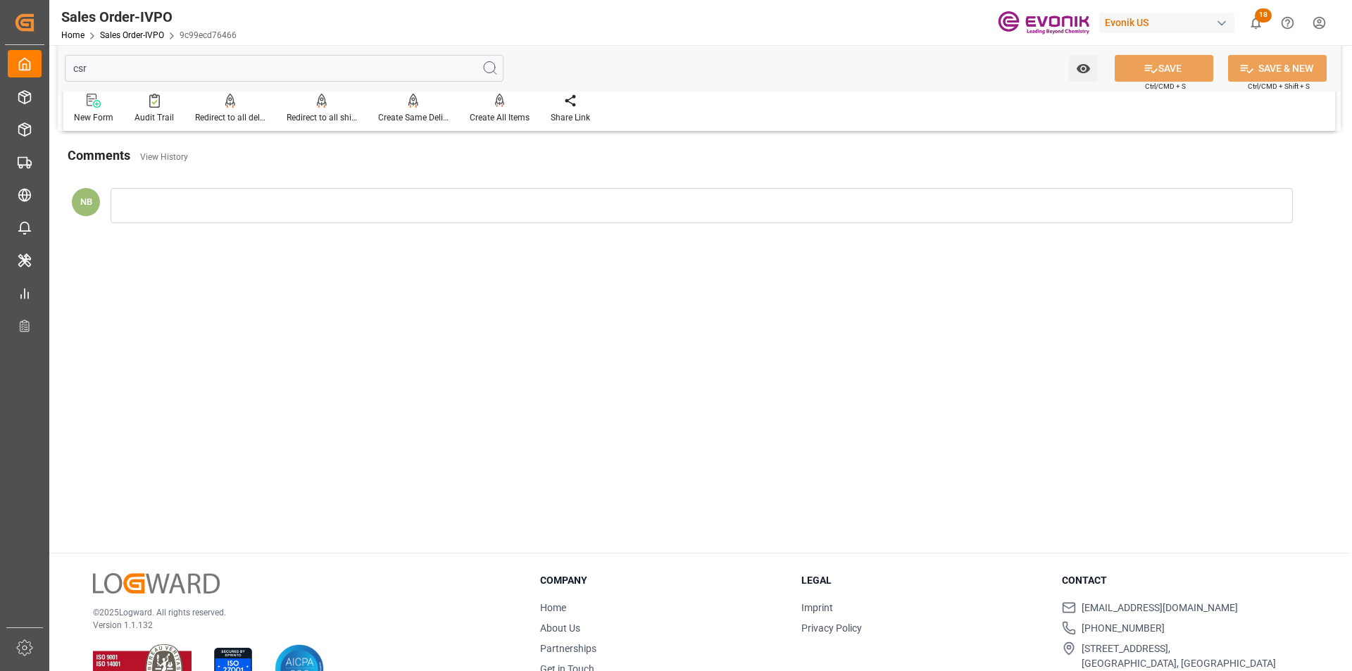
type input "csr"
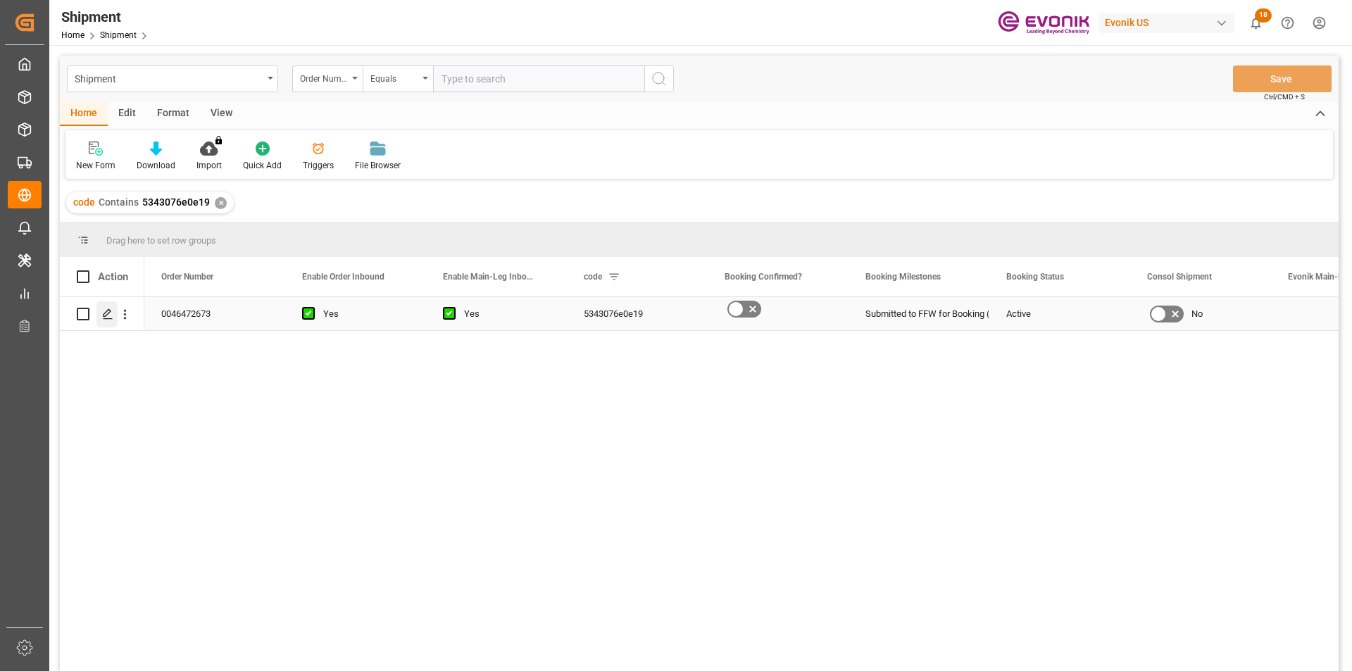
click at [106, 312] on icon "Press SPACE to select this row." at bounding box center [107, 314] width 11 height 11
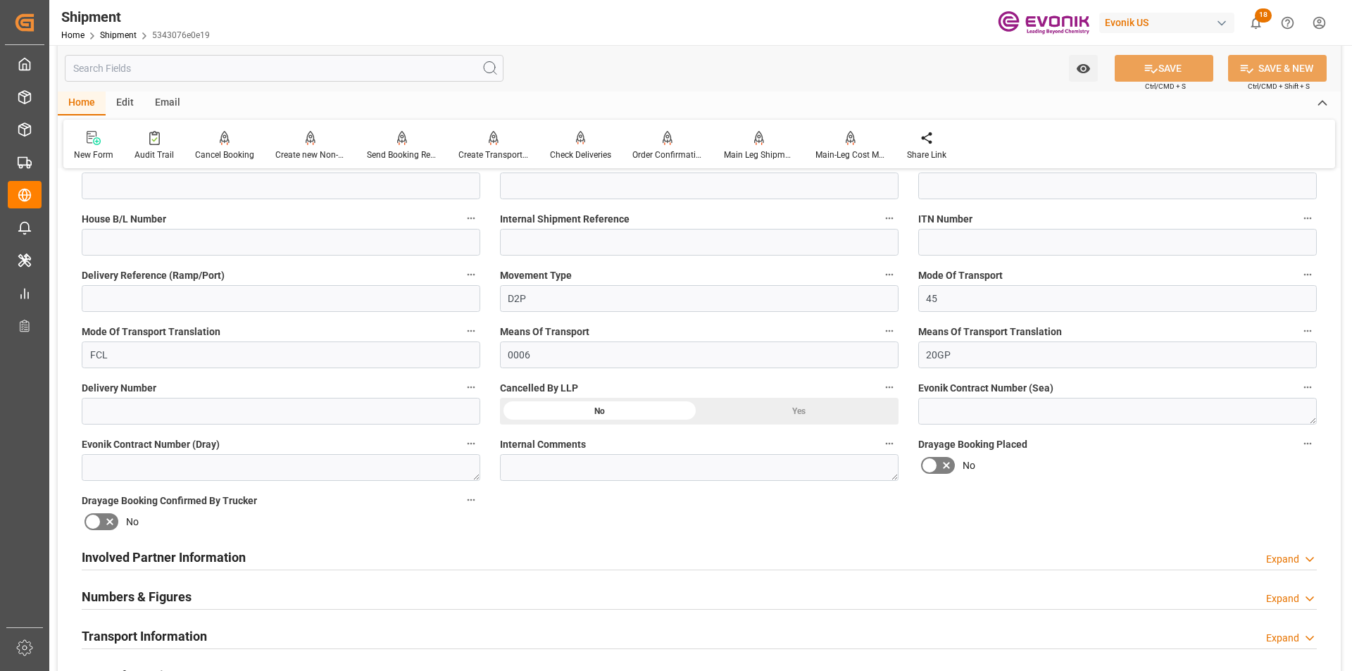
scroll to position [634, 0]
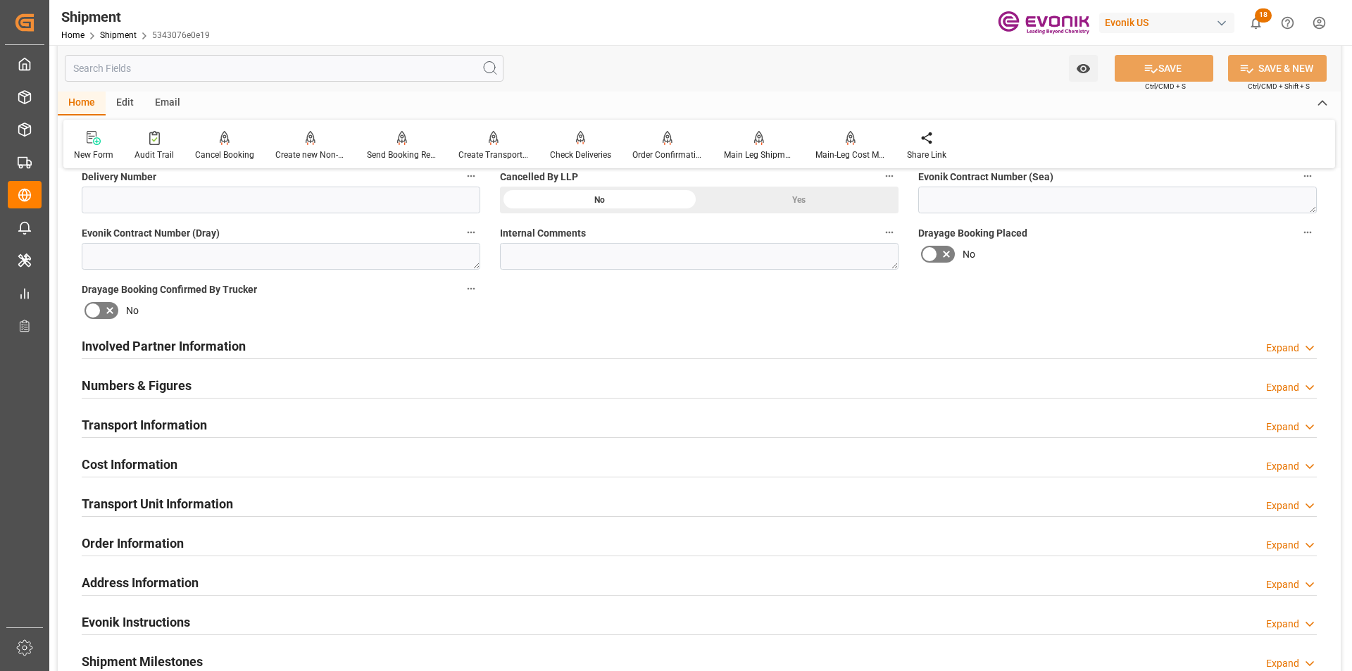
click at [730, 499] on div "Transport Unit Information Expand" at bounding box center [699, 503] width 1235 height 27
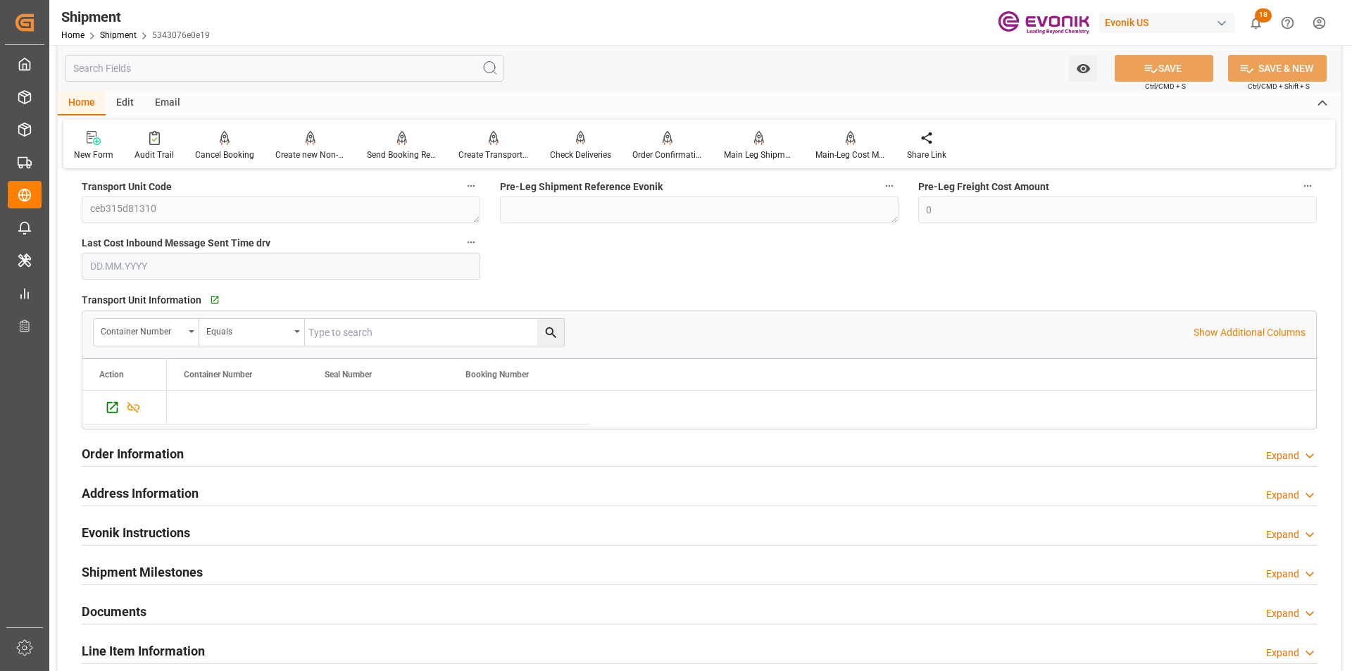
scroll to position [1197, 0]
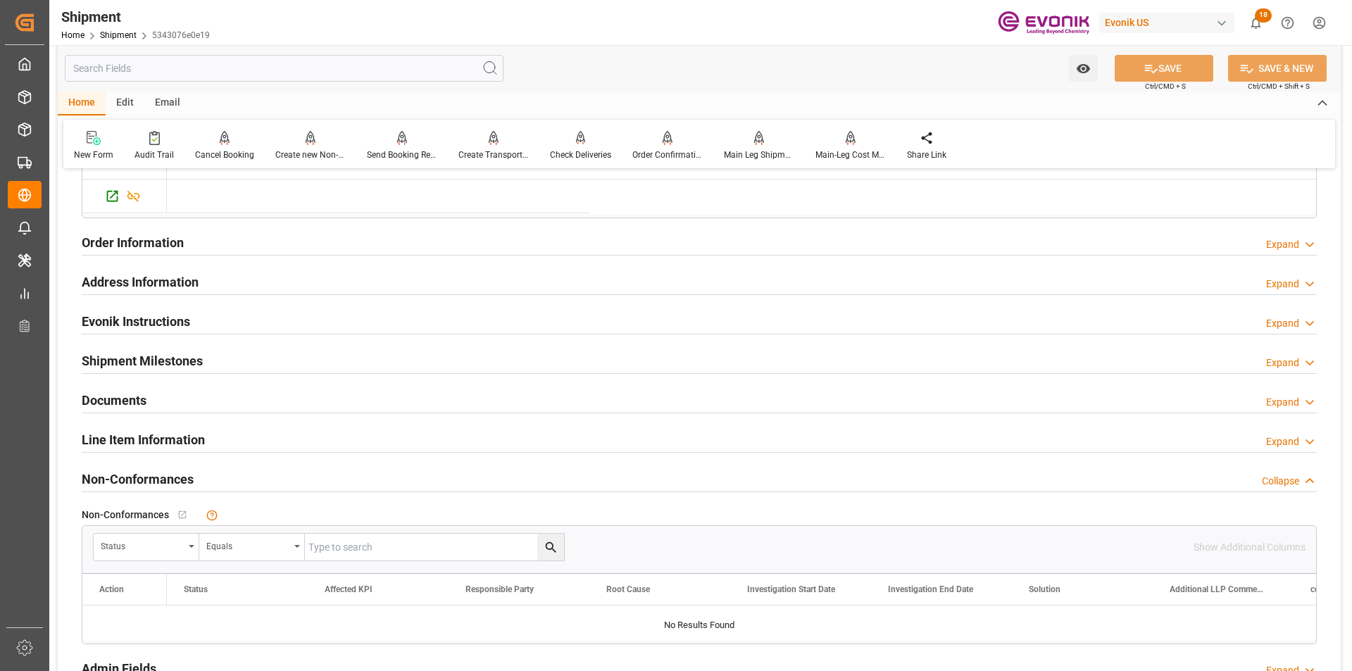
click at [261, 438] on div "Line Item Information Expand" at bounding box center [699, 438] width 1235 height 27
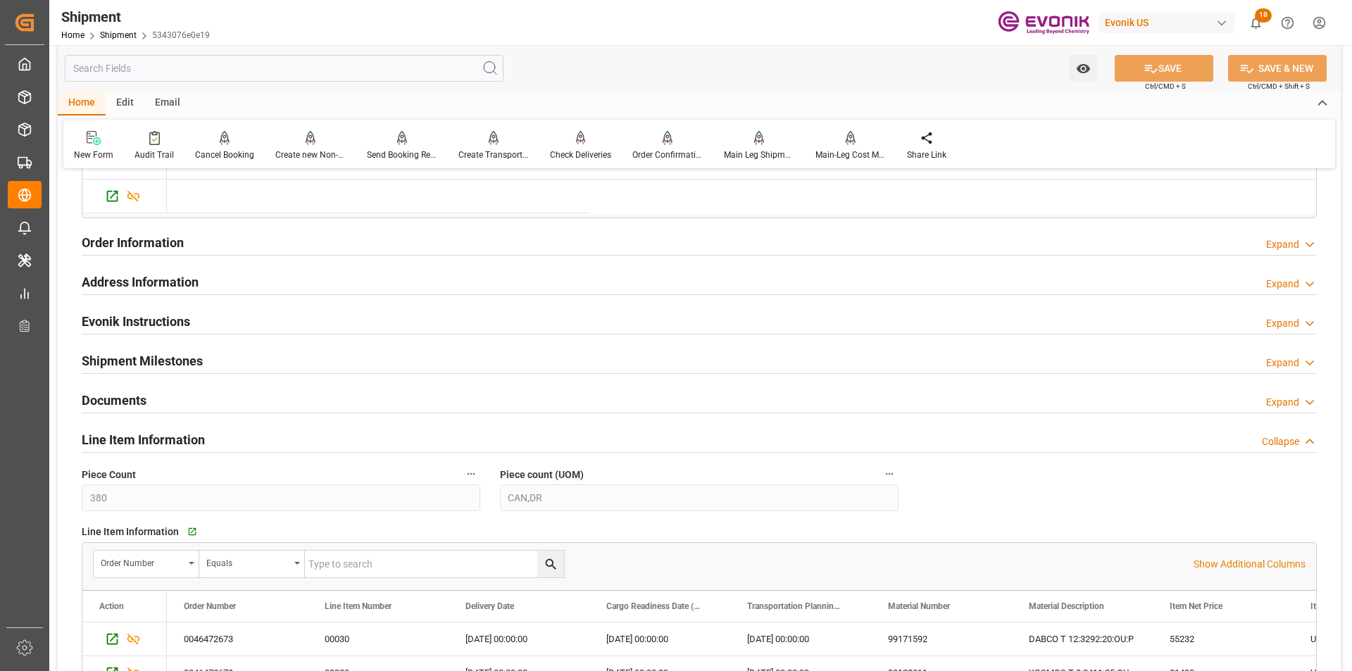
scroll to position [1479, 0]
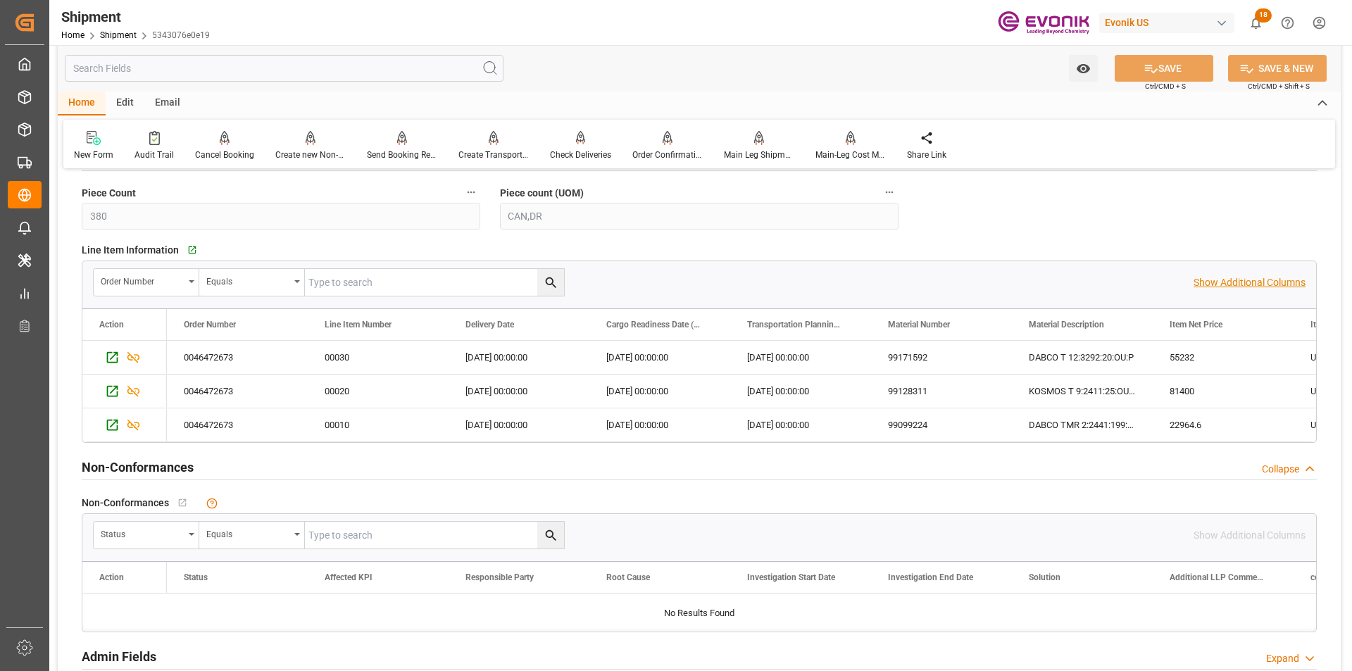
click at [1236, 286] on p "Show Additional Columns" at bounding box center [1250, 282] width 112 height 15
click at [1137, 375] on div "KOSMOS T 9:2411:25:OU:P:#US" at bounding box center [1082, 391] width 141 height 33
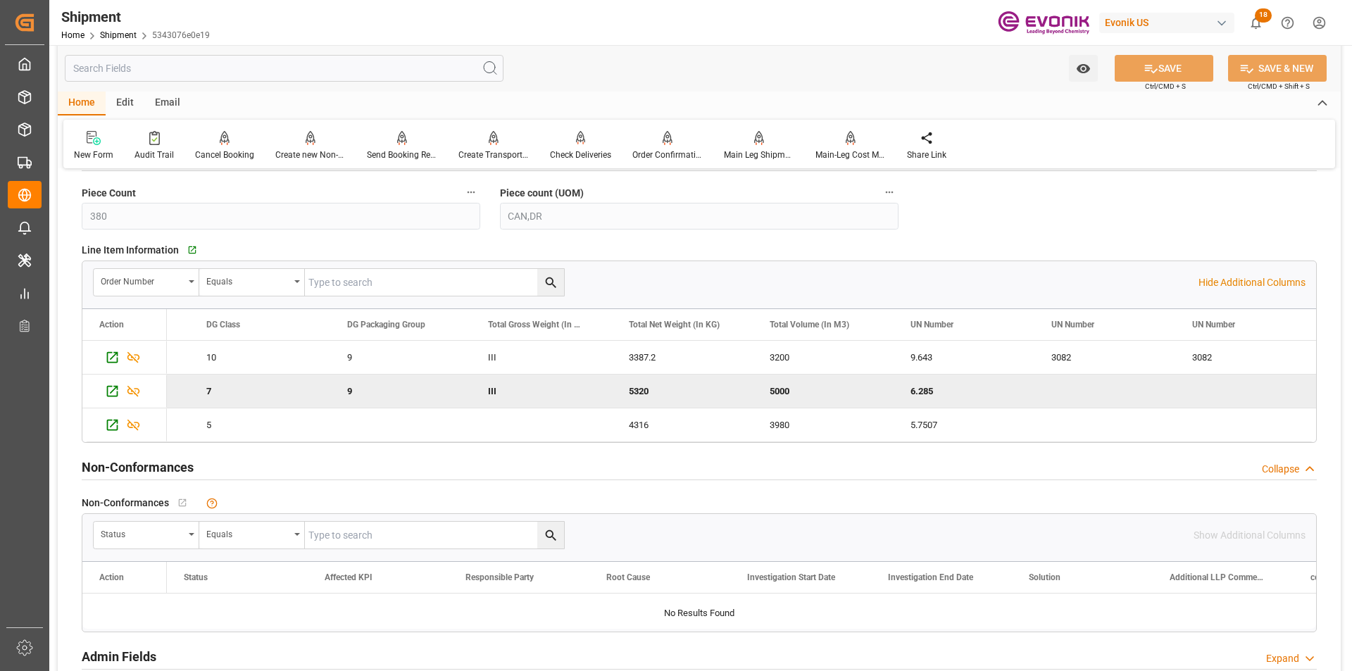
scroll to position [0, 1950]
click at [109, 390] on icon "Press SPACE to deselect this row." at bounding box center [112, 391] width 15 height 15
click at [113, 356] on icon "Press SPACE to select this row." at bounding box center [112, 357] width 11 height 11
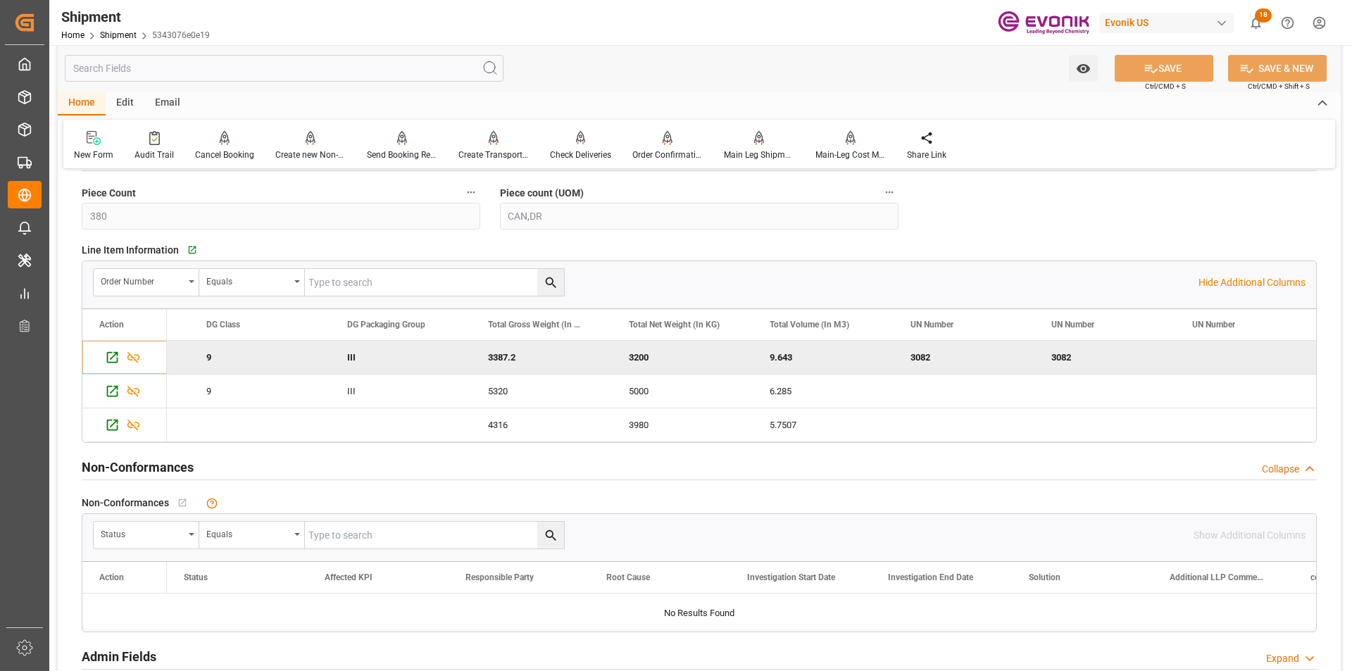
click at [189, 63] on input "text" at bounding box center [284, 68] width 439 height 27
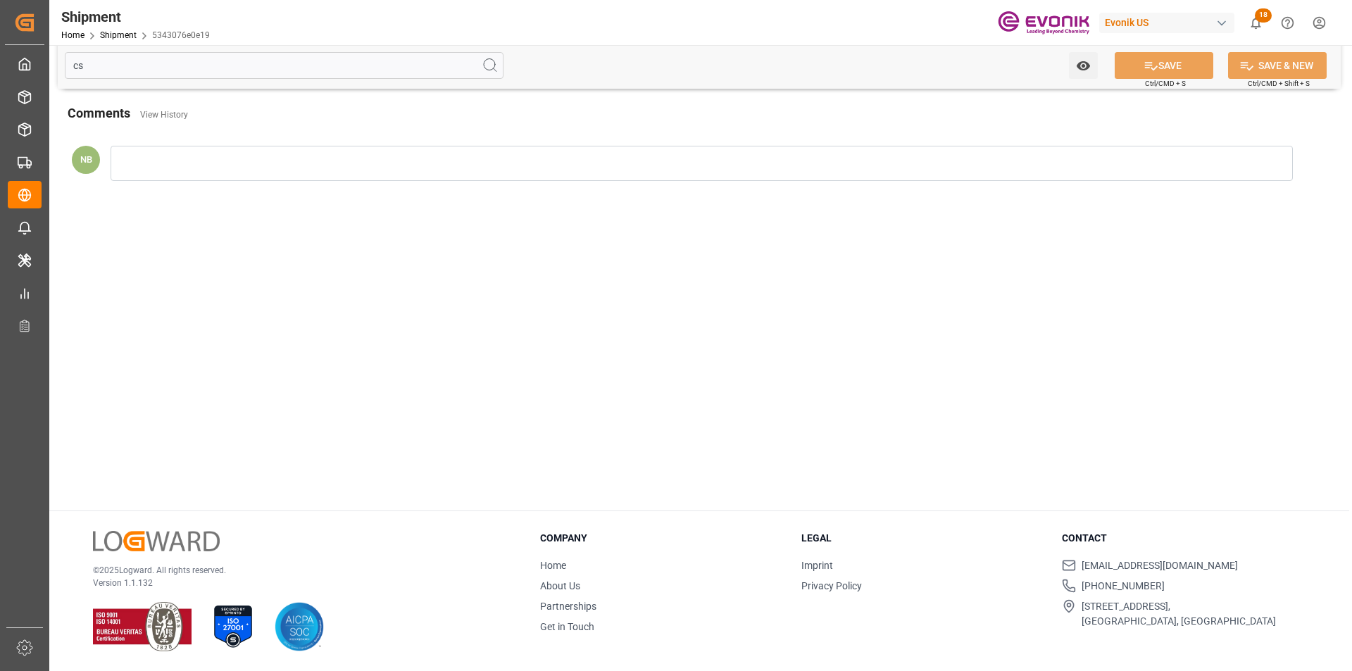
scroll to position [153, 0]
type input "c"
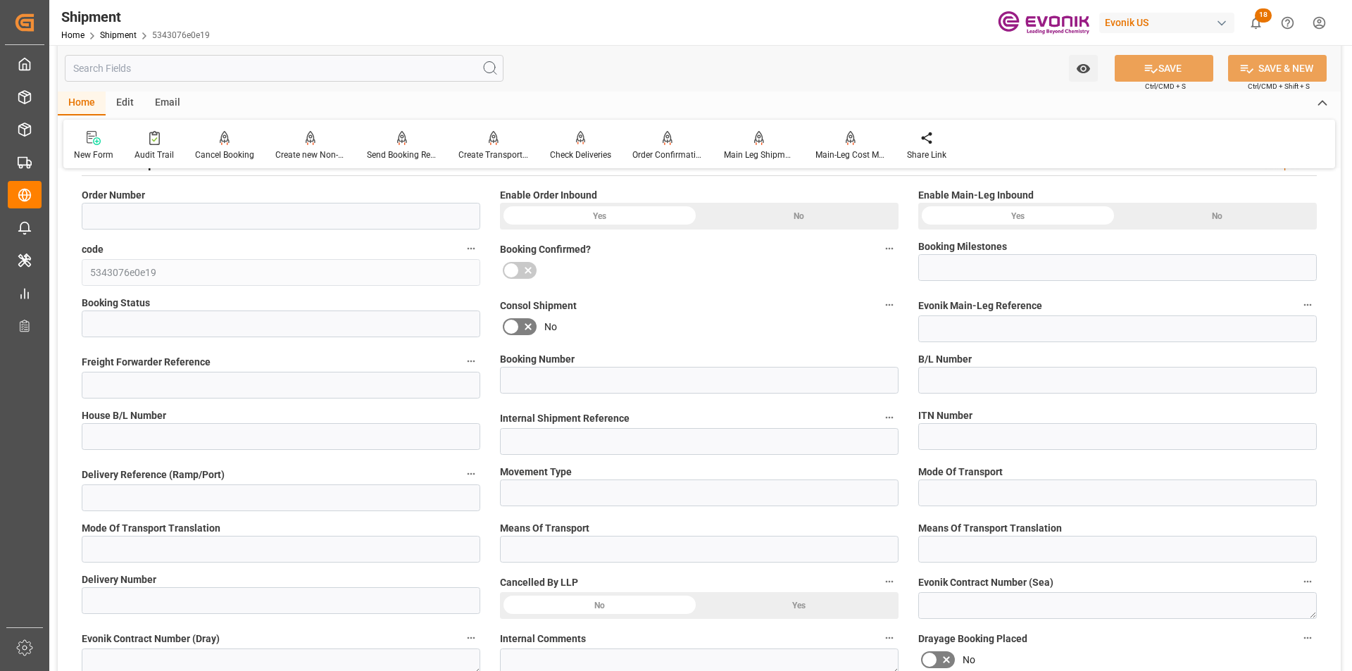
type input "0046472673"
type input "Submitted to FFW for Booking (Pending)"
type input "Active"
type input "D2P"
type input "45"
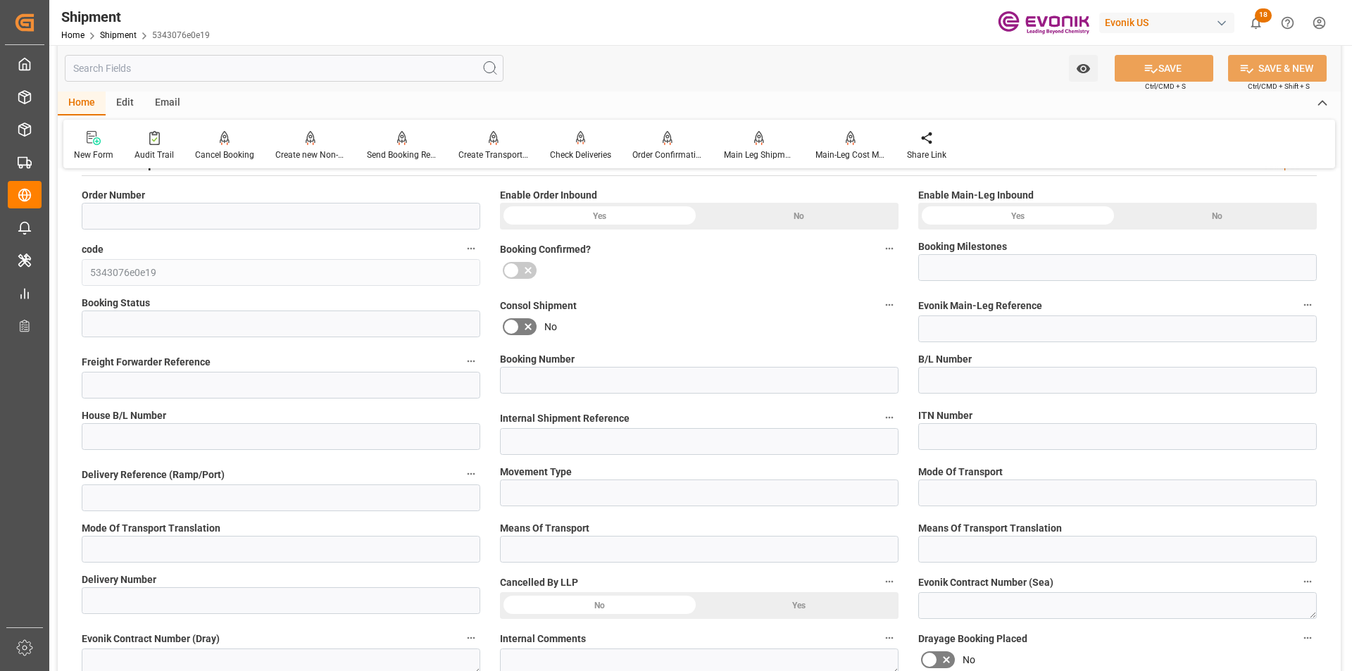
type input "FCL"
type input "0006"
type input "20GP"
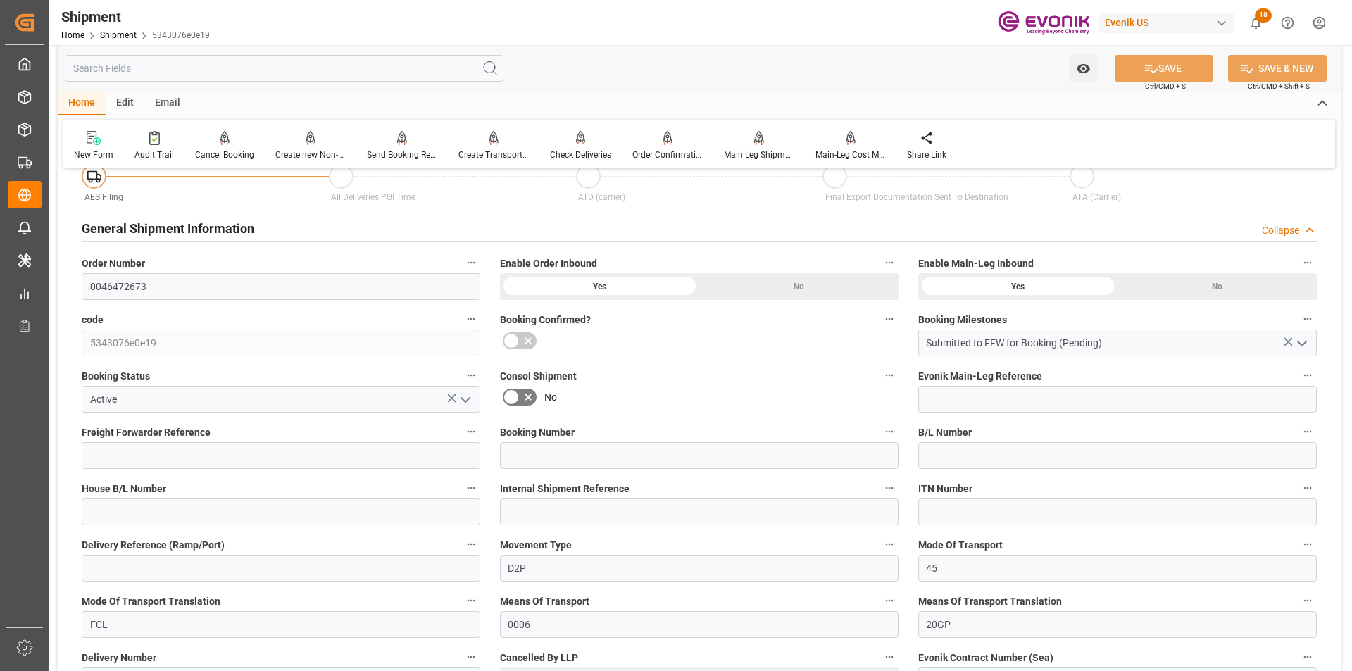
scroll to position [1249, 0]
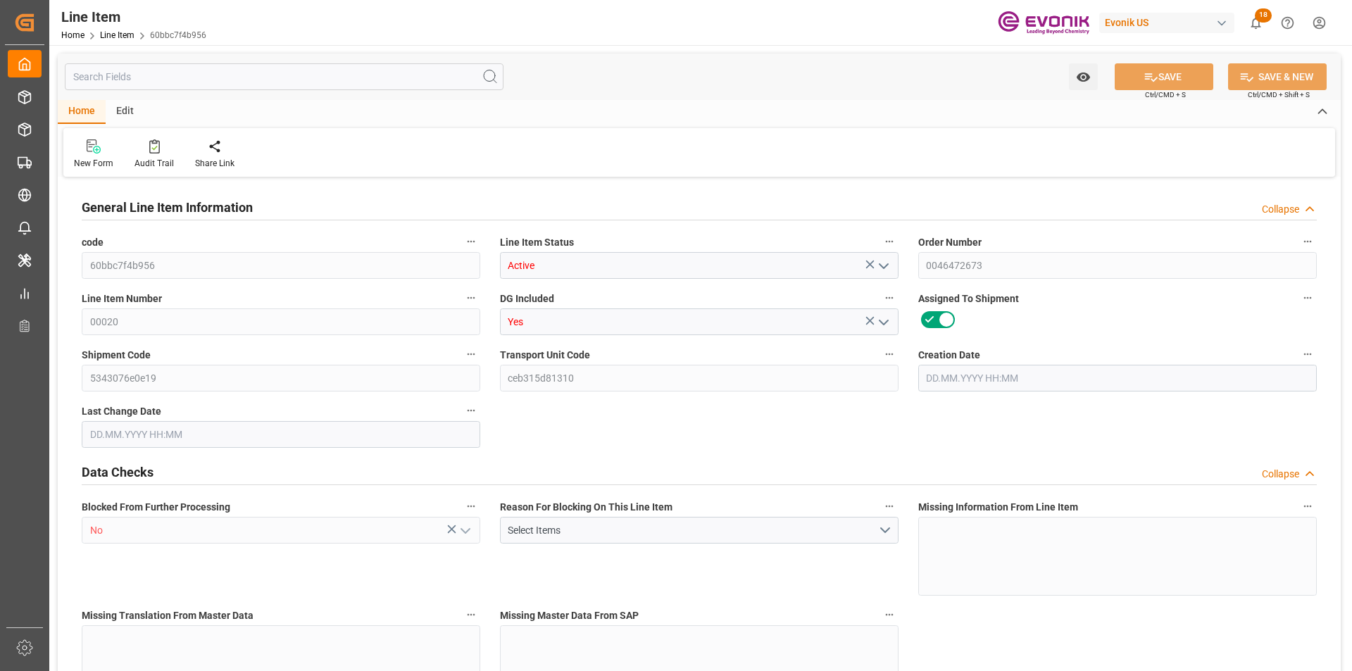
type input "7"
type input "5320"
type input "5000"
type input "6.285"
type input "200"
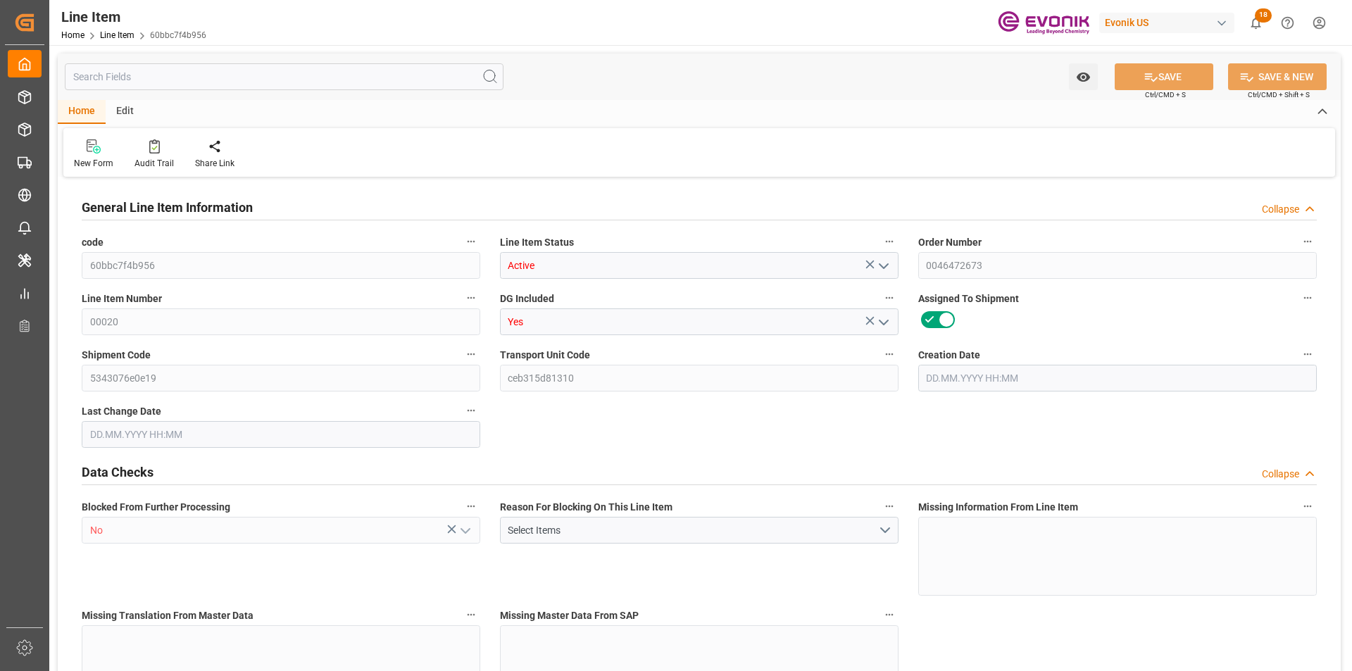
type input "81400"
type input "200"
type input "5000"
type input "5320"
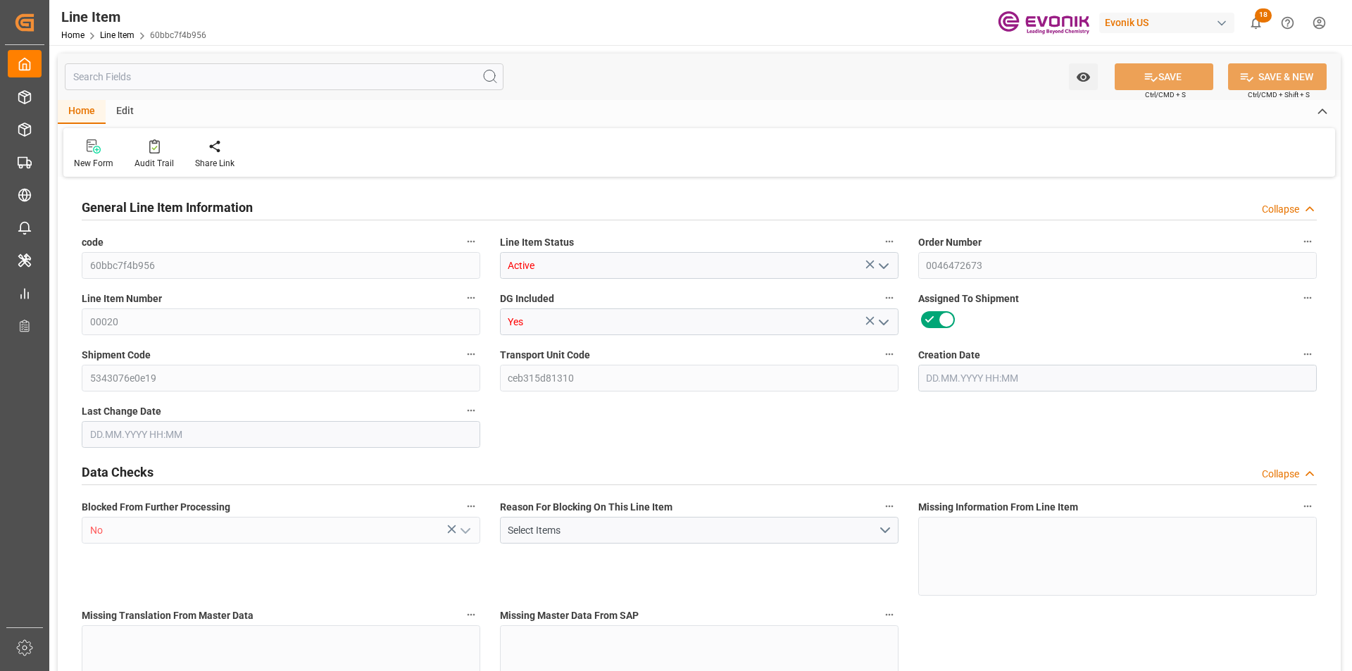
type input "5484.5"
type input "5000"
type input "6.285"
type input "6285"
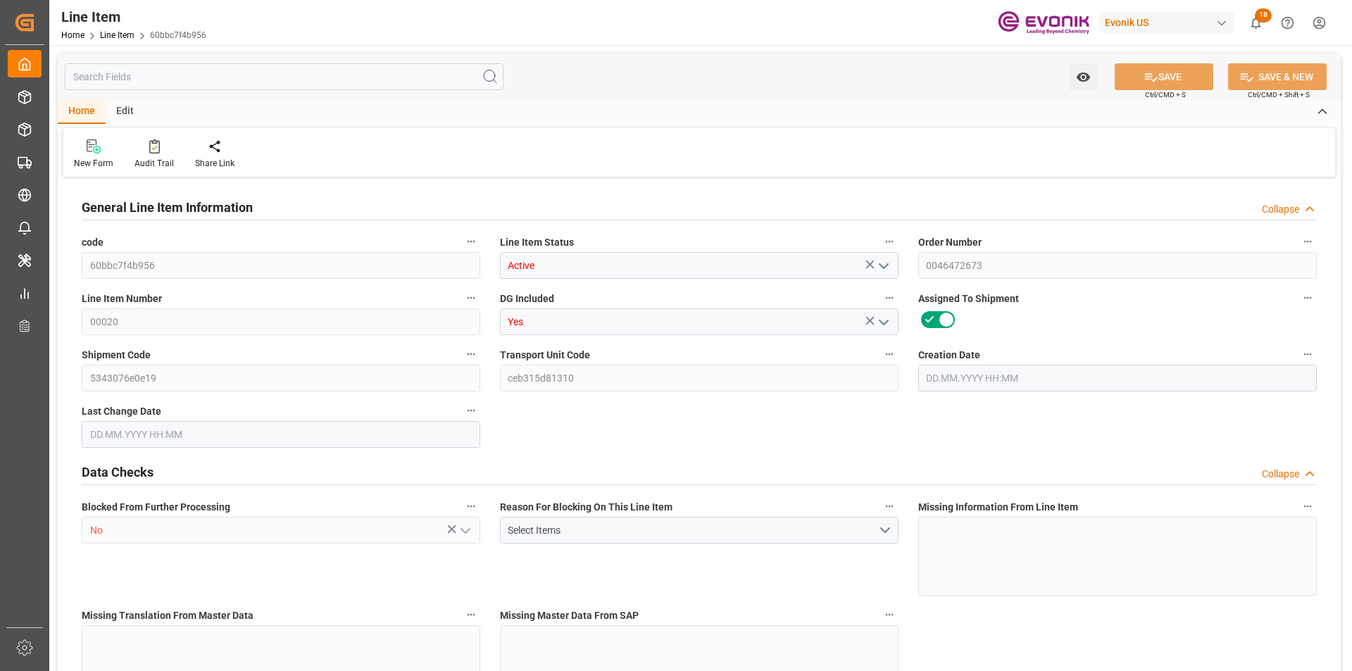
type input "0"
type input "[DATE] 12:51"
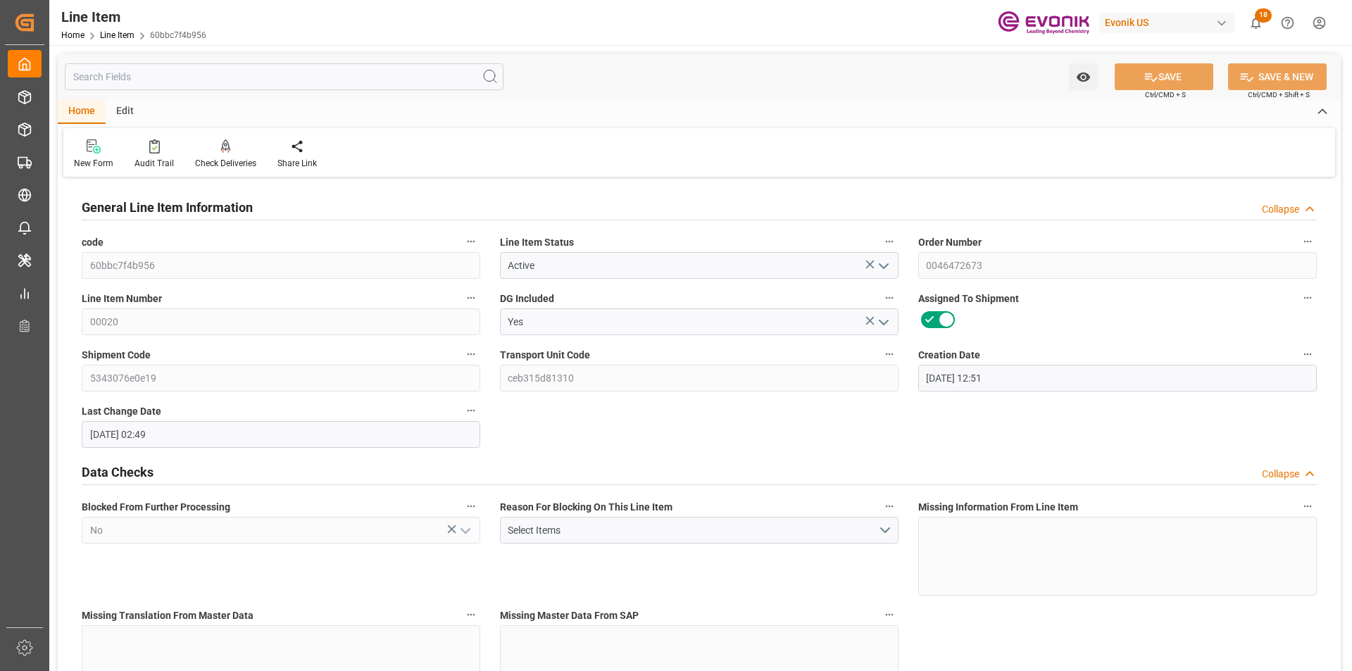
type input "[DATE] 02:49"
type input "[DATE]"
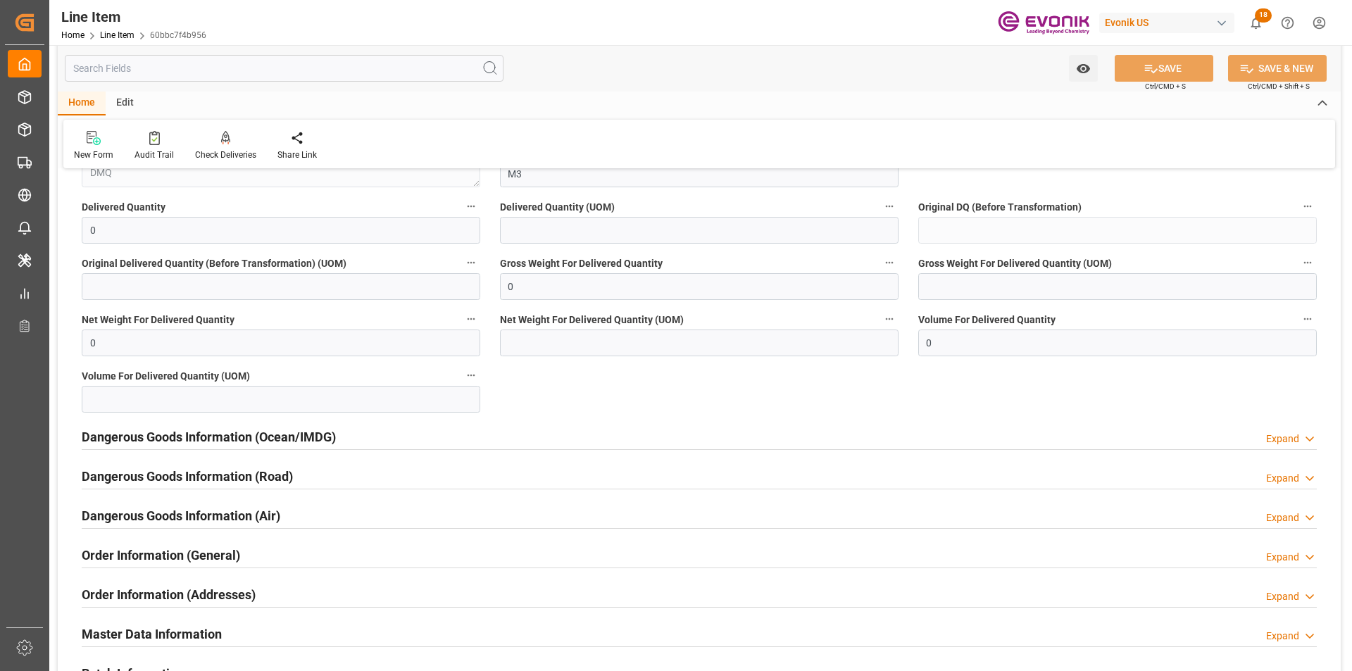
scroll to position [1620, 0]
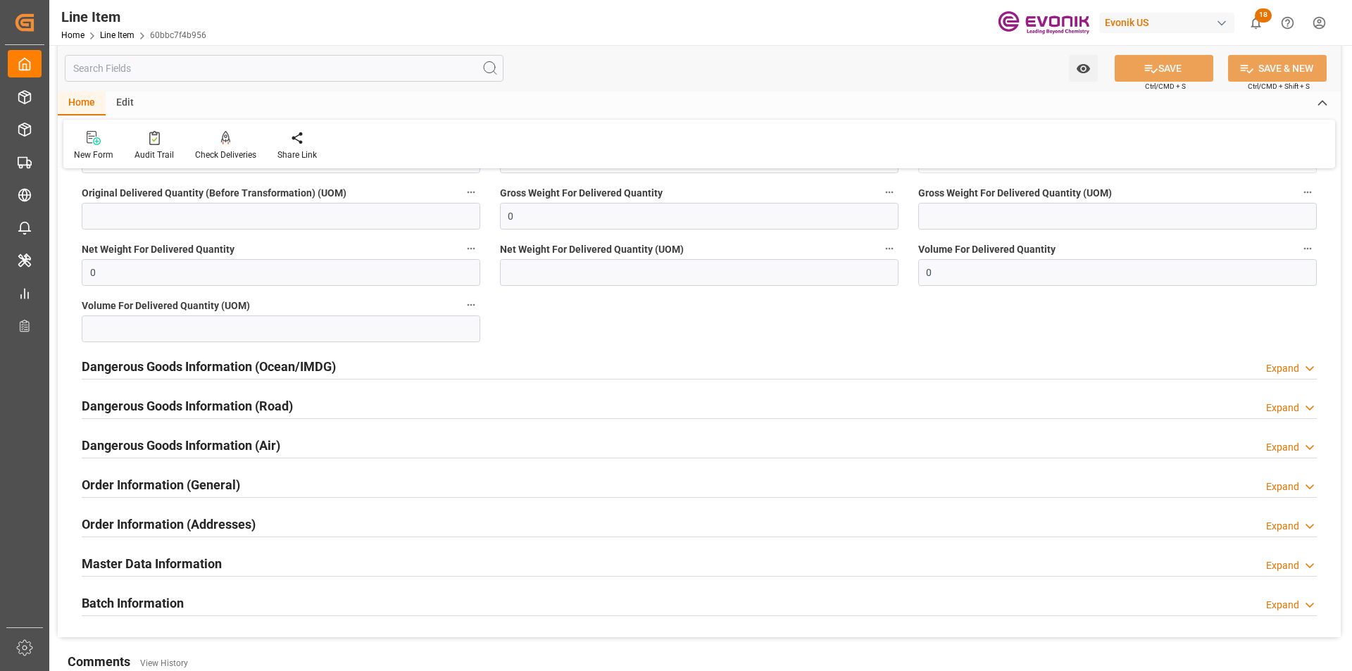
click at [1286, 363] on div "Expand" at bounding box center [1282, 368] width 33 height 15
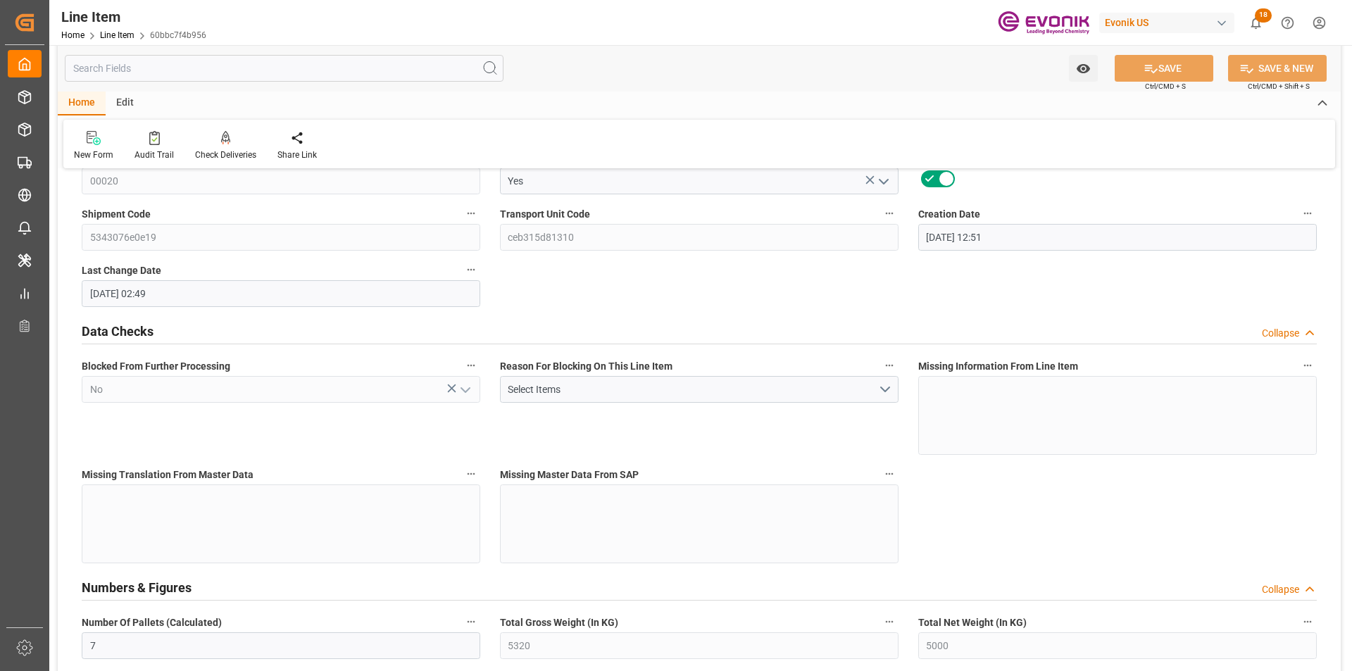
scroll to position [0, 0]
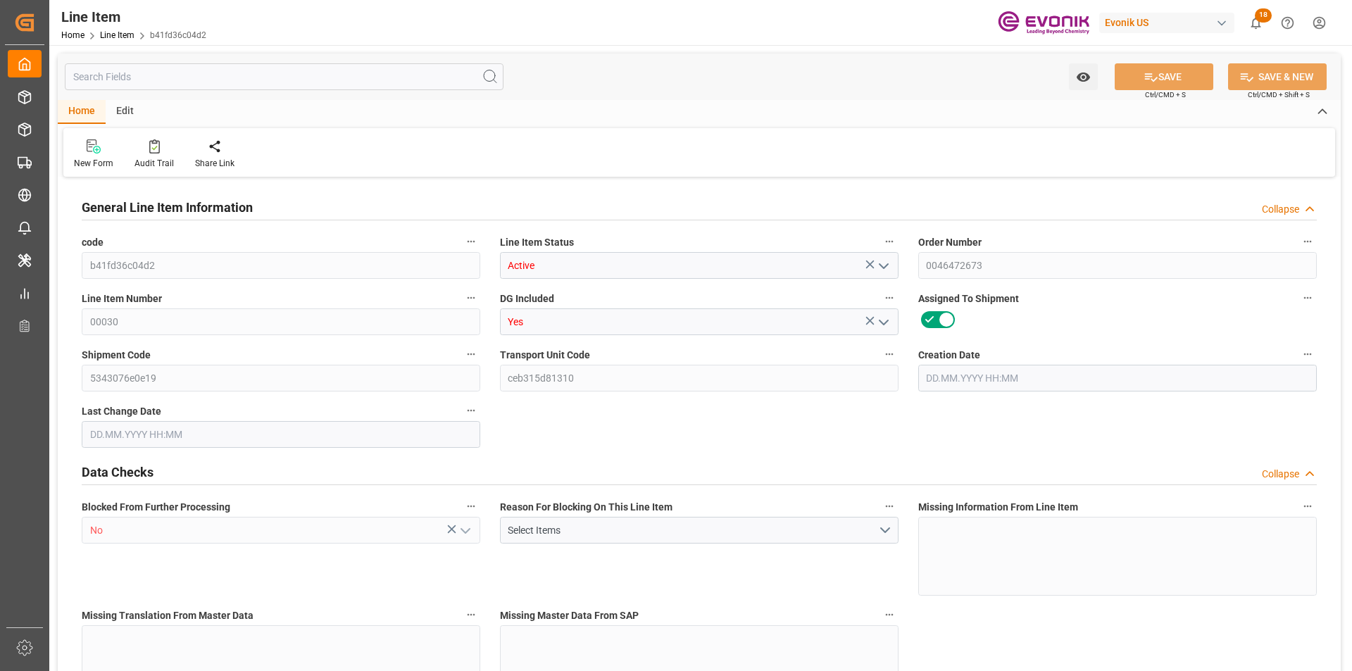
type input "10"
type input "3387.2"
type input "3200"
type input "9.643"
type input "160"
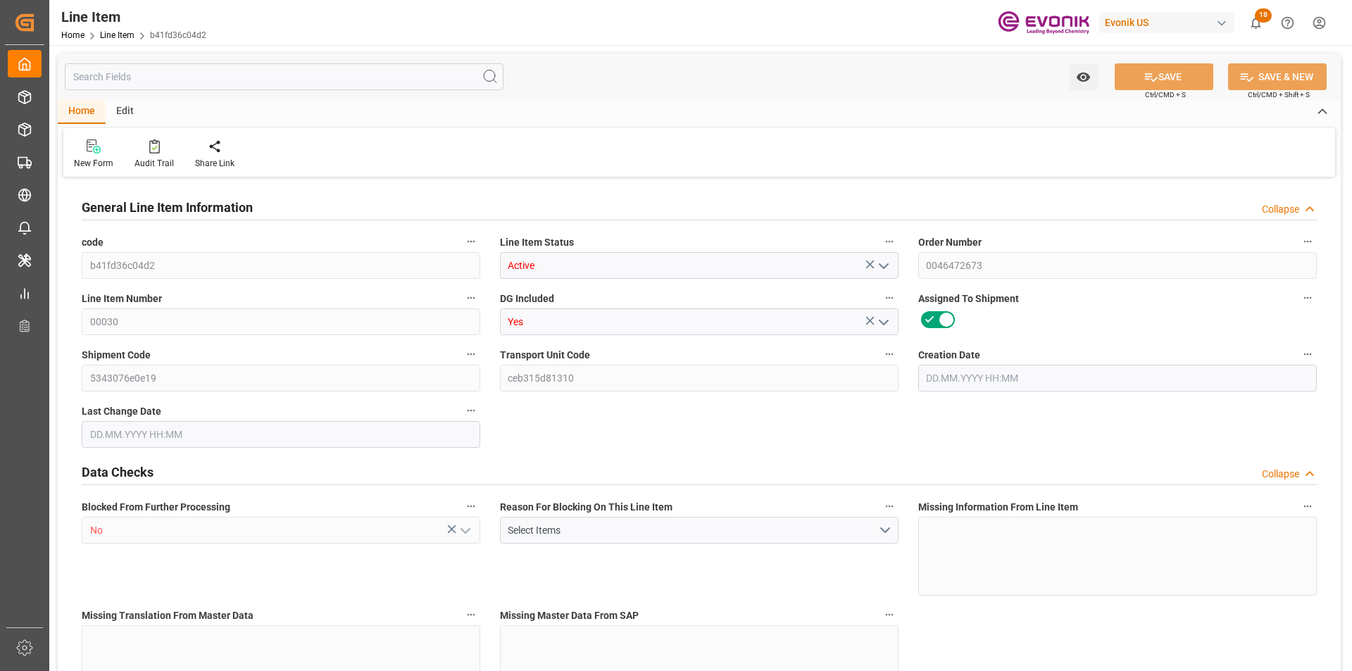
type input "55232"
type input "160"
type input "3387.2"
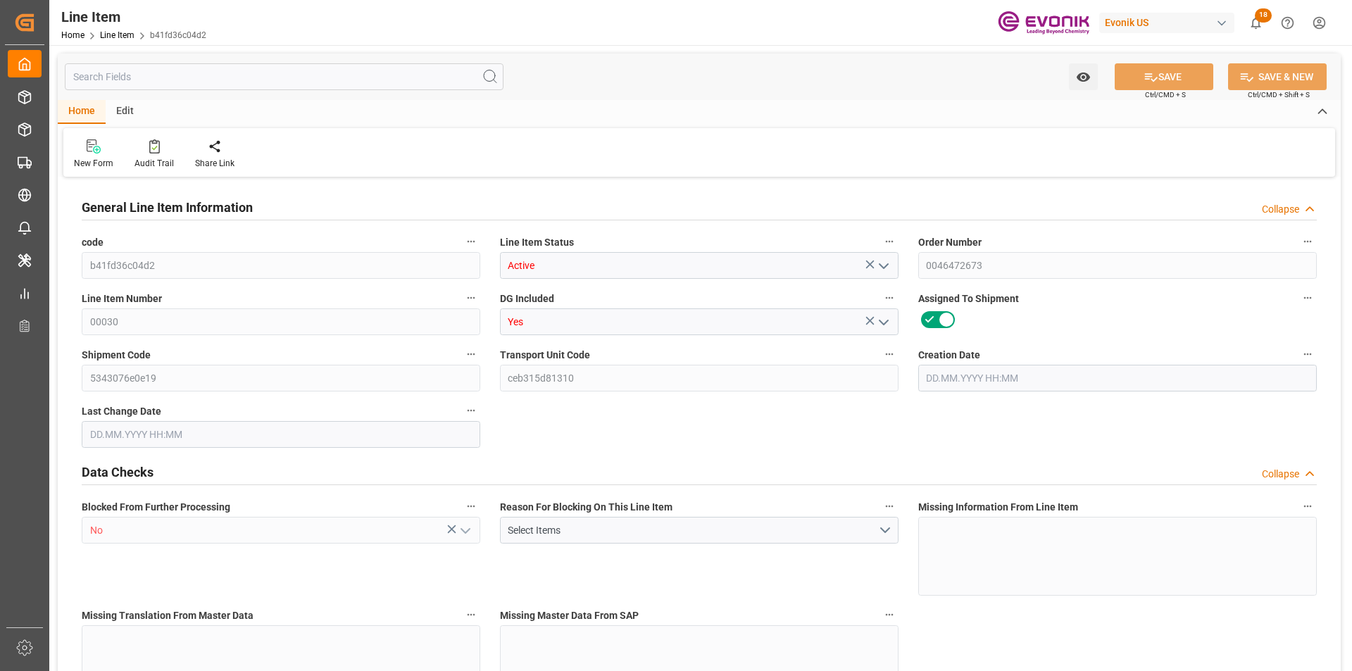
type input "3587.2"
type input "3200"
type input "9.643"
type input "9643.04"
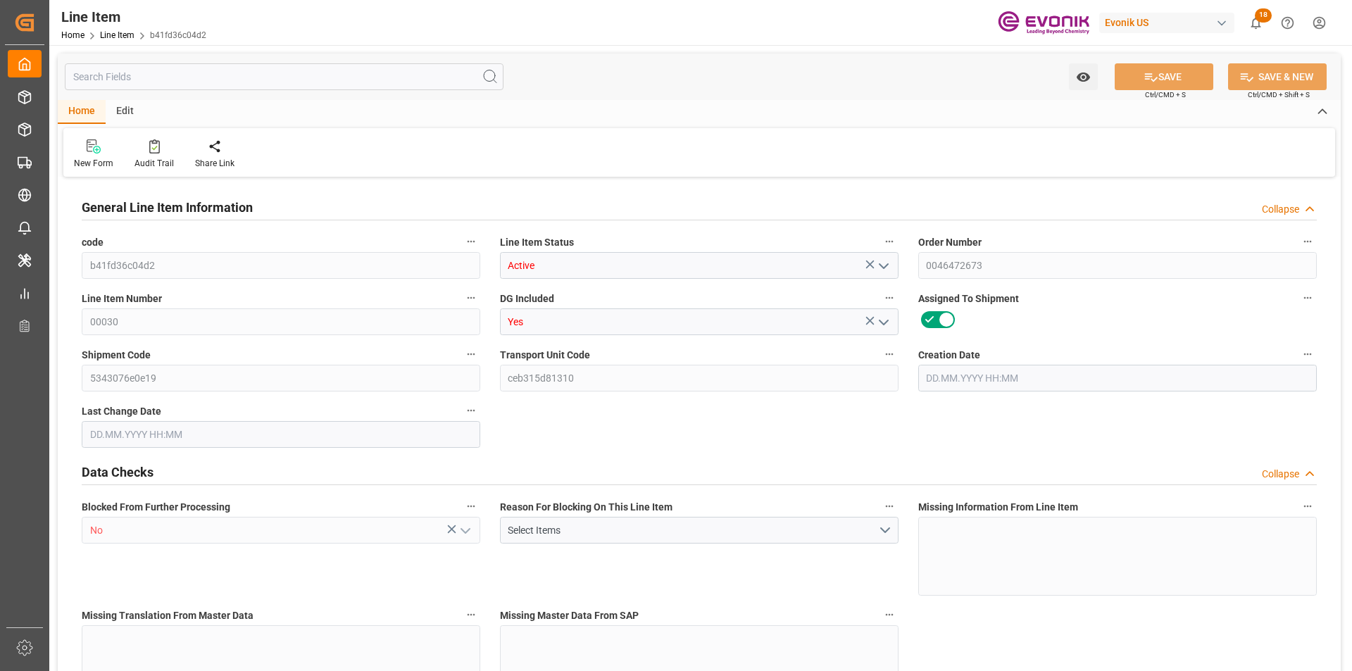
type input "0"
type input "[DATE] 09:51"
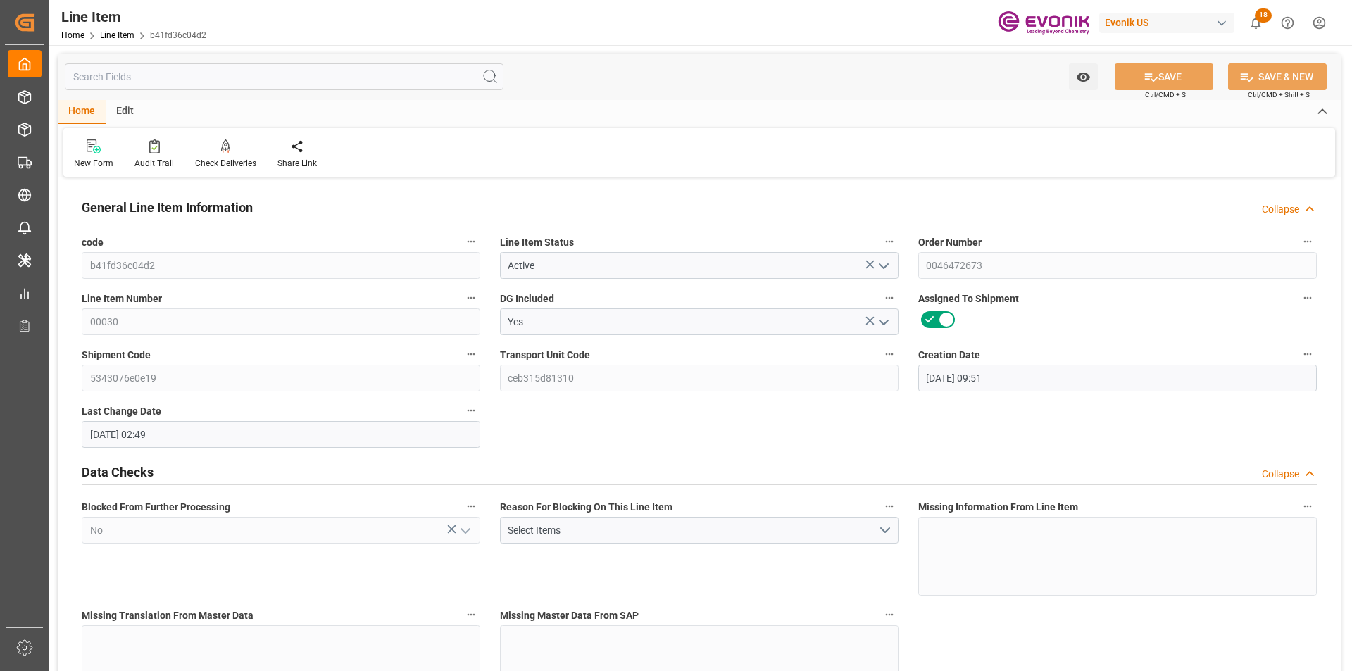
type input "[DATE] 02:49"
type input "[DATE]"
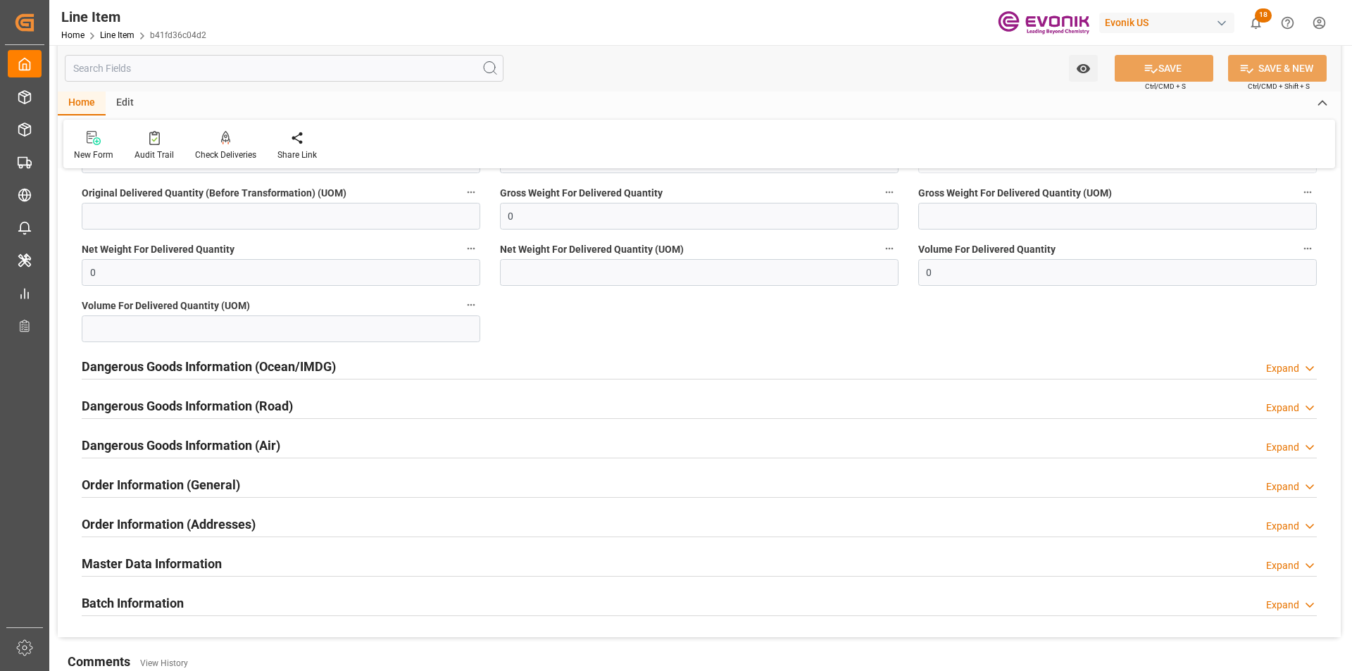
scroll to position [1479, 0]
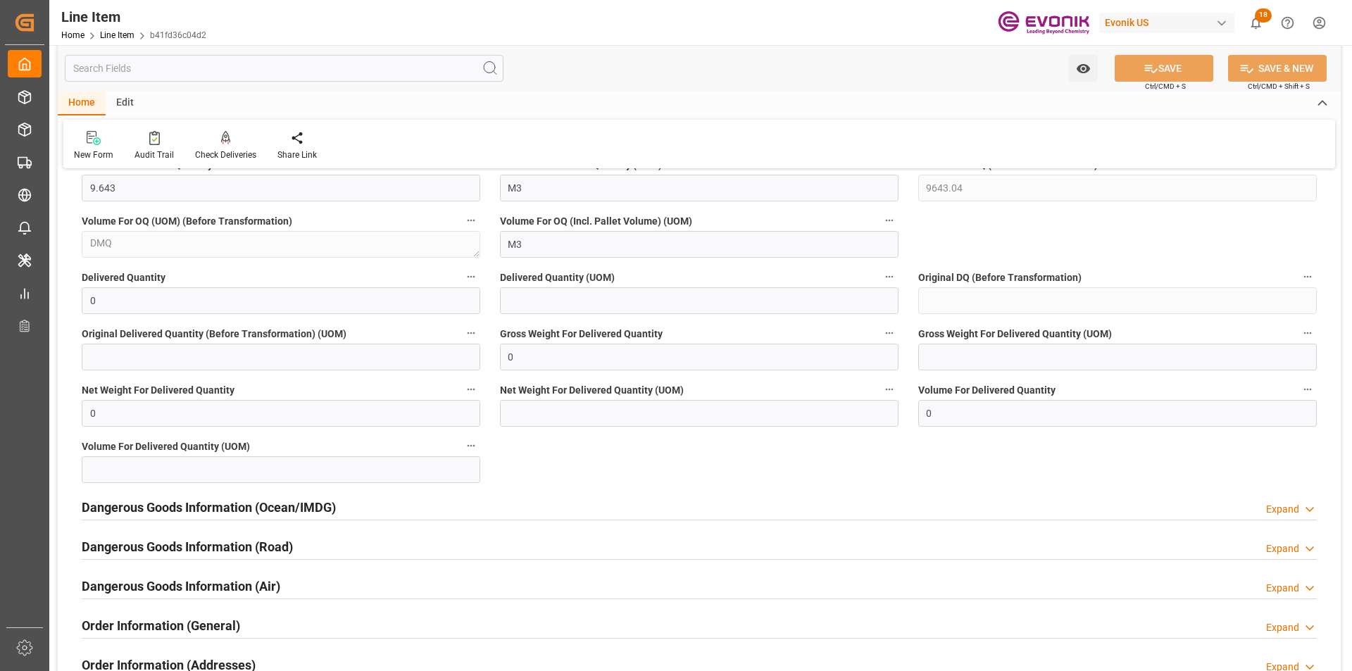
click at [1271, 505] on div "Expand" at bounding box center [1282, 509] width 33 height 15
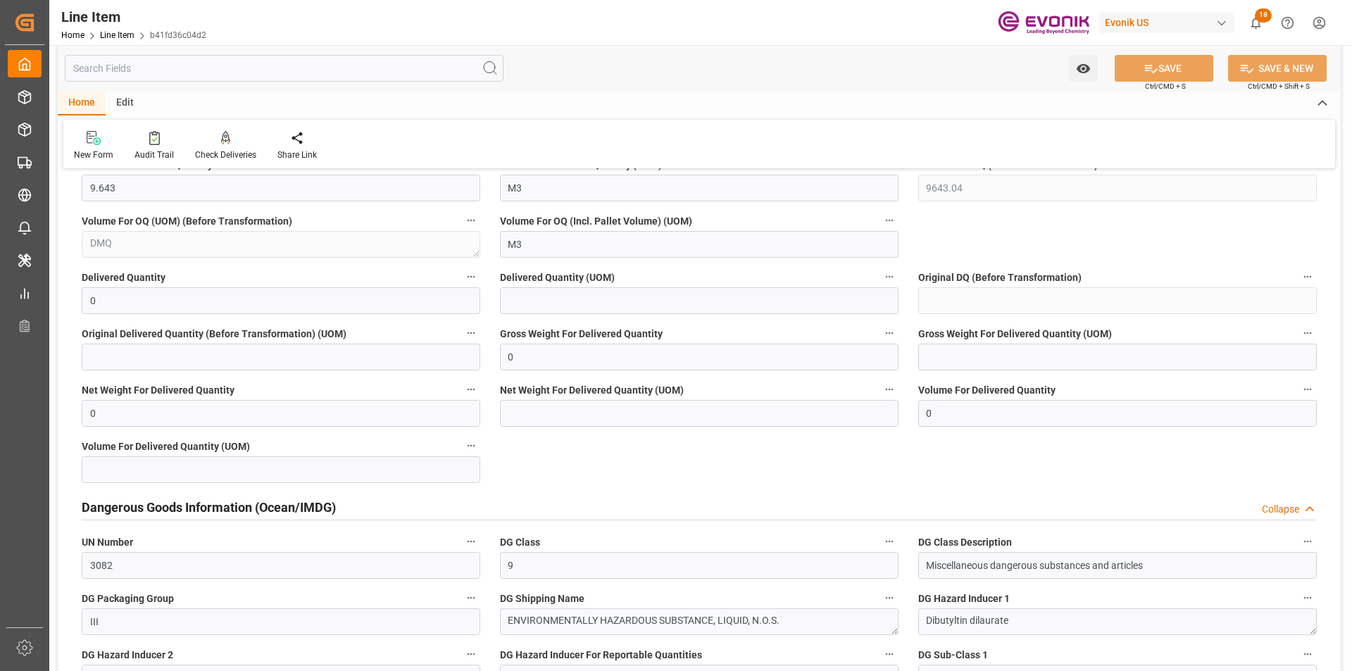
scroll to position [1620, 0]
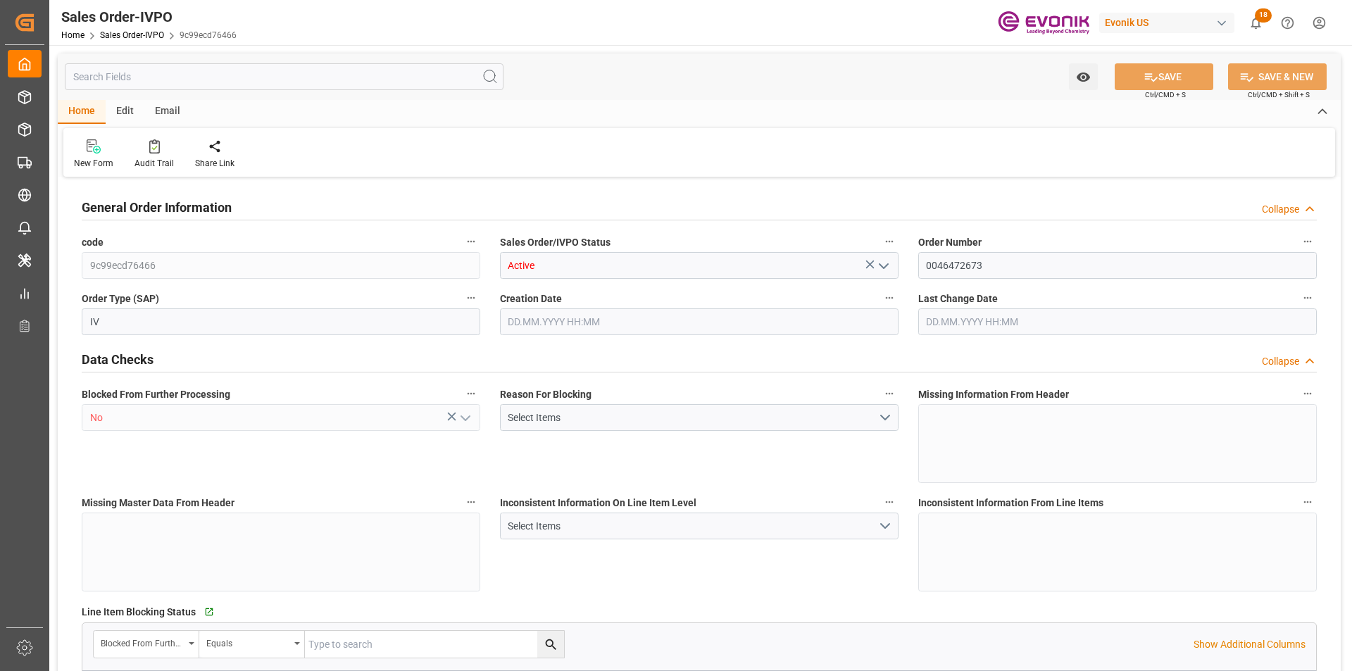
type input "KRPUS"
type input "0"
type input "1"
type input "2"
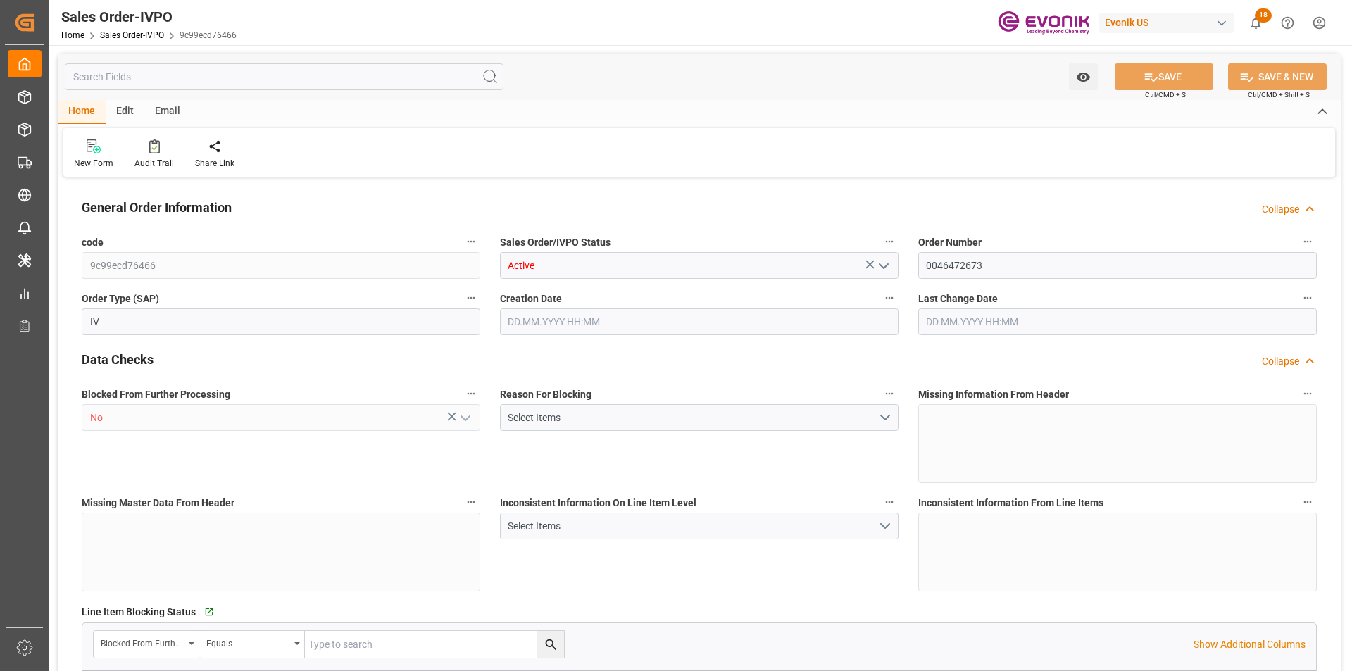
type input "13487.7"
type input "37.0724"
type input "17000"
type input "30"
type input "[DATE] 12:51"
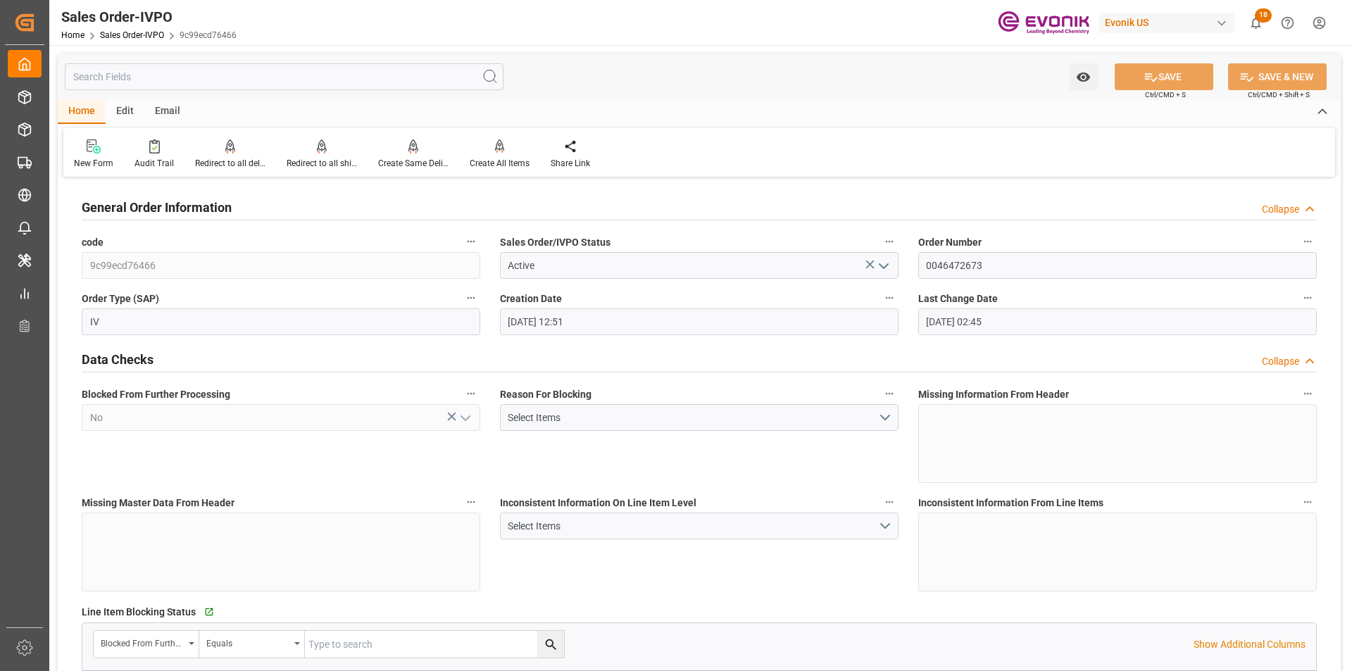
type input "[DATE] 02:45"
click at [173, 73] on input "text" at bounding box center [284, 76] width 439 height 27
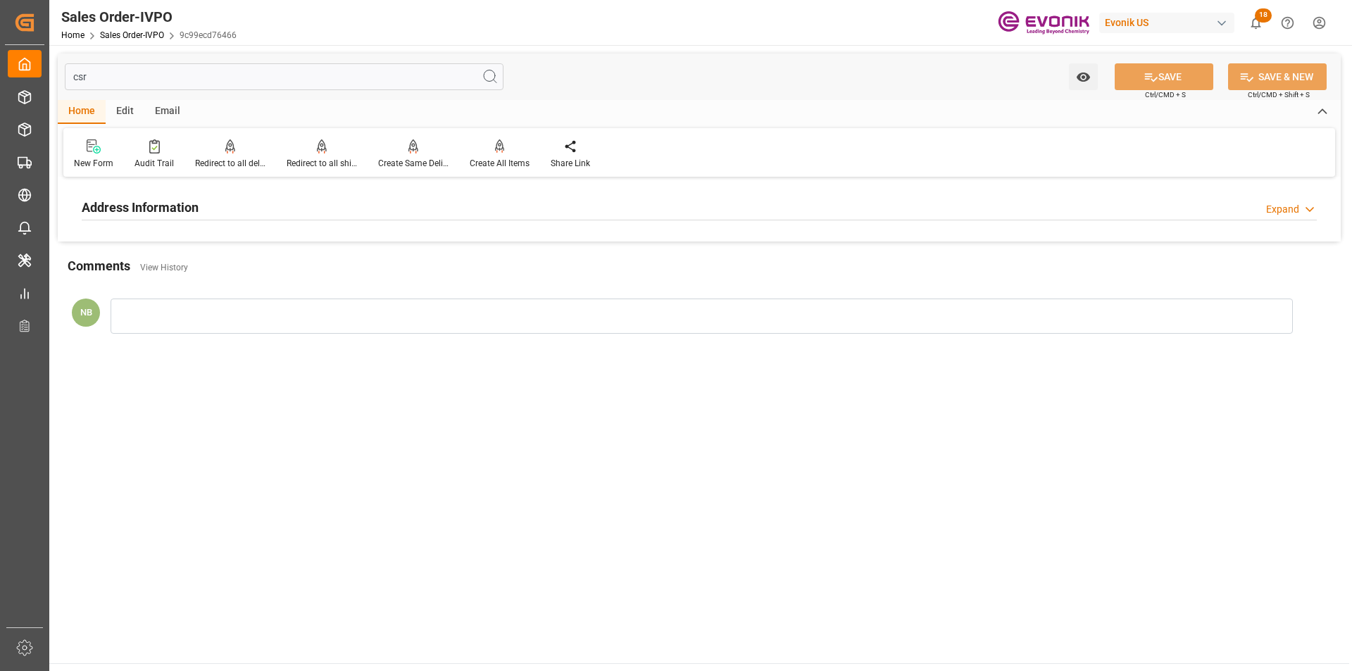
type input "csr"
click at [287, 208] on div "Address Information Expand" at bounding box center [699, 206] width 1235 height 27
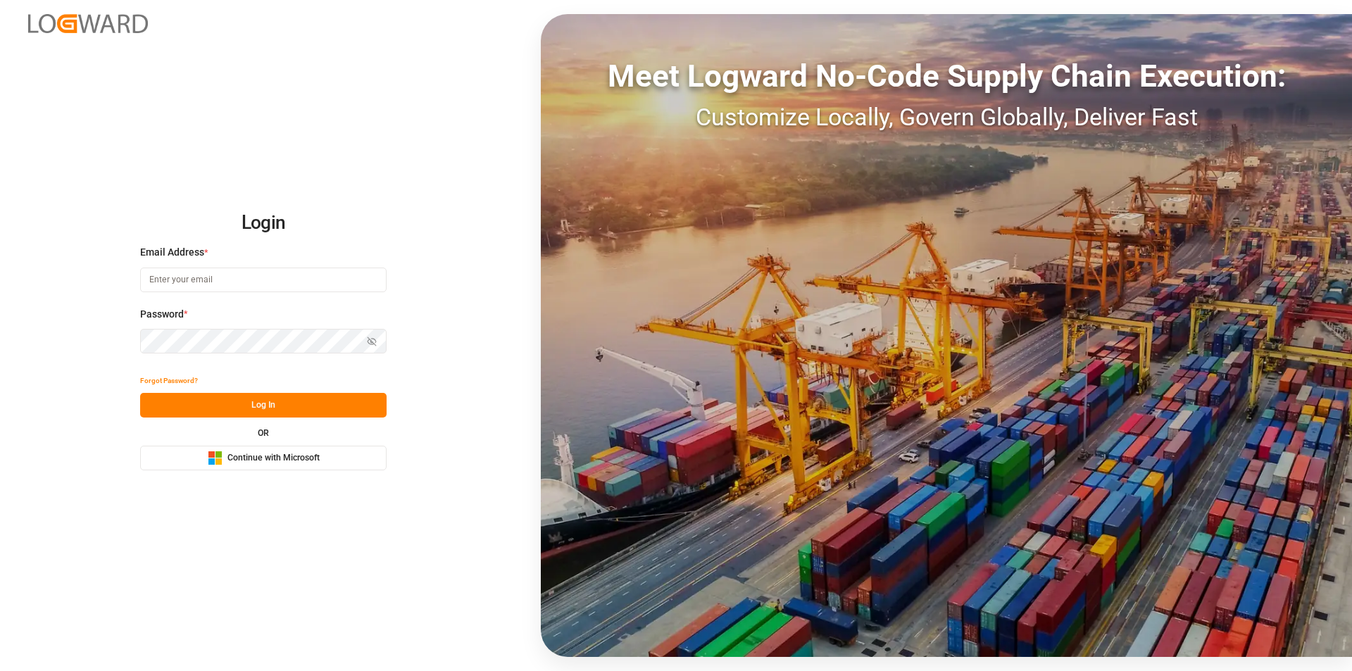
type input "[EMAIL_ADDRESS][PERSON_NAME][DOMAIN_NAME]"
click at [242, 397] on button "Log In" at bounding box center [263, 405] width 247 height 25
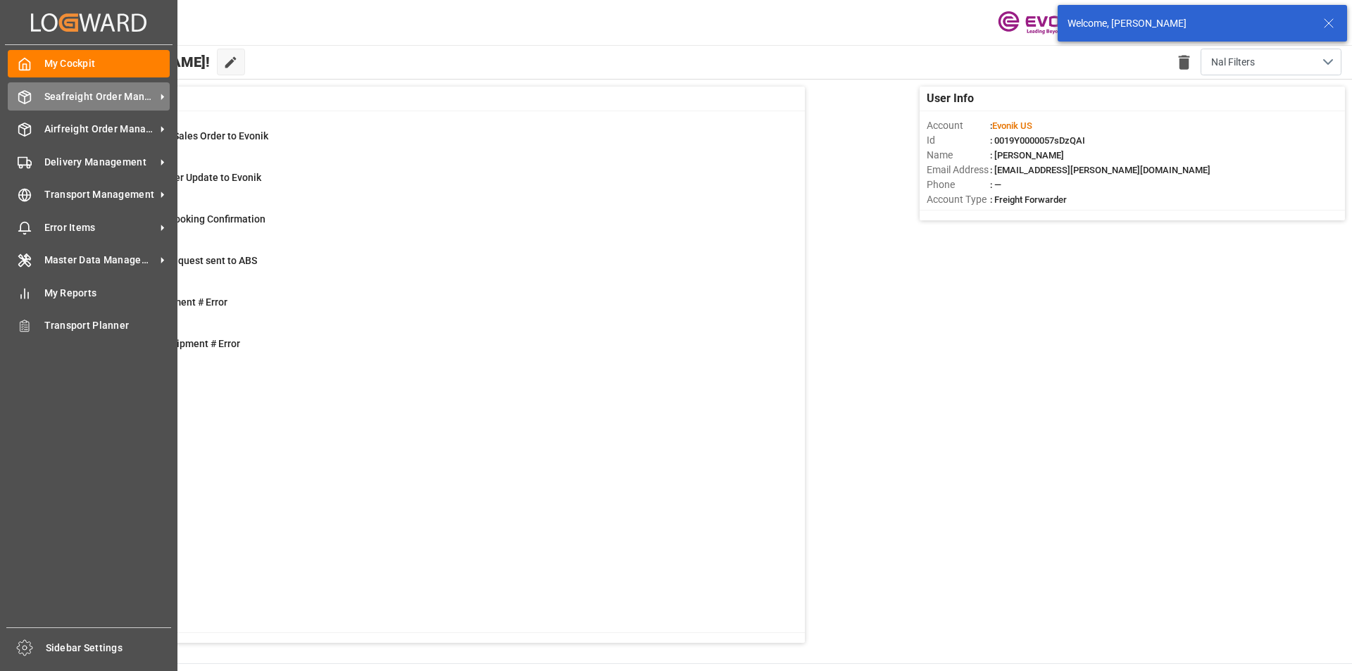
click at [97, 98] on span "Seafreight Order Management" at bounding box center [99, 96] width 111 height 15
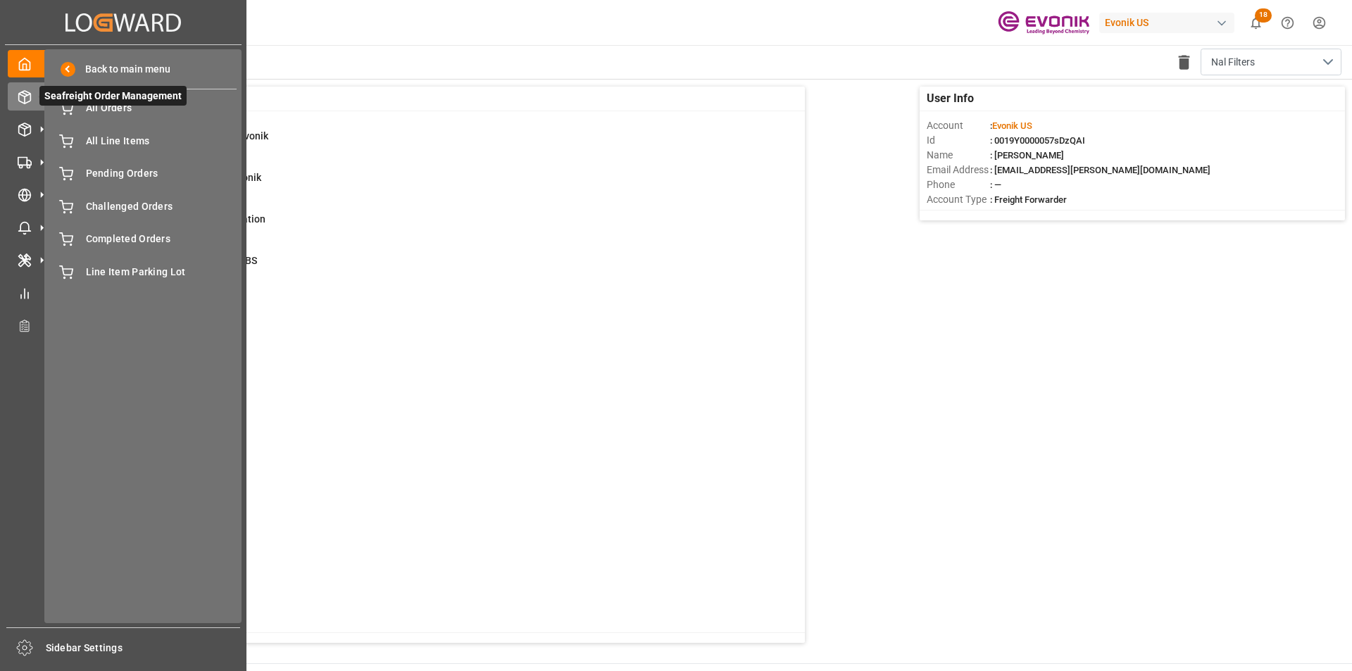
click at [123, 106] on span "Seafreight Order Management" at bounding box center [112, 96] width 147 height 20
click at [92, 111] on span "All Orders" at bounding box center [161, 108] width 151 height 15
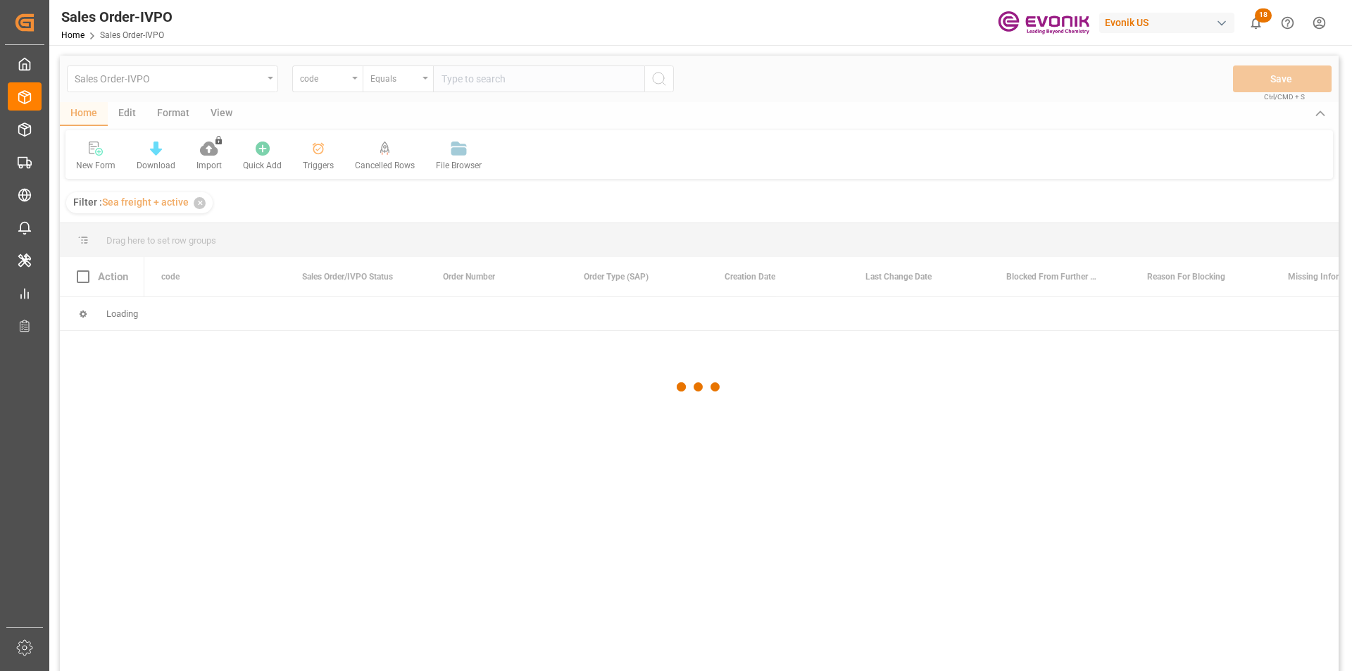
click at [341, 86] on div at bounding box center [699, 387] width 1279 height 663
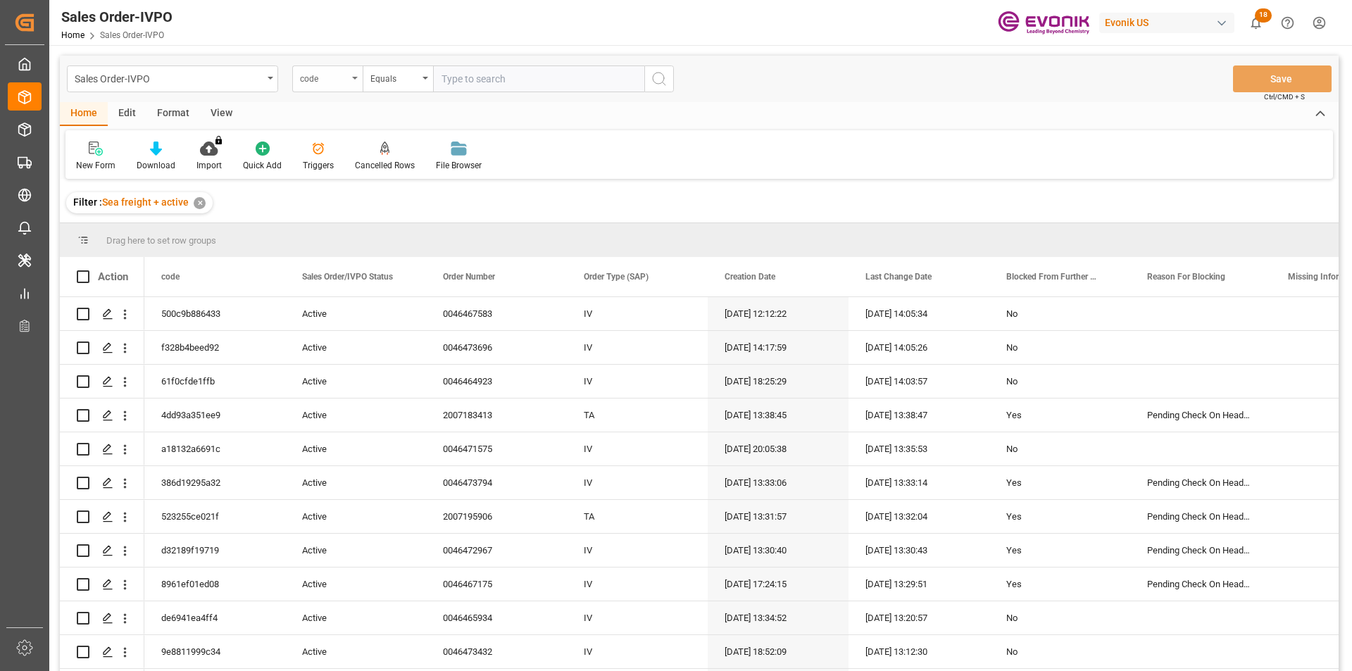
click at [337, 82] on div "code" at bounding box center [324, 77] width 48 height 16
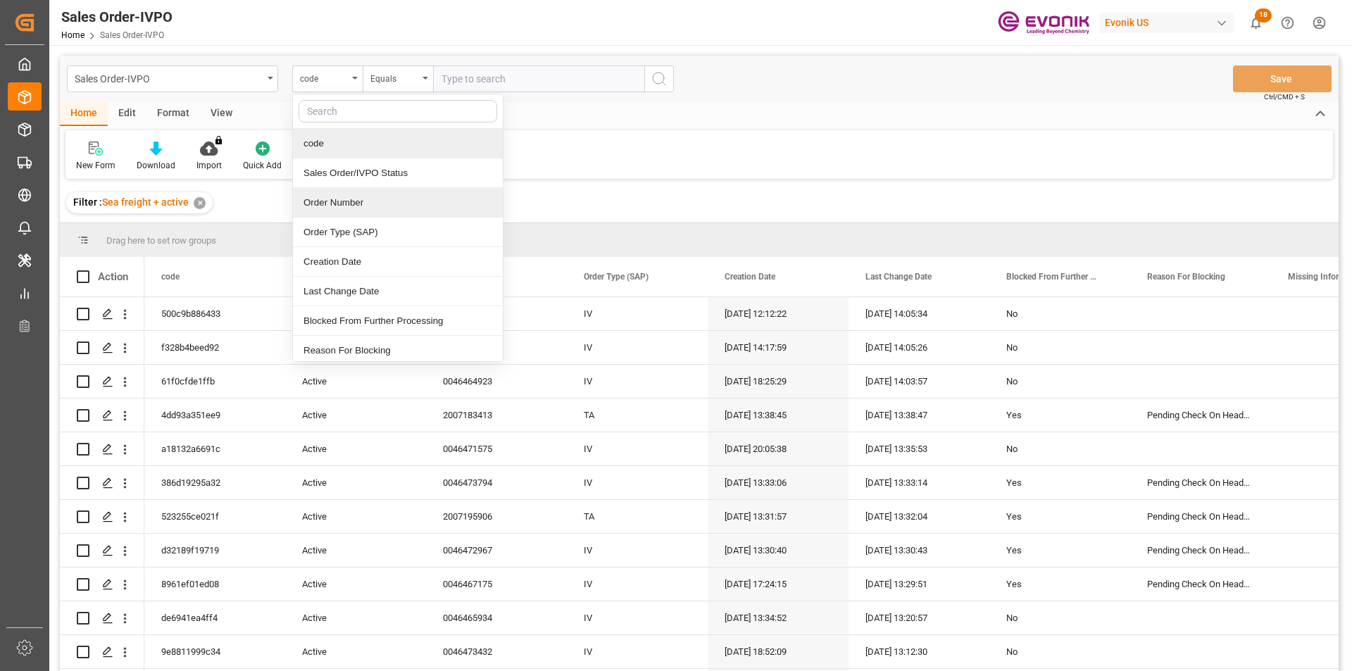
click at [349, 197] on div "Order Number" at bounding box center [398, 203] width 210 height 30
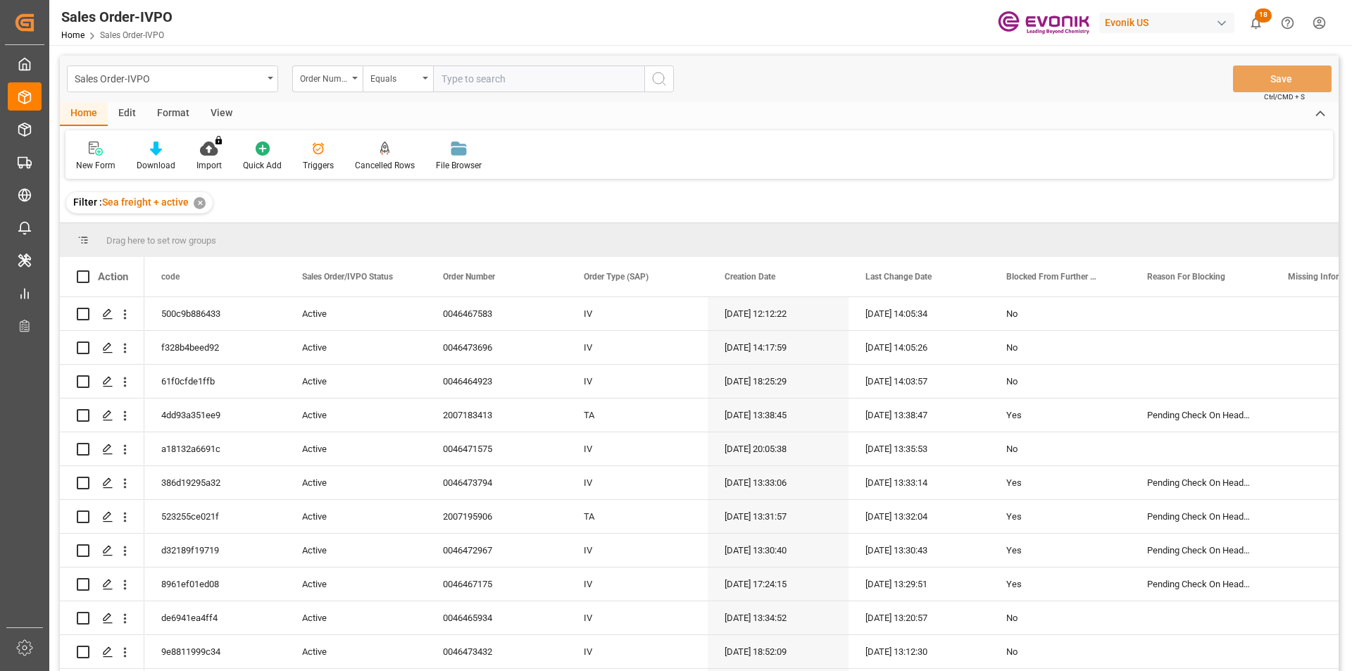
click at [509, 78] on input "text" at bounding box center [538, 79] width 211 height 27
paste input "2007034540"
type input "2007034540"
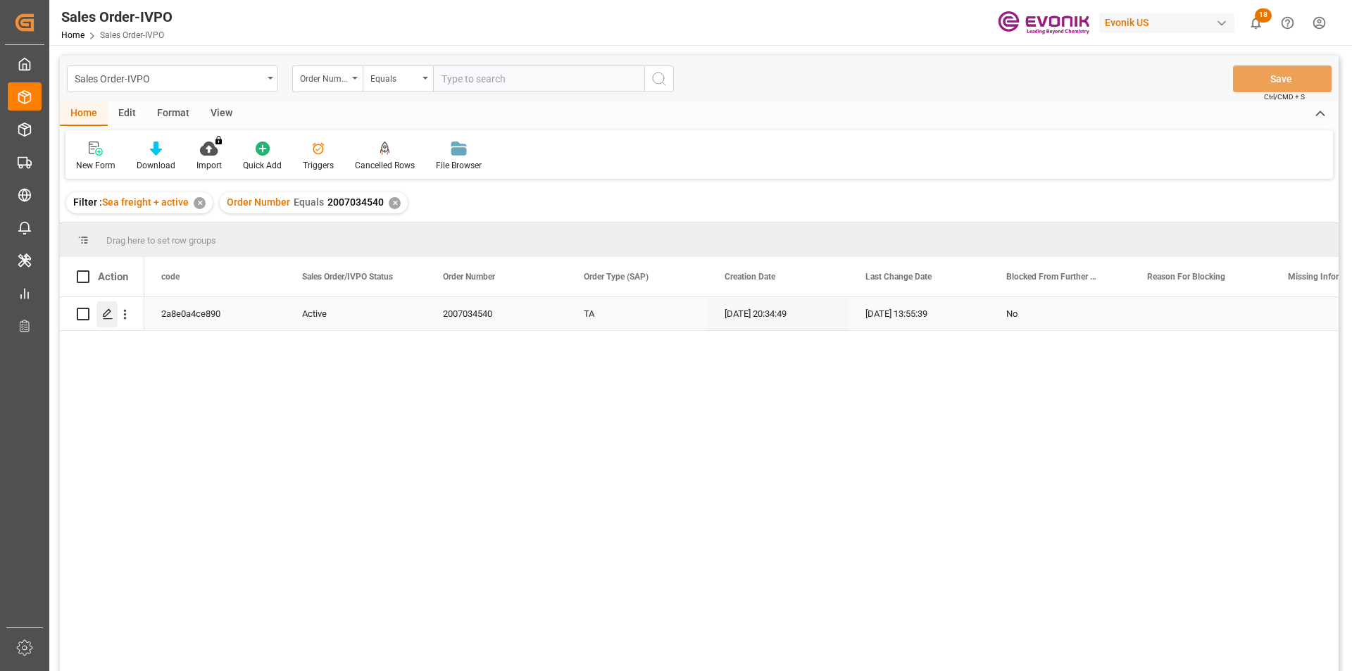
click at [111, 311] on icon "Press SPACE to select this row." at bounding box center [107, 314] width 11 height 11
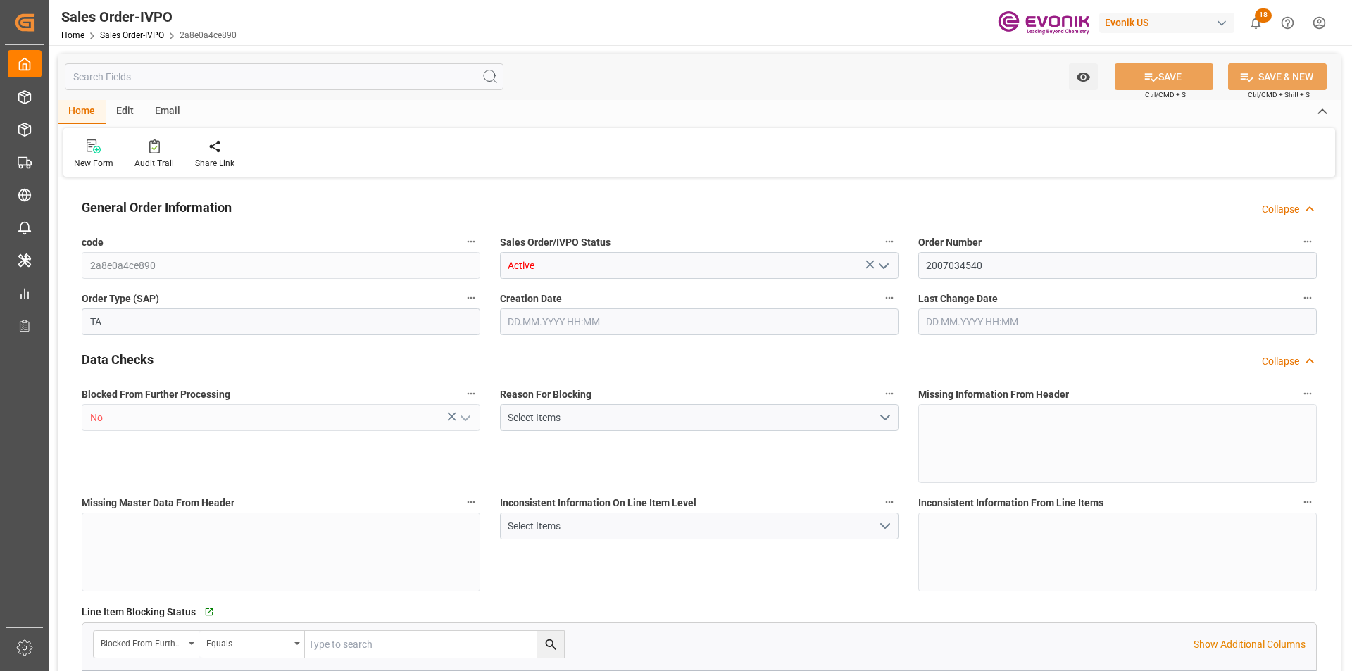
type input "ESBCN"
type input "0"
type input "1"
type input "887.2"
type input "[DATE] 20:34"
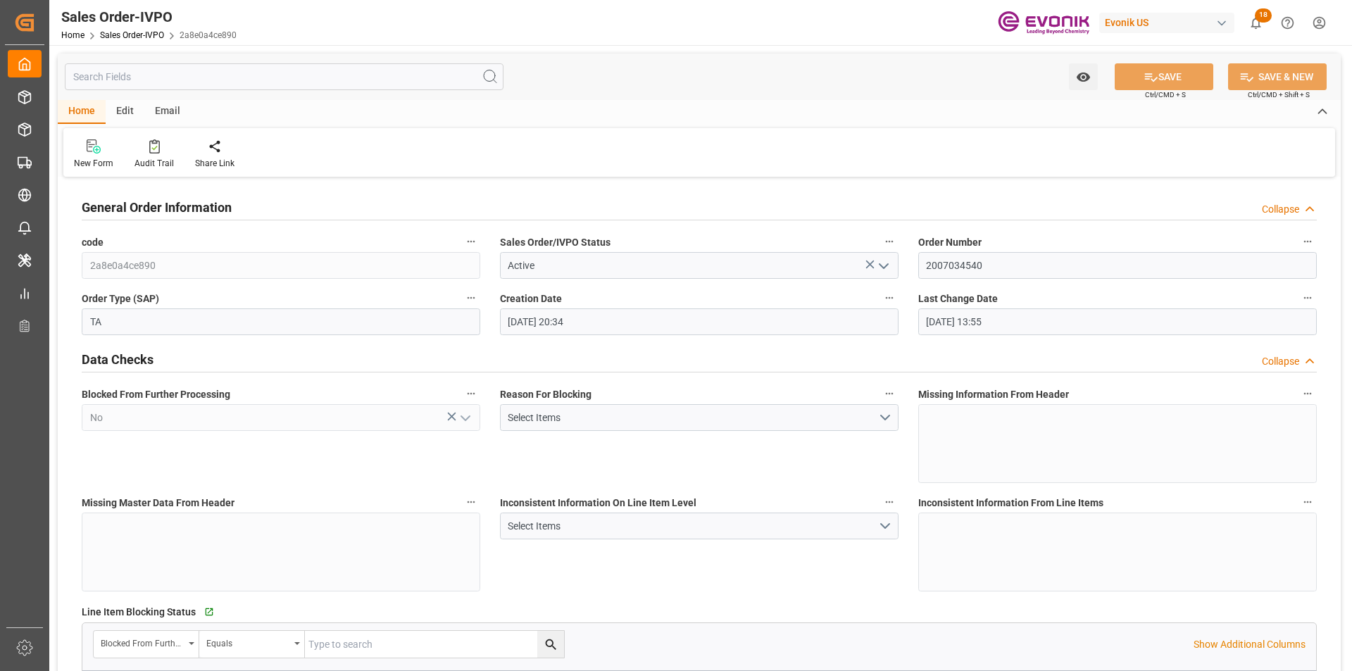
type input "[DATE] 13:55"
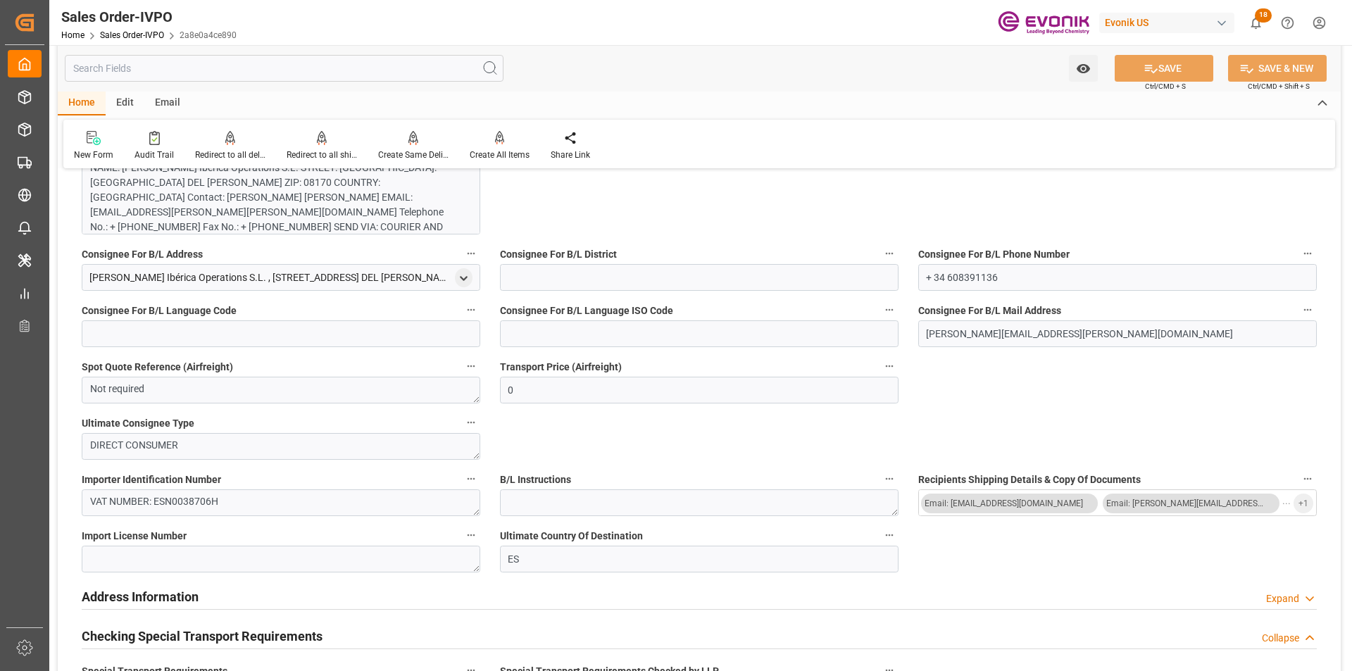
scroll to position [916, 0]
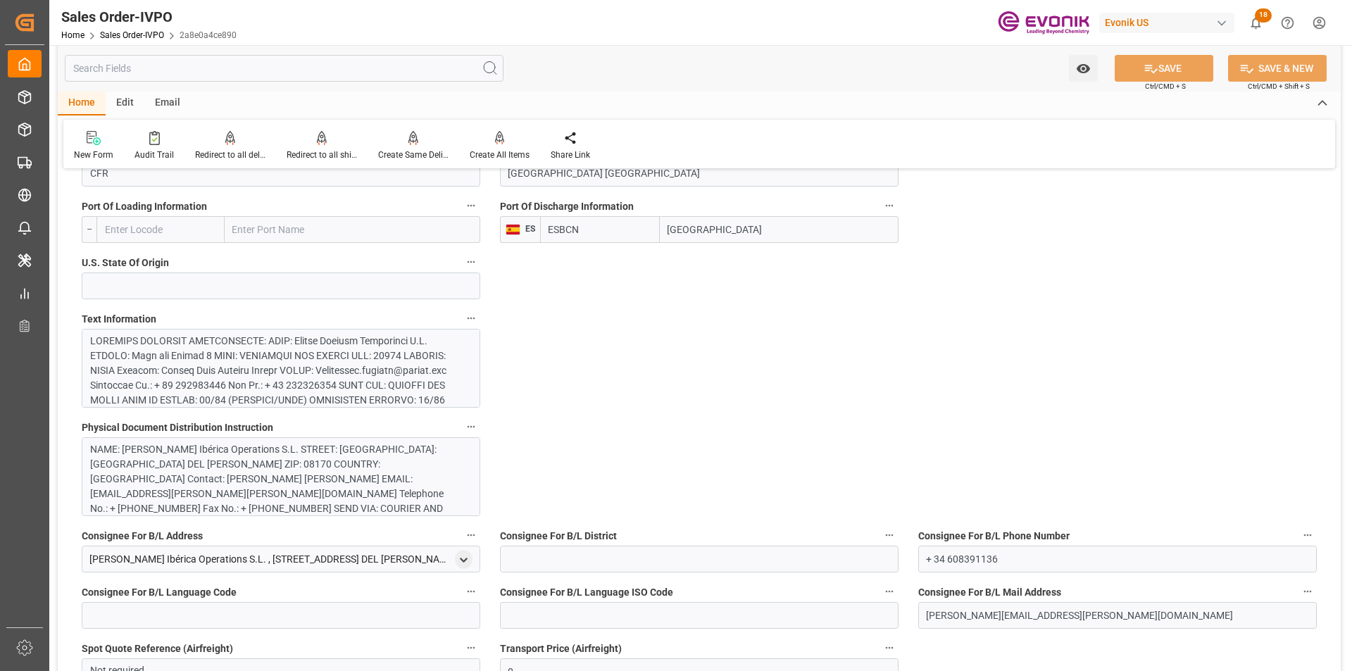
click at [234, 371] on div at bounding box center [275, 482] width 371 height 296
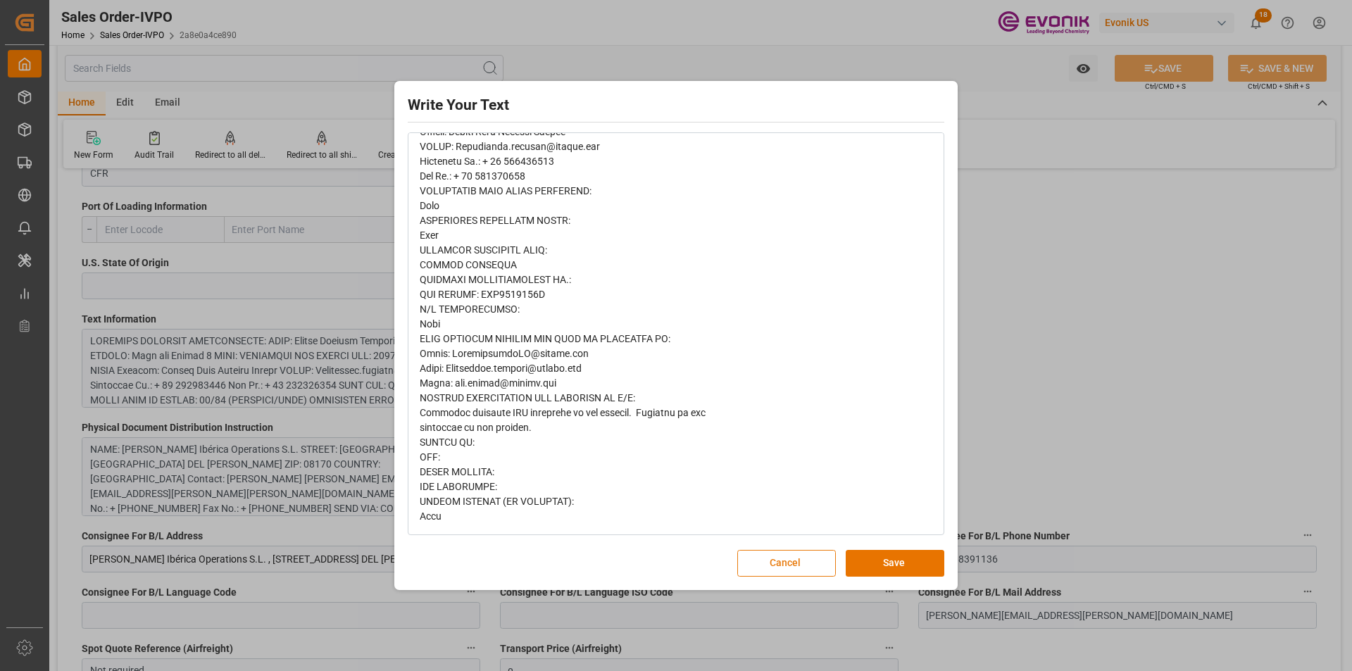
scroll to position [0, 0]
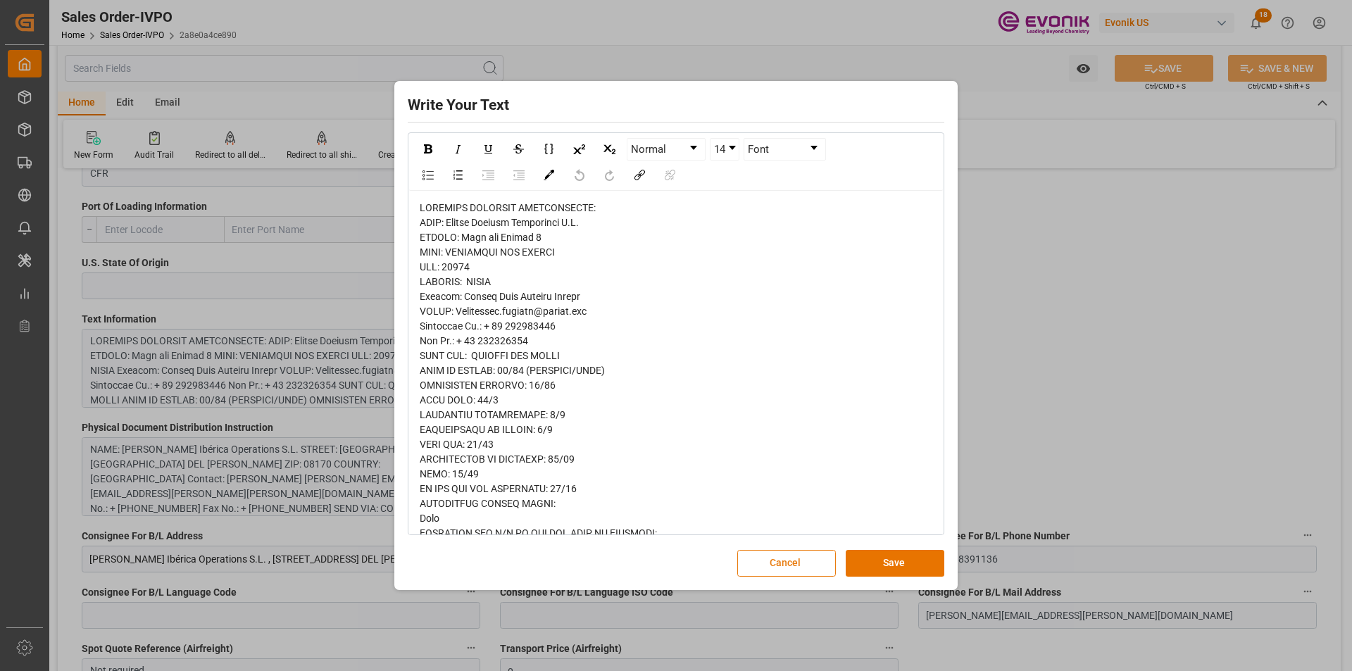
click at [771, 564] on button "Cancel" at bounding box center [786, 563] width 99 height 27
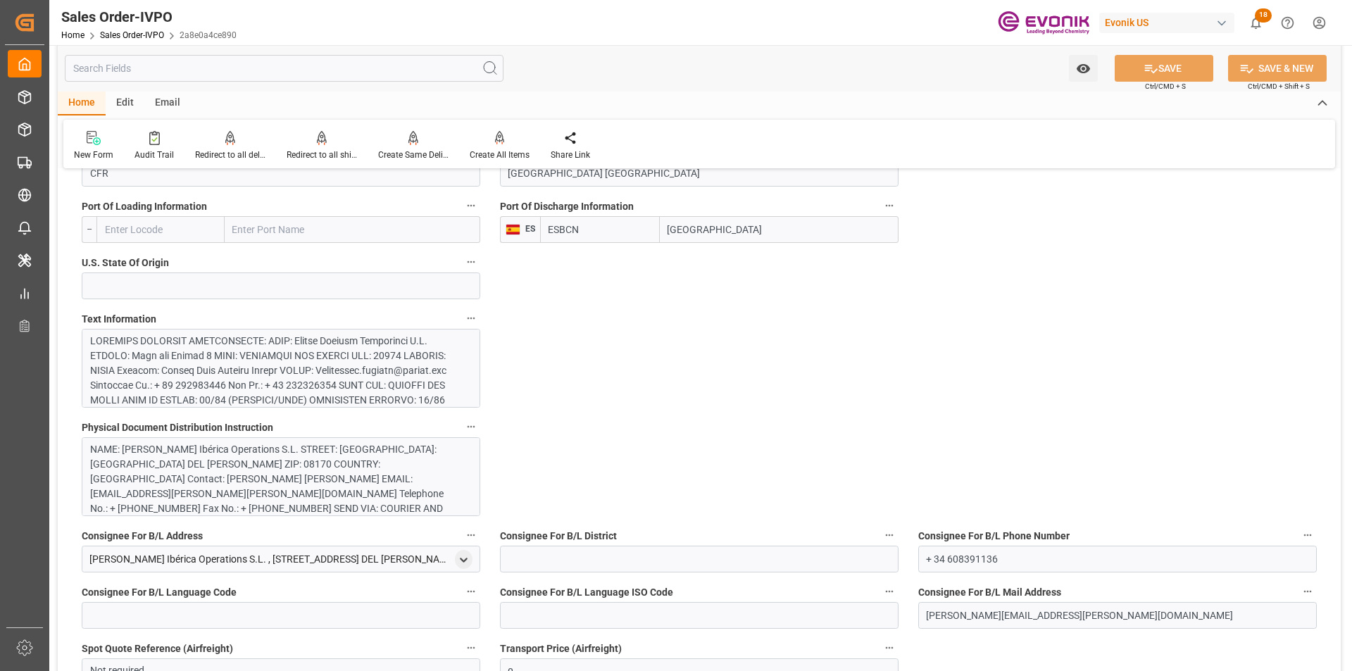
click at [211, 461] on div "NAME: [PERSON_NAME] Ibérica Operations S.L. STREET: [GEOGRAPHIC_DATA]: [GEOGRAP…" at bounding box center [275, 508] width 371 height 133
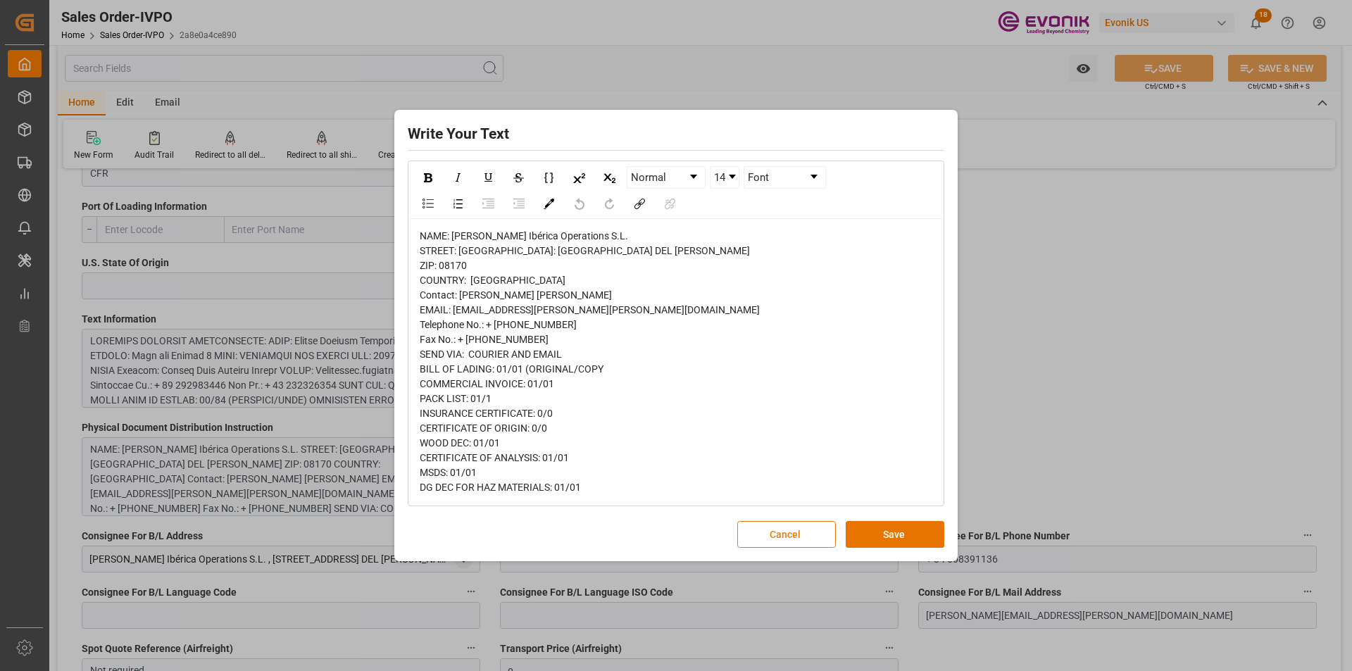
click at [791, 537] on button "Cancel" at bounding box center [786, 534] width 99 height 27
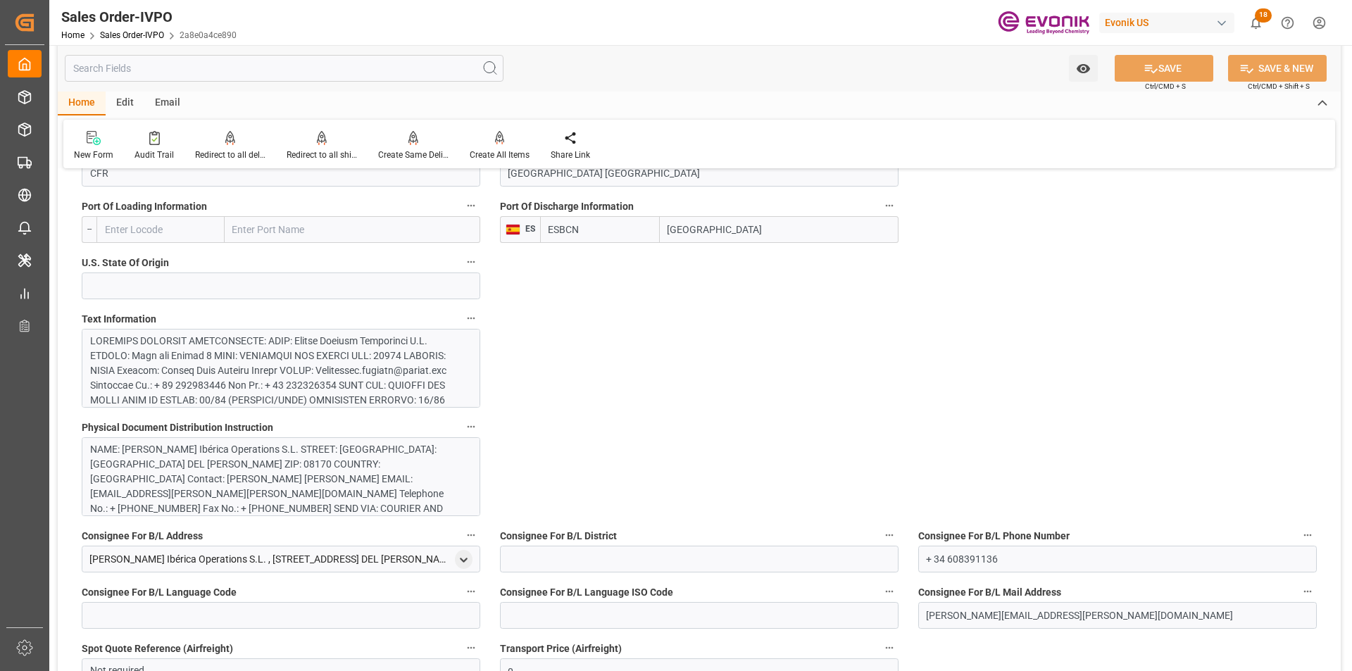
click at [90, 347] on div at bounding box center [275, 482] width 371 height 296
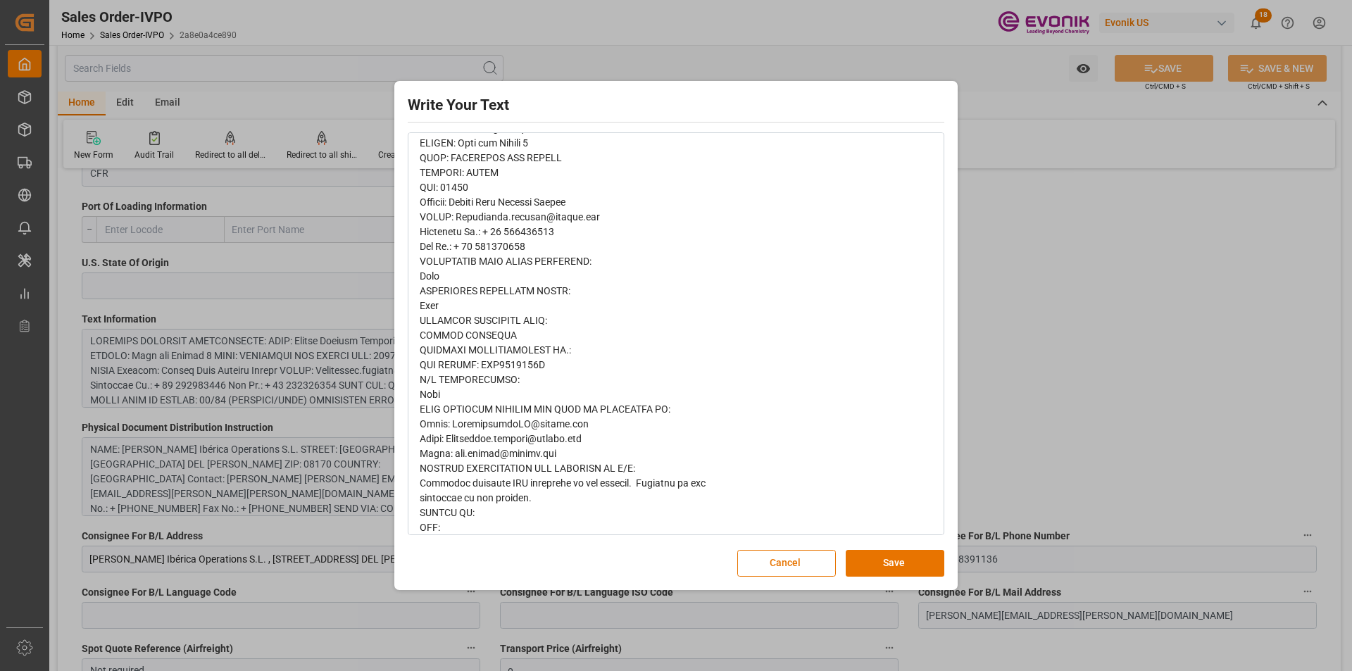
scroll to position [490, 0]
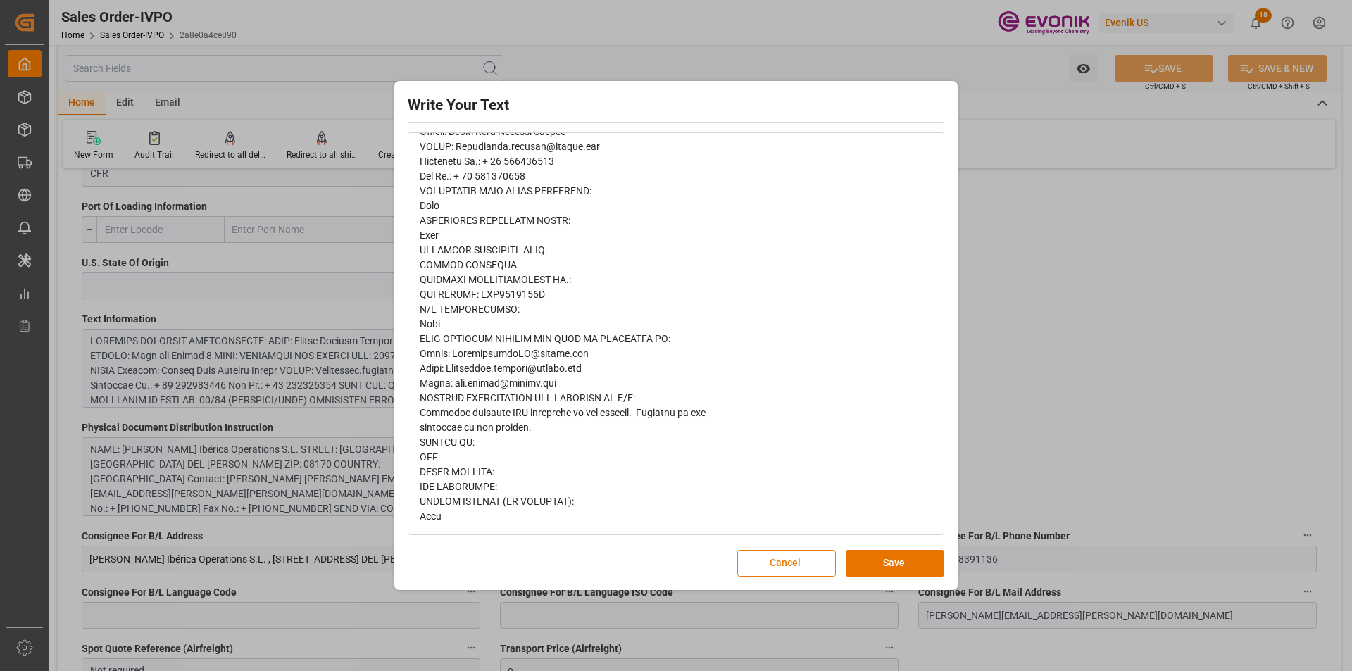
click at [780, 566] on button "Cancel" at bounding box center [786, 563] width 99 height 27
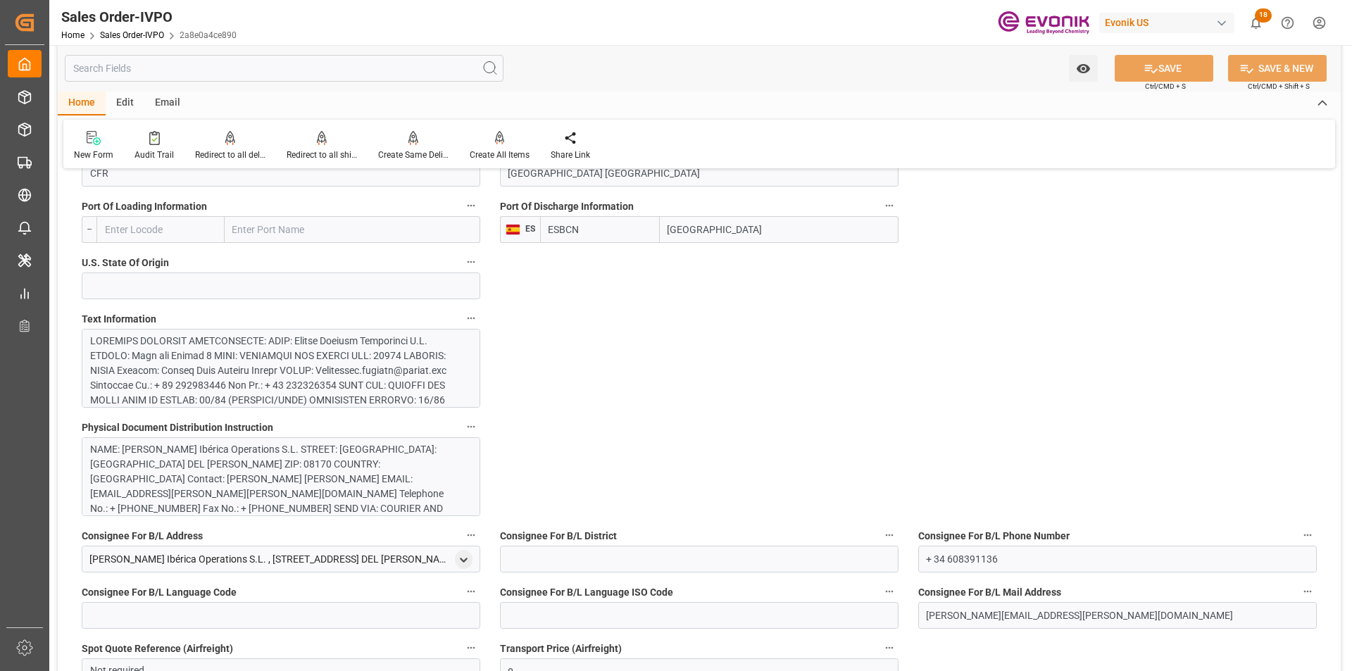
scroll to position [1197, 0]
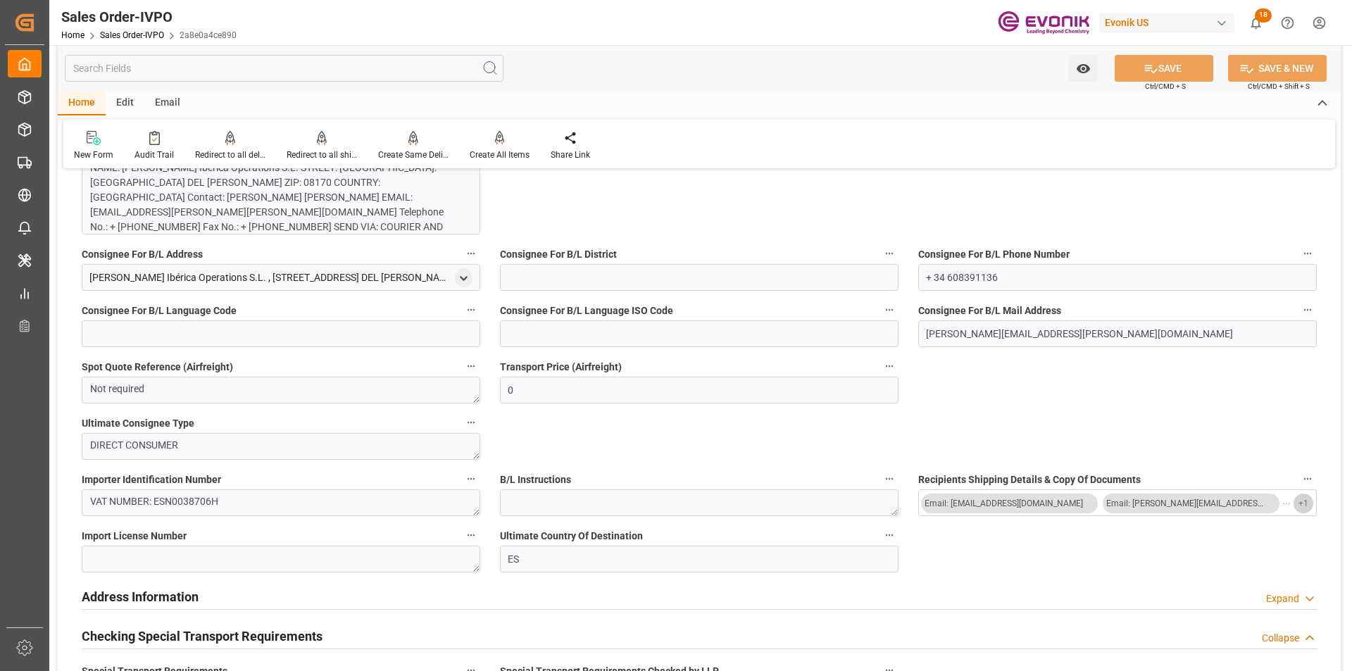
click at [1306, 500] on span "+ 1" at bounding box center [1304, 503] width 10 height 23
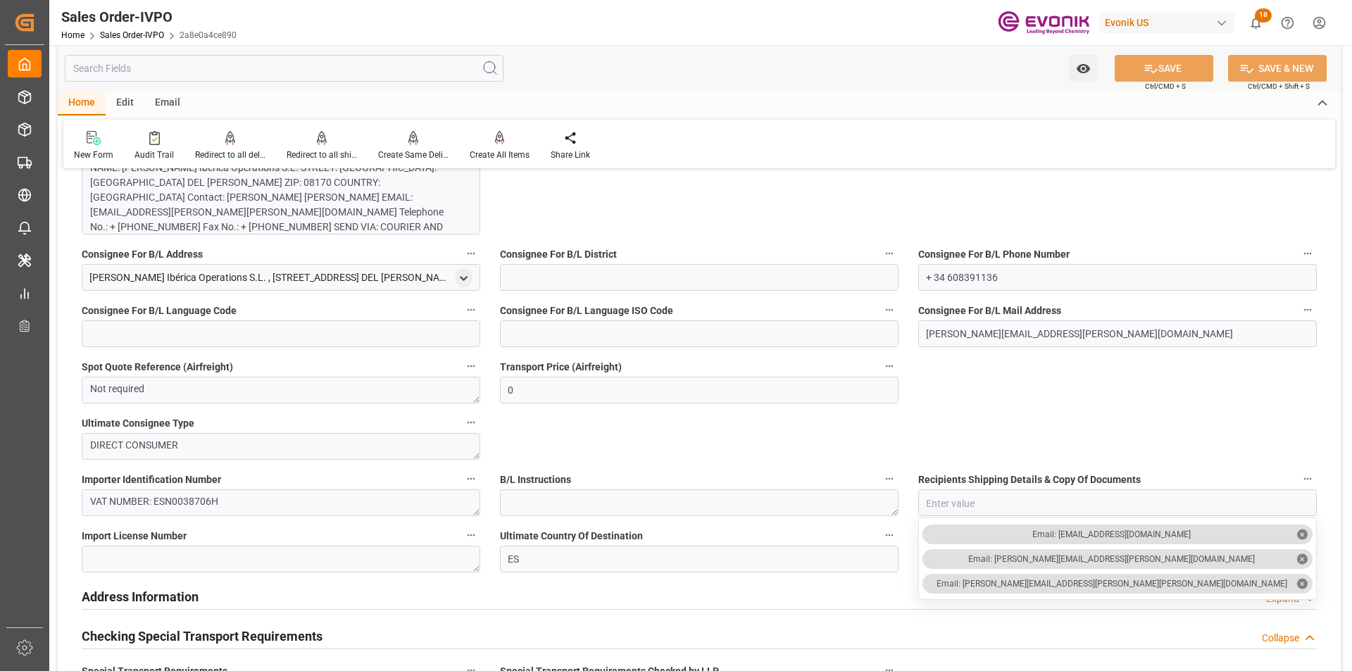
click at [193, 65] on input "text" at bounding box center [284, 68] width 439 height 27
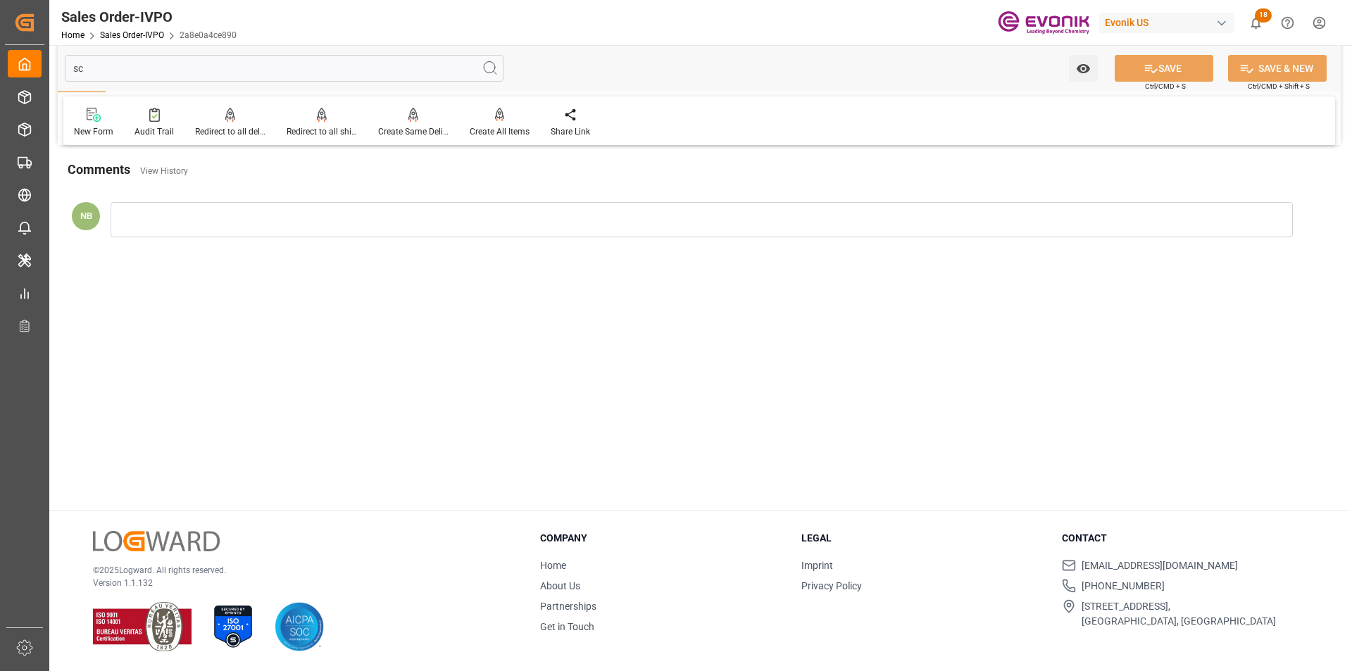
scroll to position [97, 0]
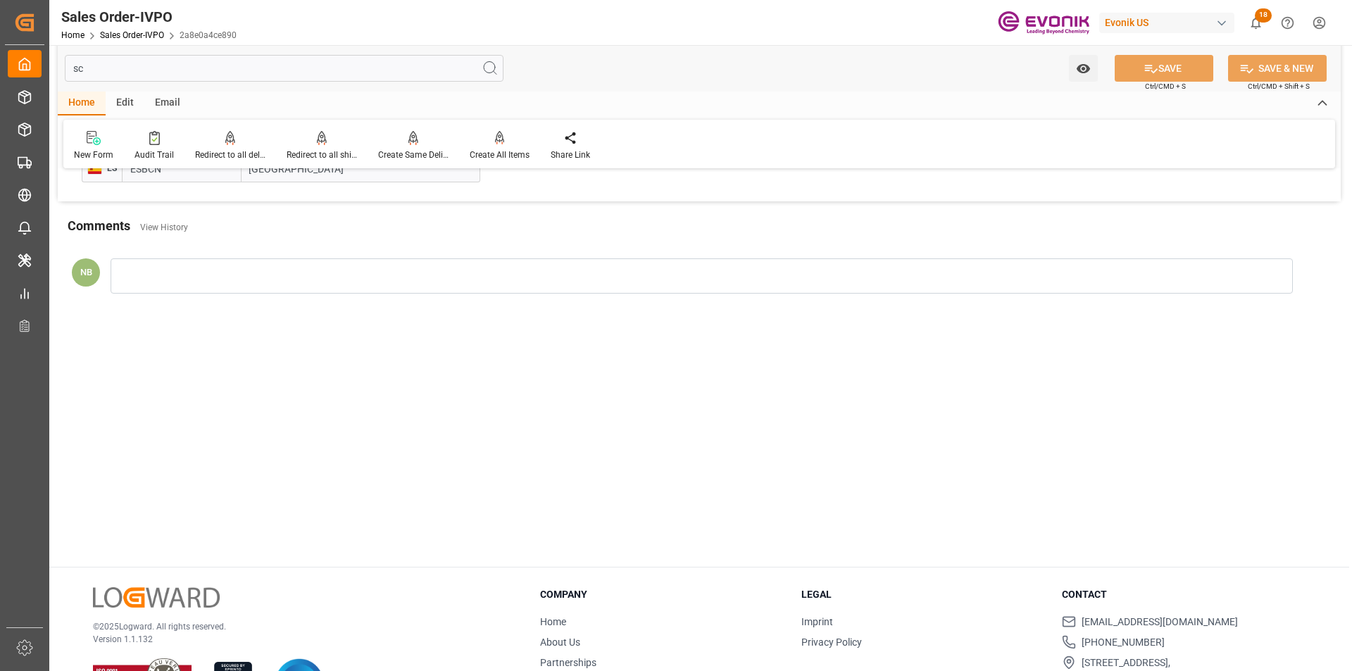
type input "s"
type input "c"
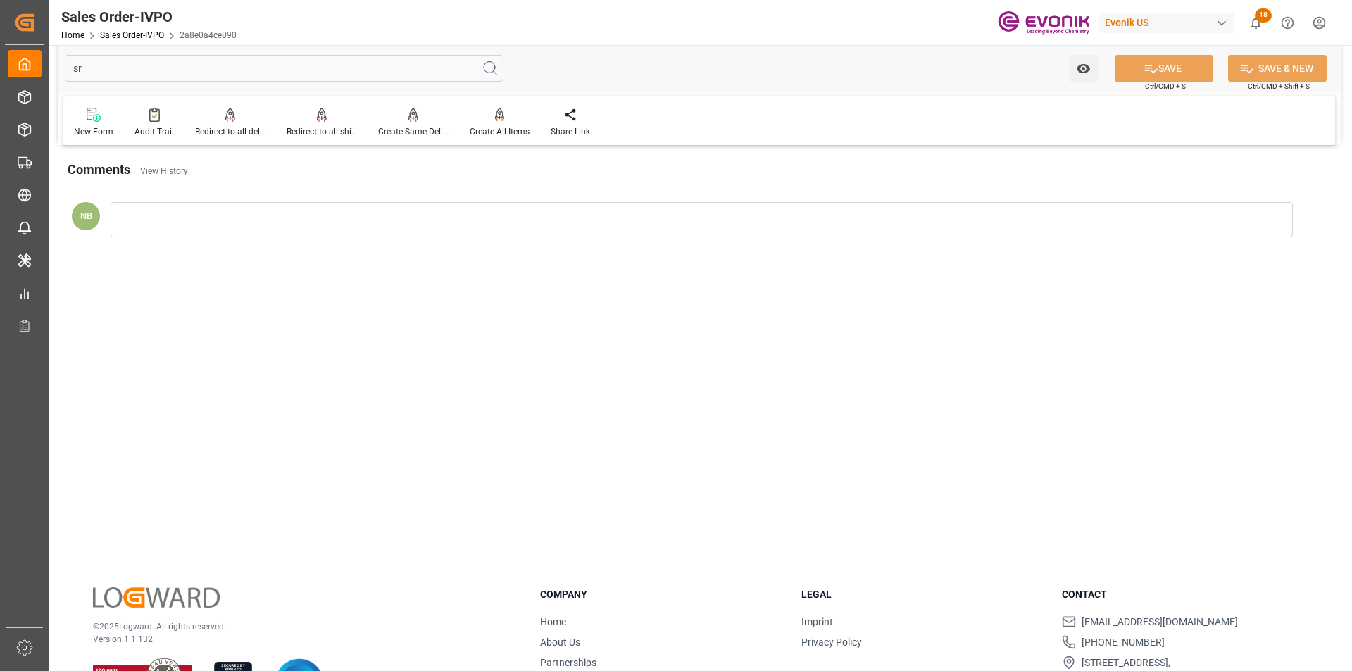
scroll to position [0, 0]
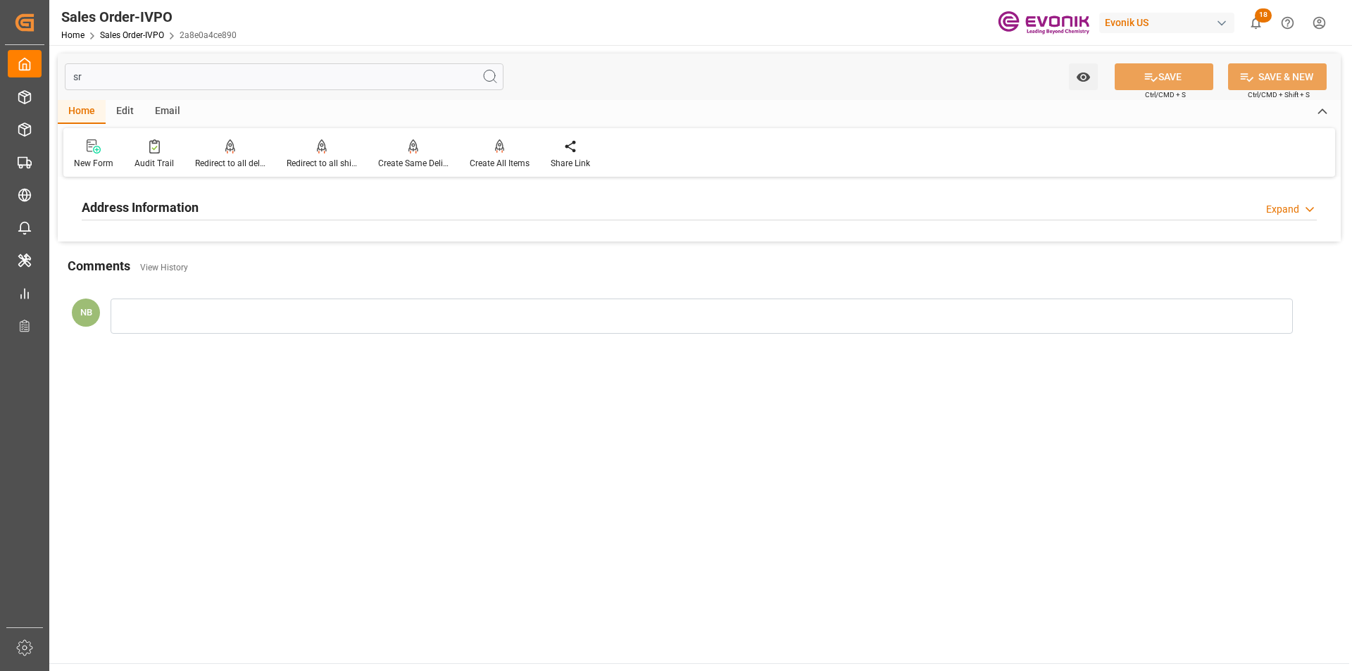
type input "s"
type input "csr"
click at [232, 196] on div "Address Information Expand" at bounding box center [699, 206] width 1235 height 27
